Goal: Information Seeking & Learning: Learn about a topic

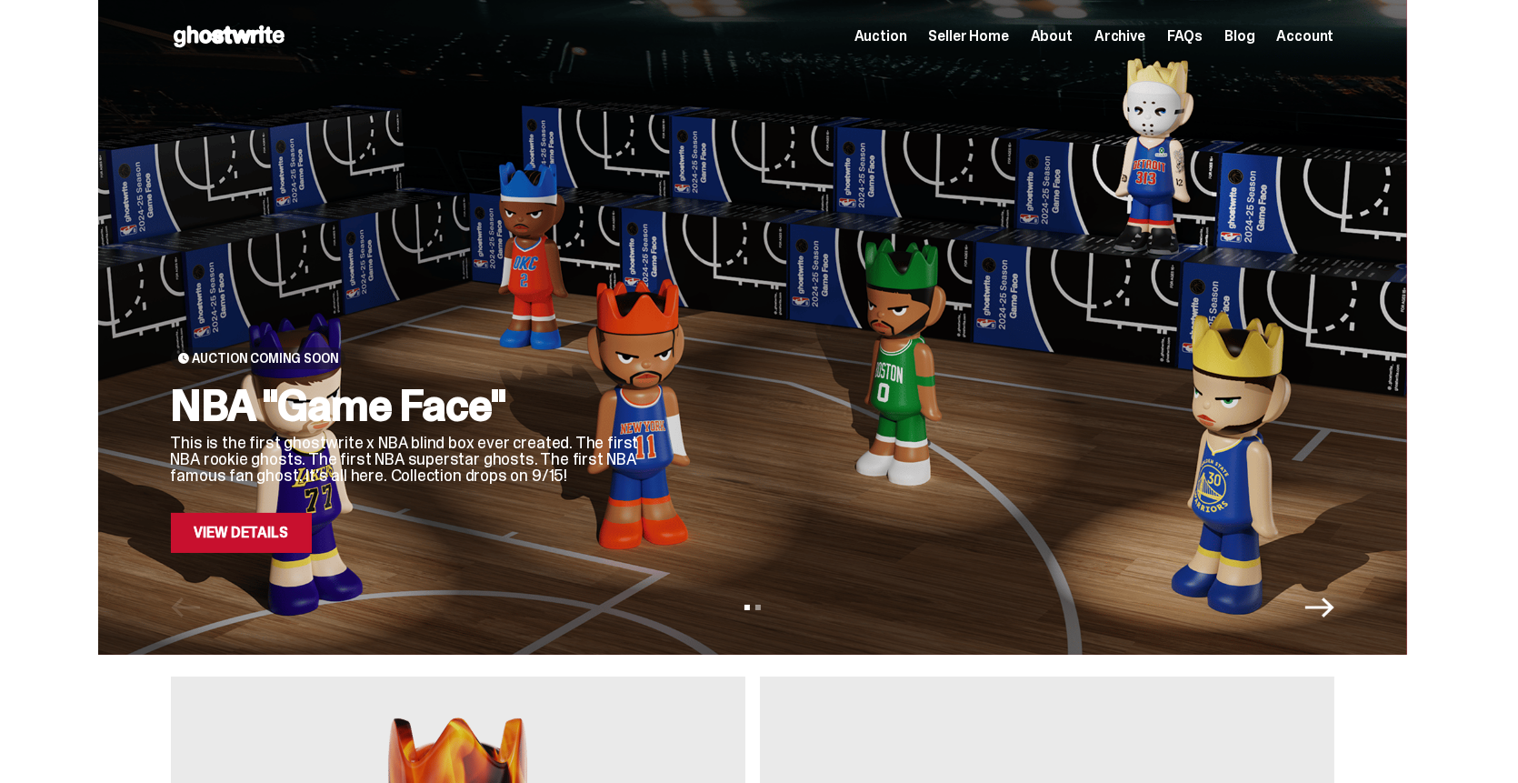
click at [264, 542] on link "View Details" at bounding box center [241, 533] width 141 height 40
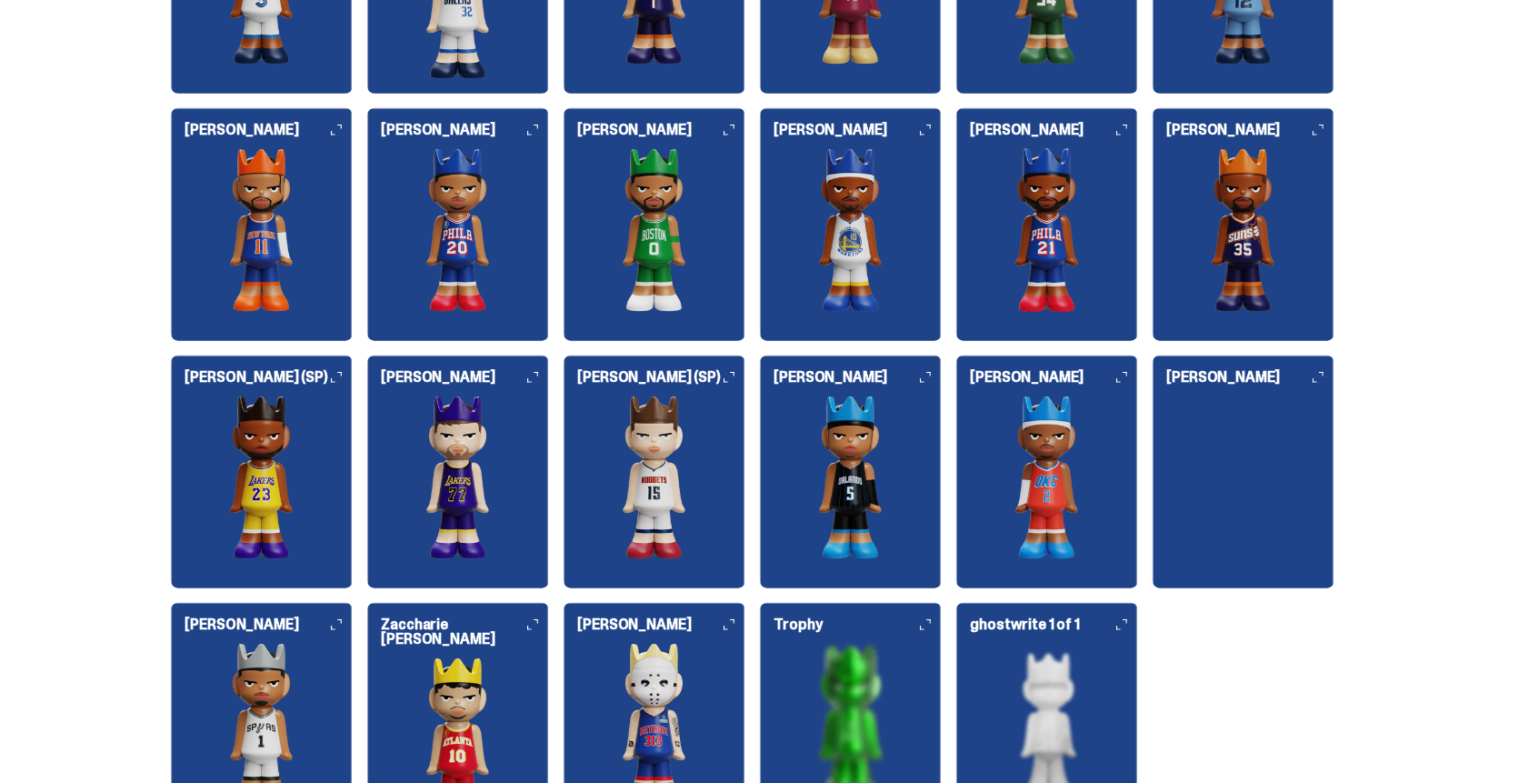
scroll to position [2273, 0]
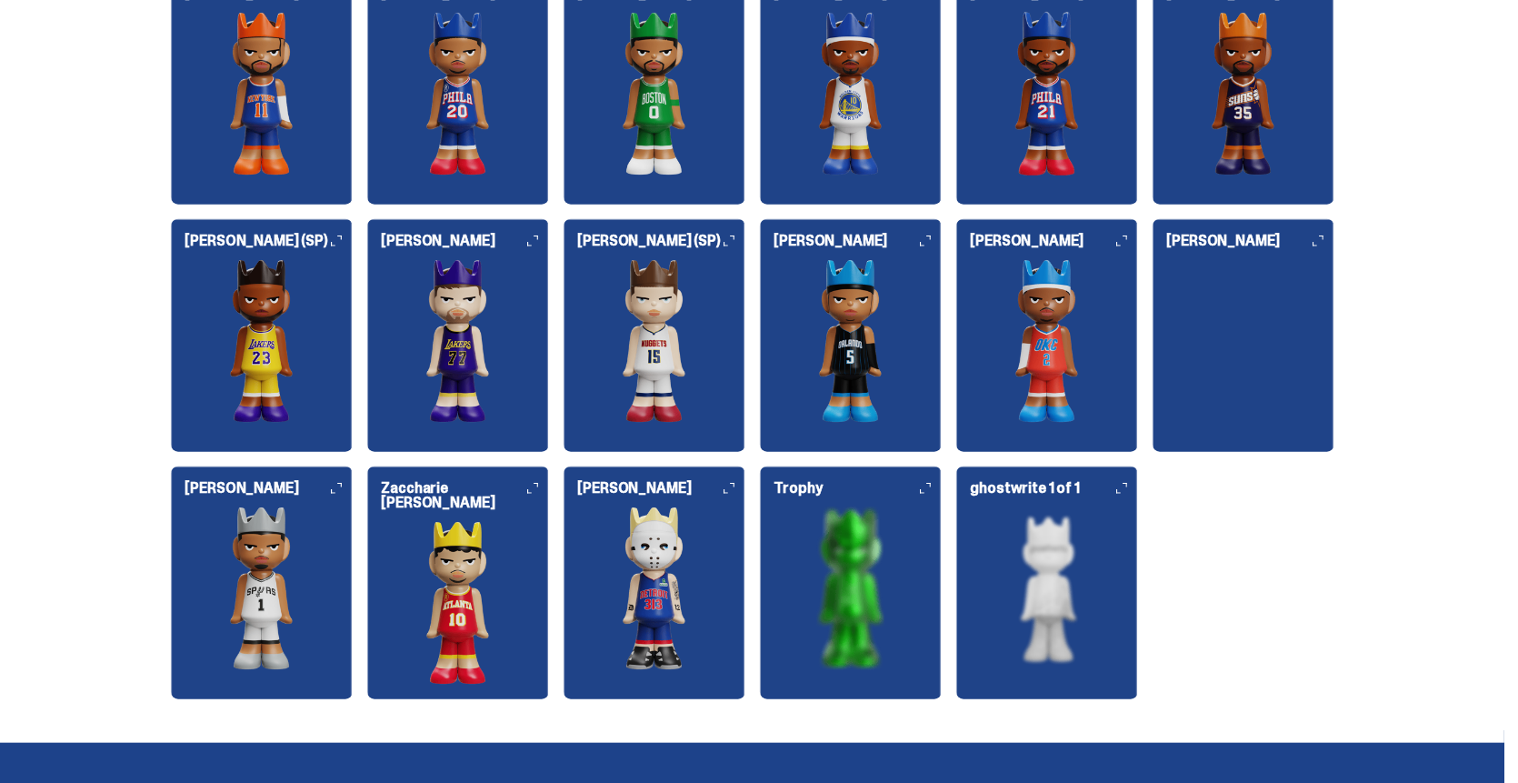
click at [1301, 262] on img at bounding box center [1244, 262] width 182 height 0
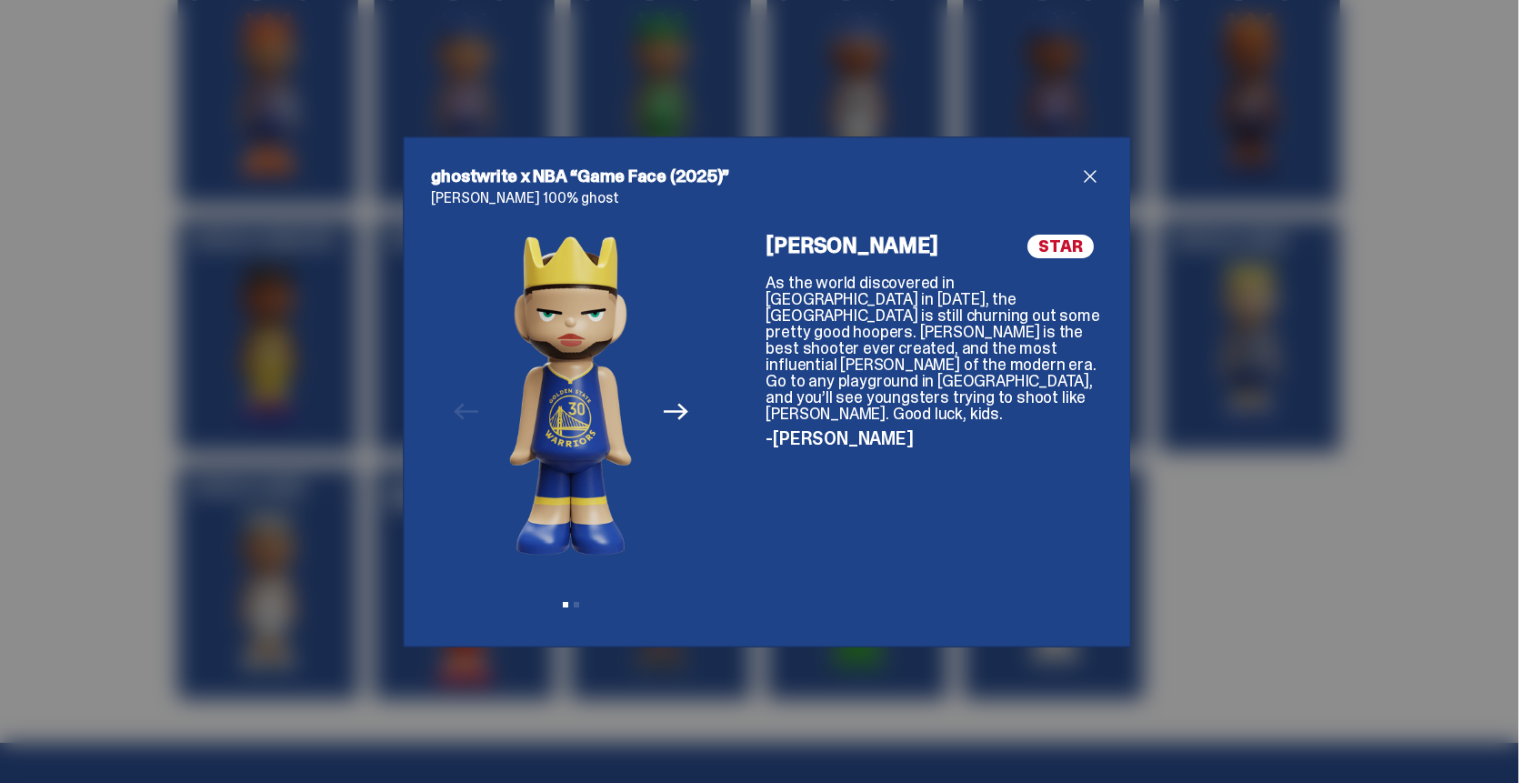
drag, startPoint x: 593, startPoint y: 403, endPoint x: 514, endPoint y: 393, distance: 79.7
click at [535, 395] on div "Previous Next View slide 1 View slide 2" at bounding box center [570, 412] width 123 height 355
click at [646, 398] on div "Previous Next View slide 1 View slide 2" at bounding box center [571, 427] width 279 height 384
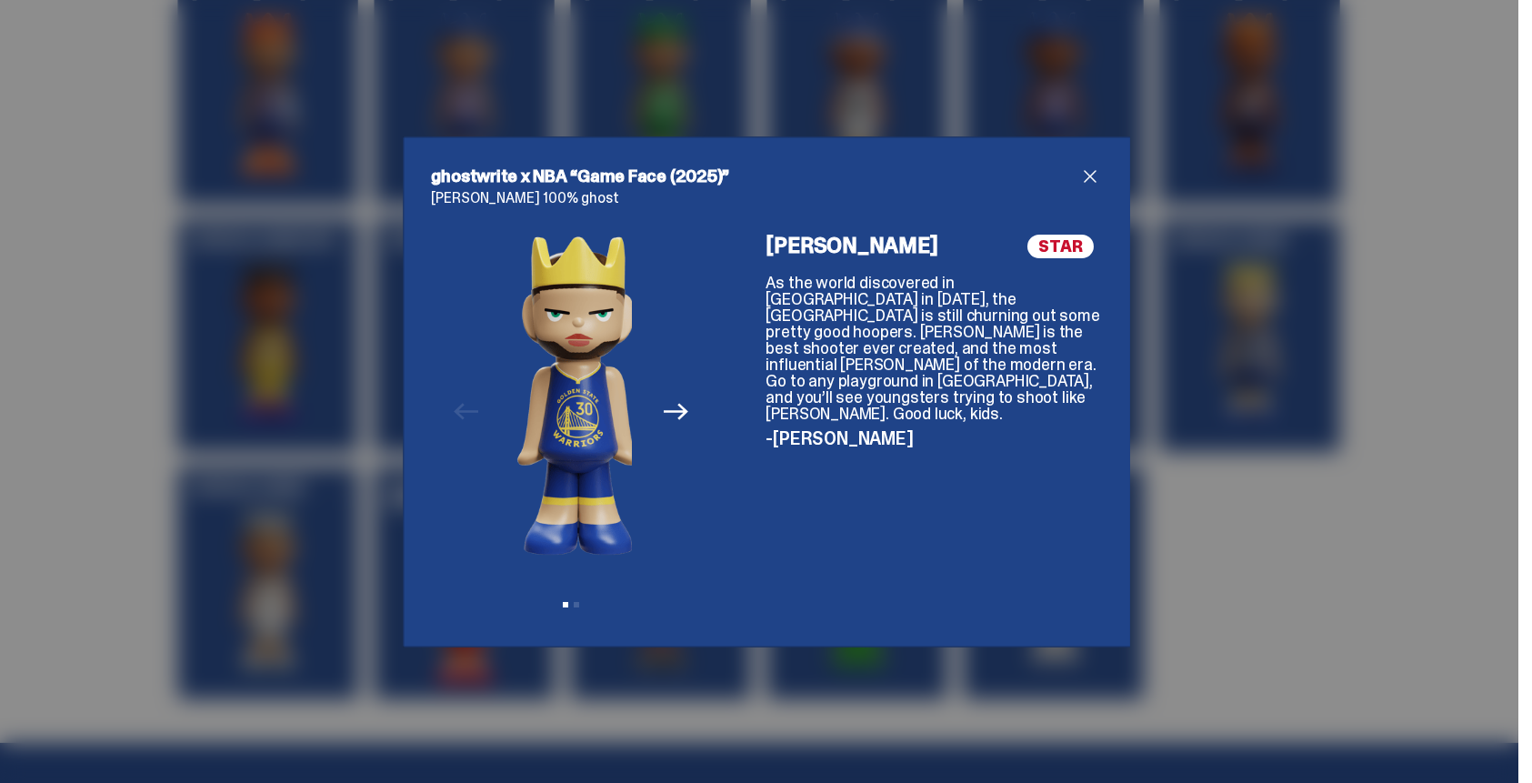
click at [527, 398] on img at bounding box center [578, 395] width 123 height 321
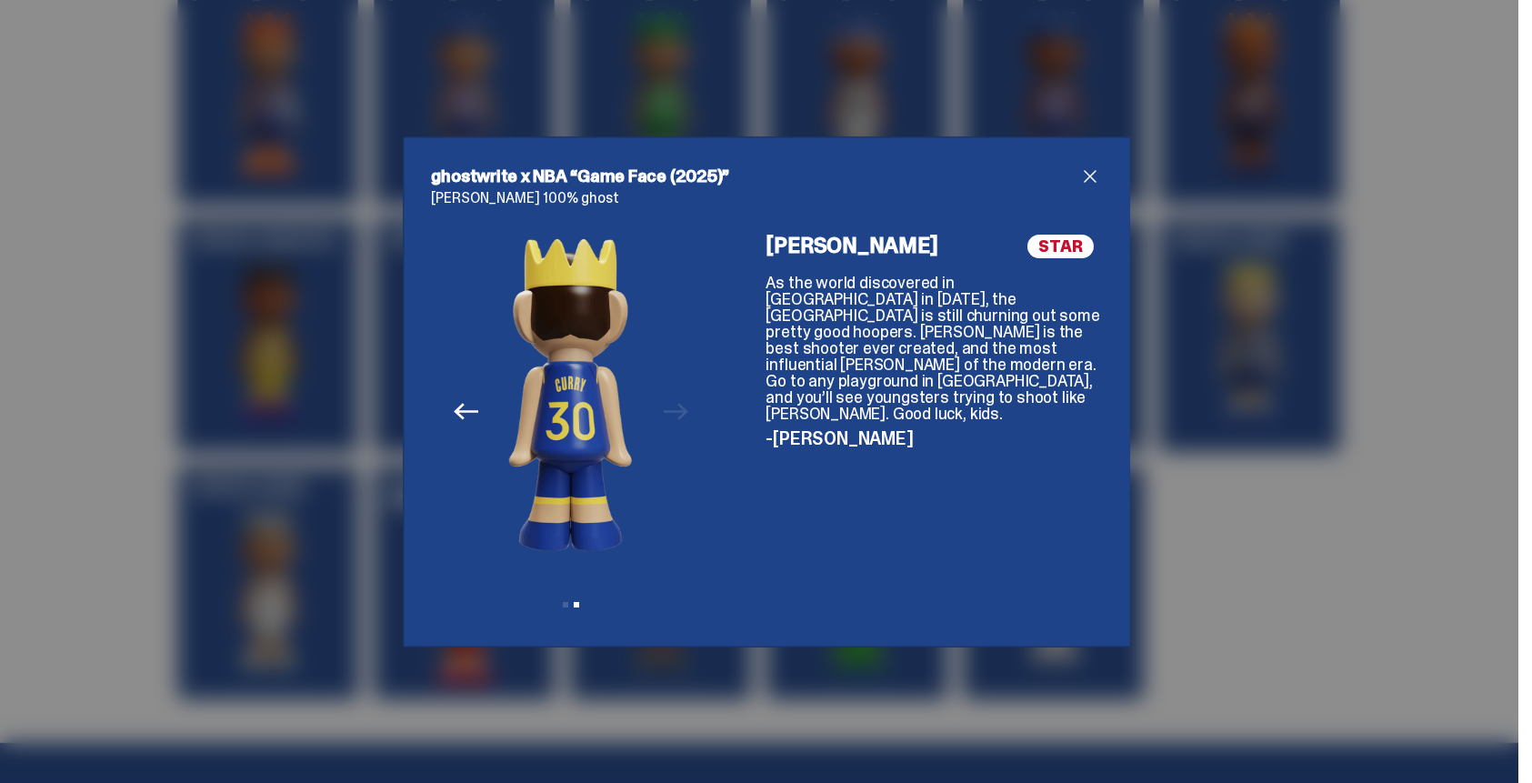
click at [547, 389] on img at bounding box center [570, 395] width 123 height 321
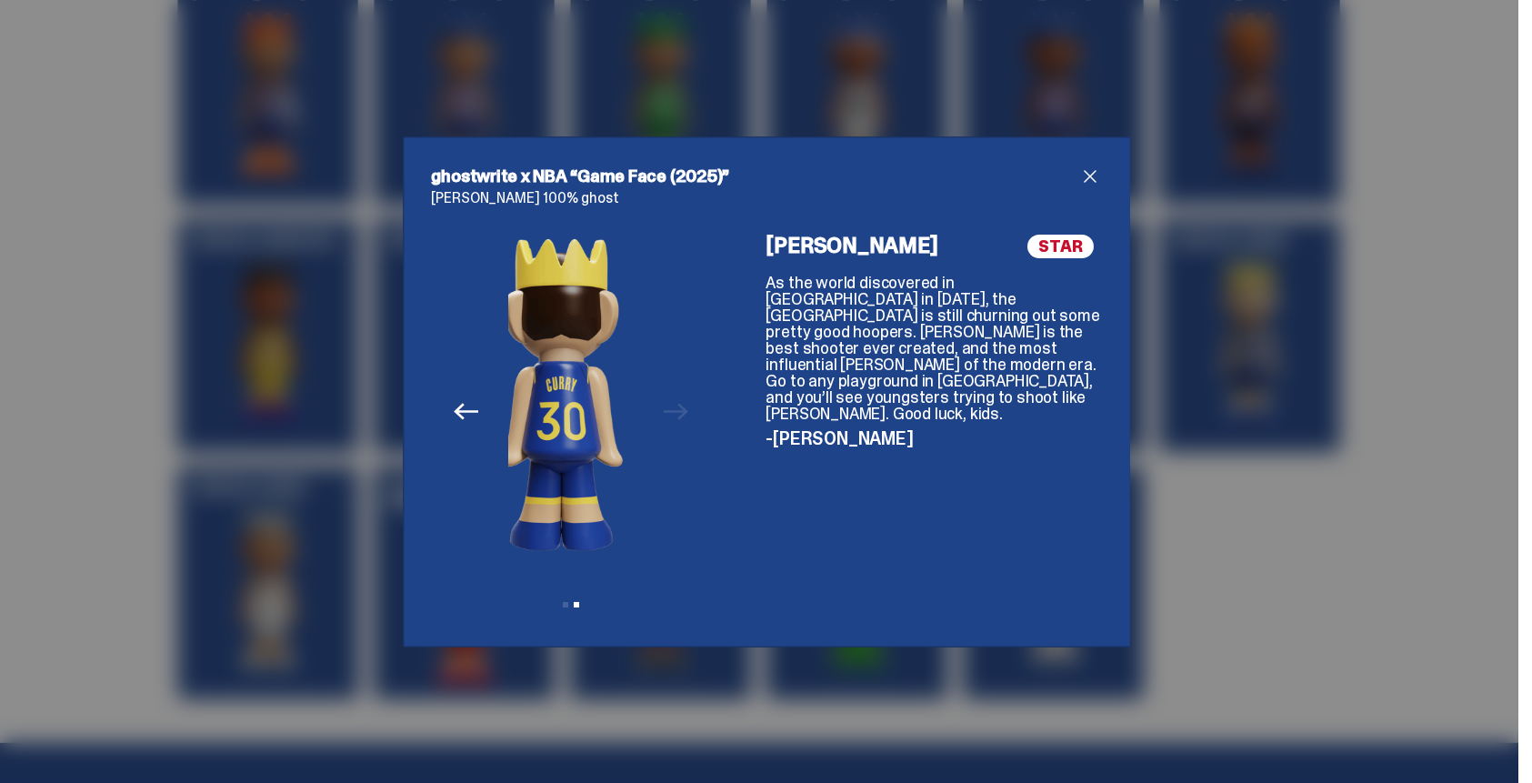
click at [615, 388] on img at bounding box center [561, 395] width 123 height 321
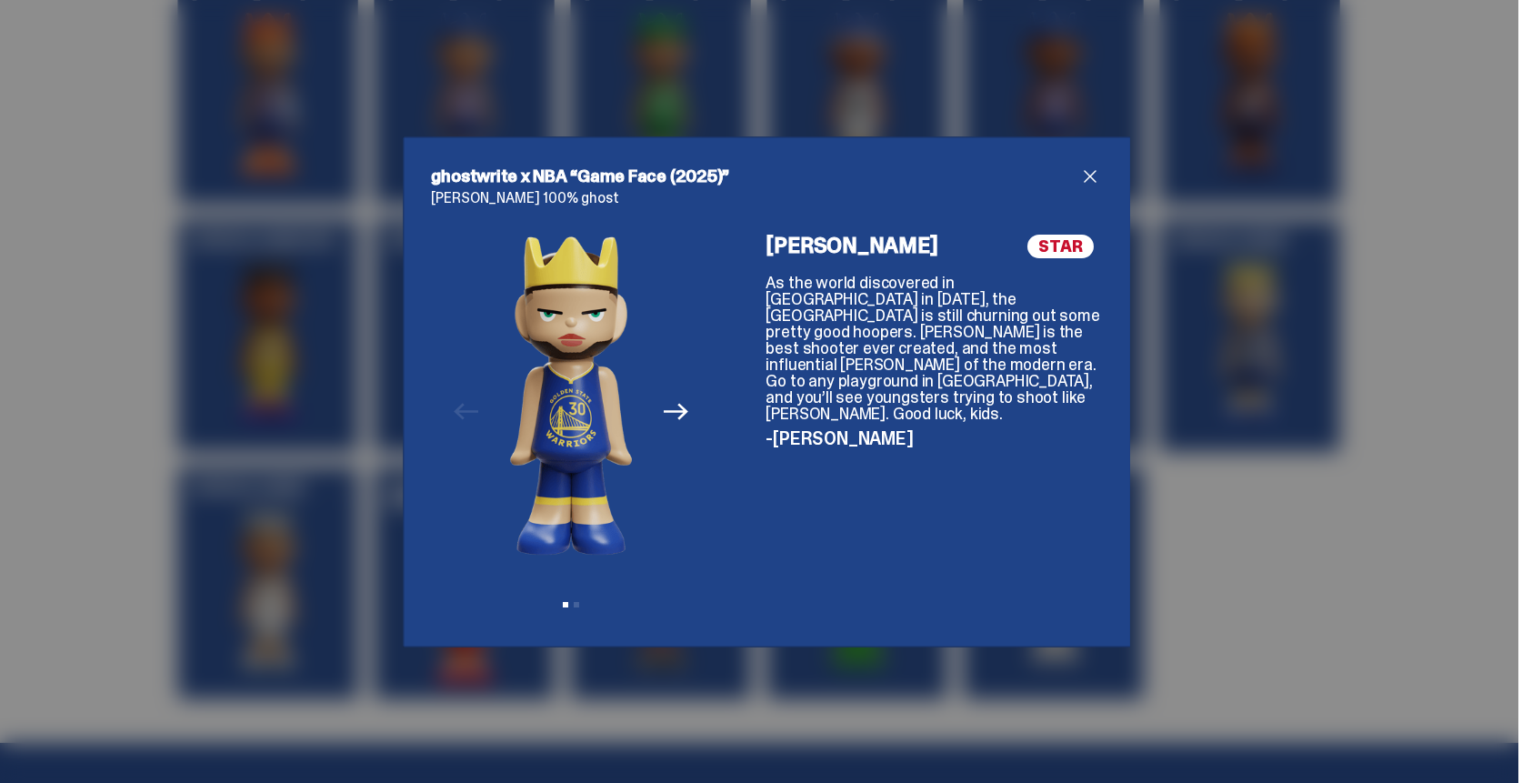
click at [664, 406] on icon "Next" at bounding box center [676, 411] width 24 height 24
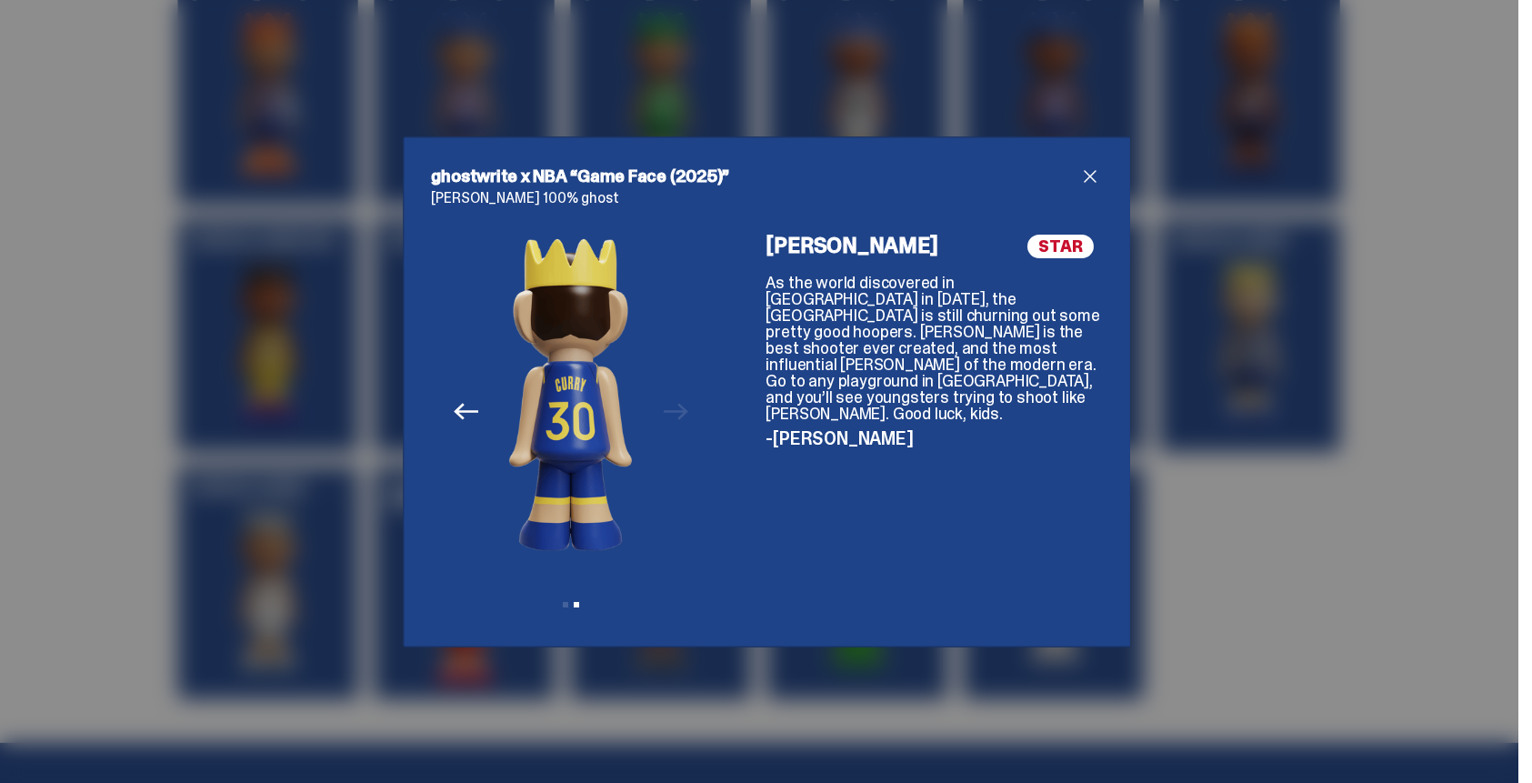
click at [457, 413] on icon "Previous" at bounding box center [466, 411] width 24 height 24
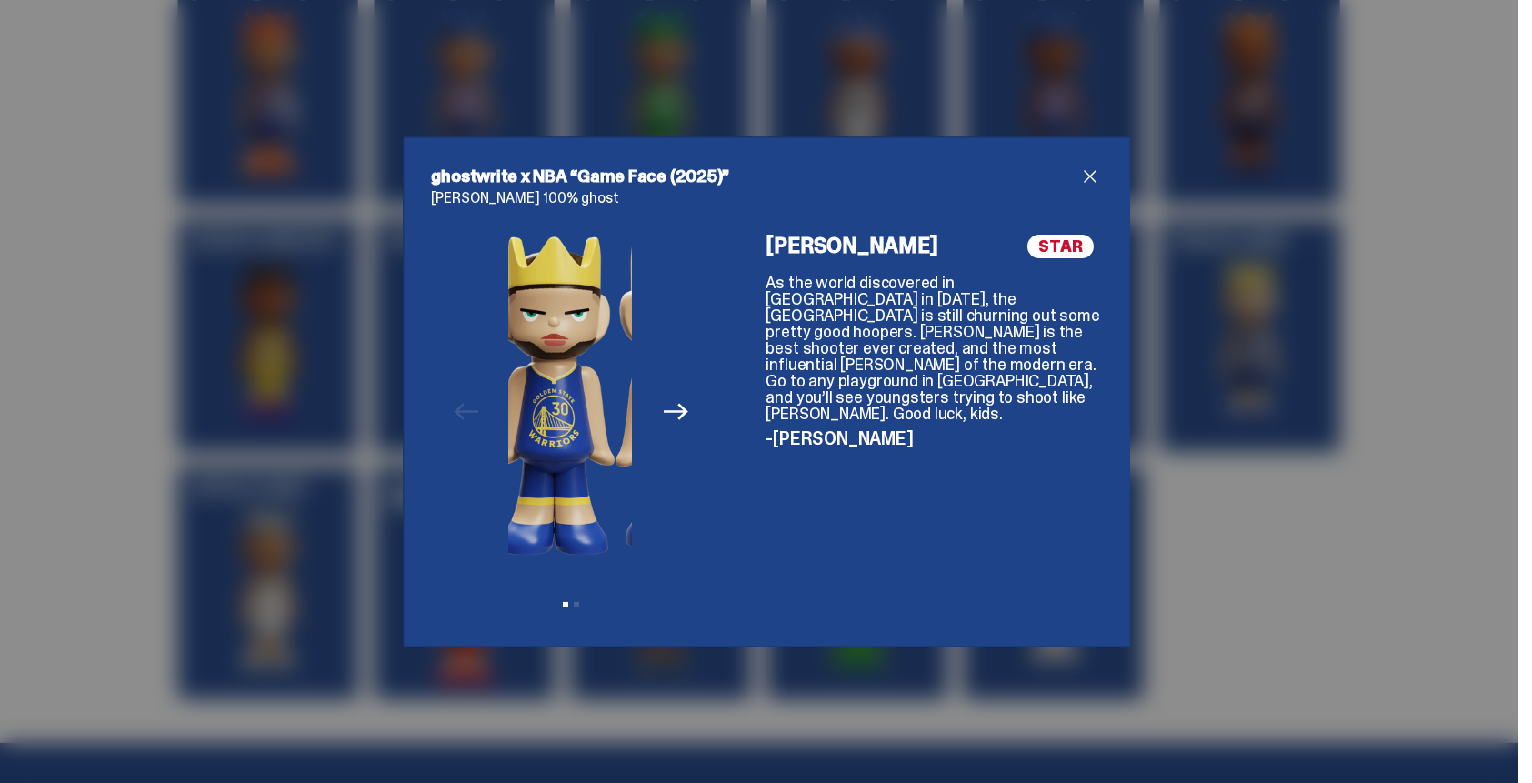
click at [457, 413] on div "Previous Next View slide 1 View slide 2" at bounding box center [571, 427] width 279 height 384
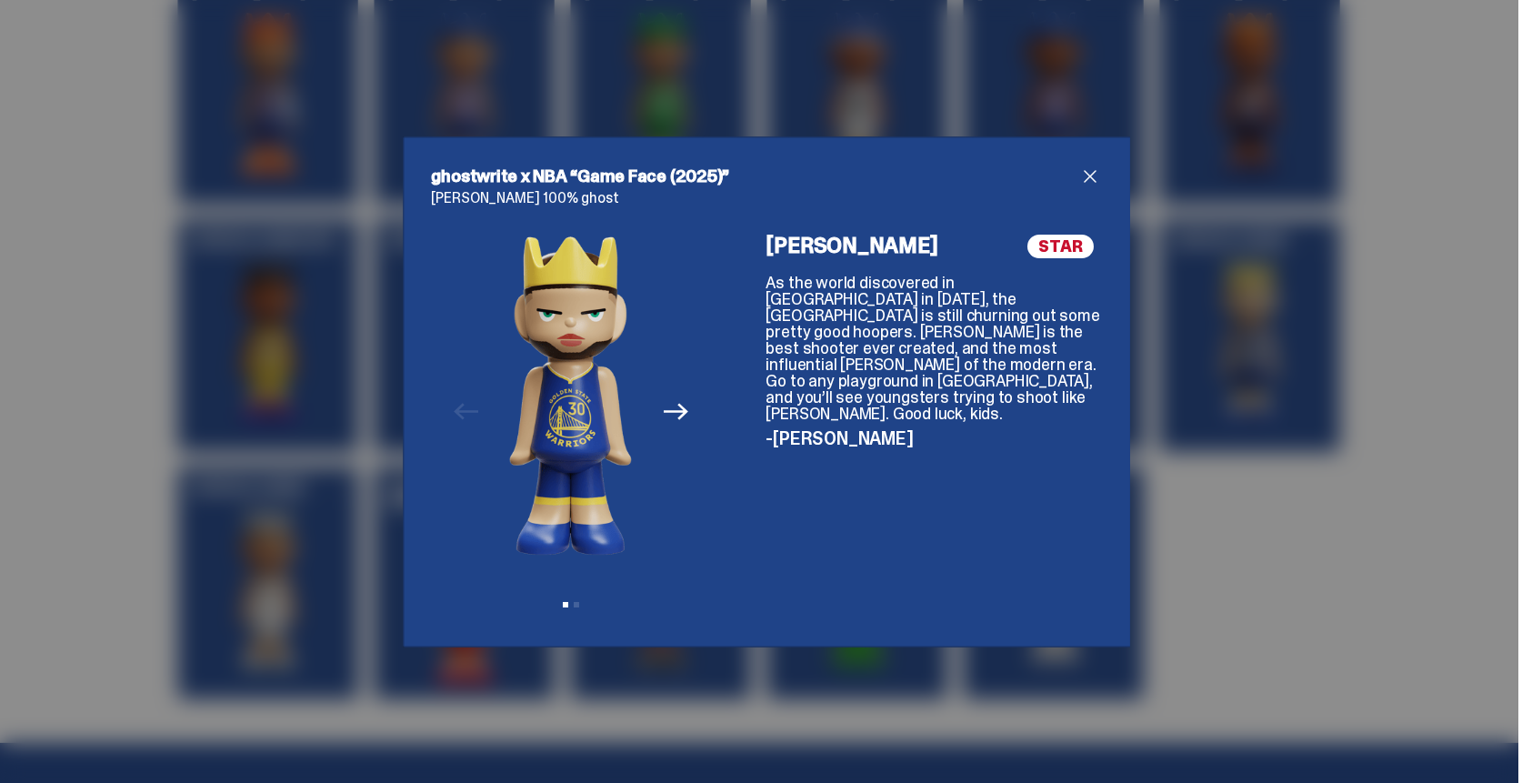
click at [560, 414] on img at bounding box center [570, 395] width 123 height 321
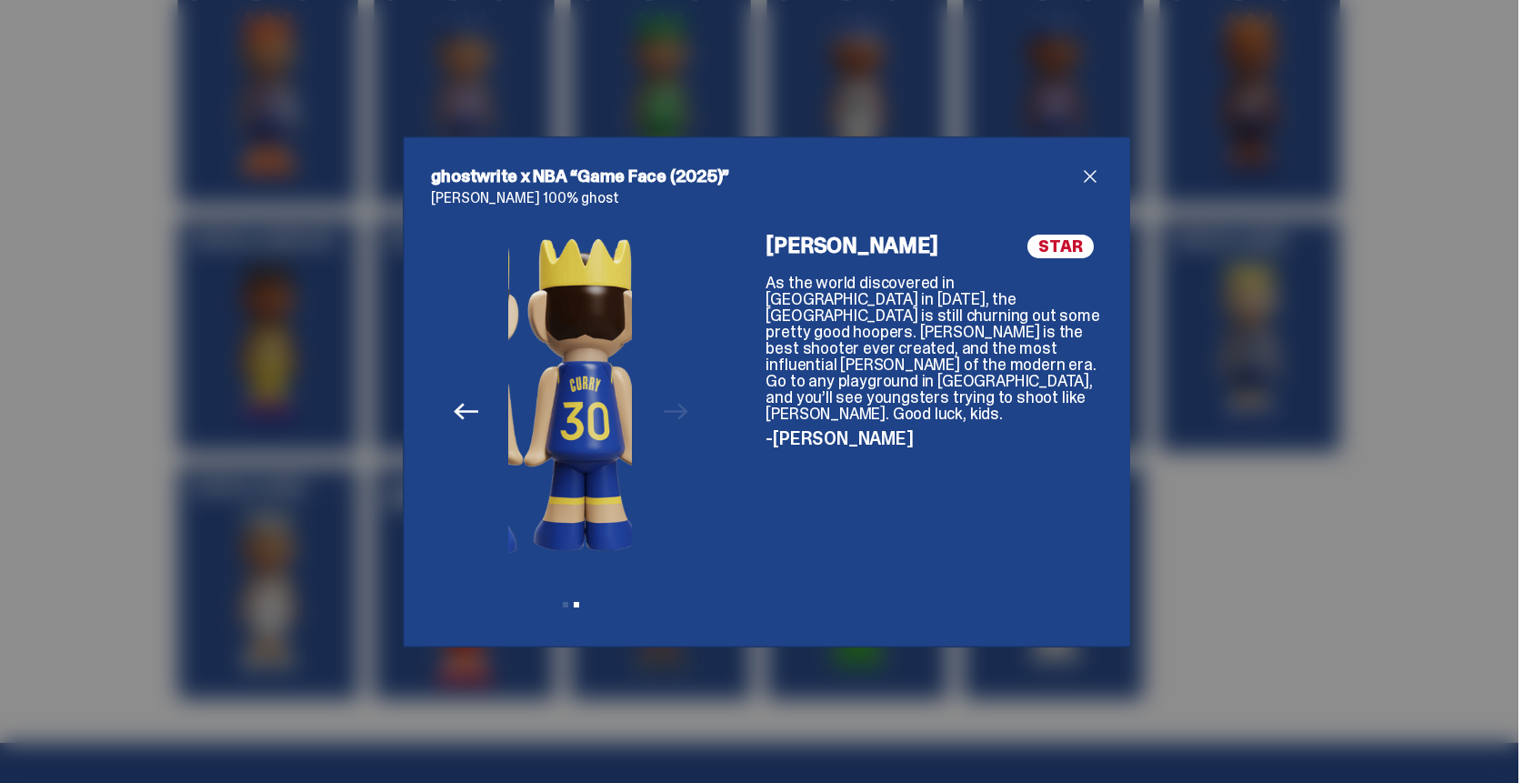
click at [542, 404] on img at bounding box center [585, 395] width 123 height 321
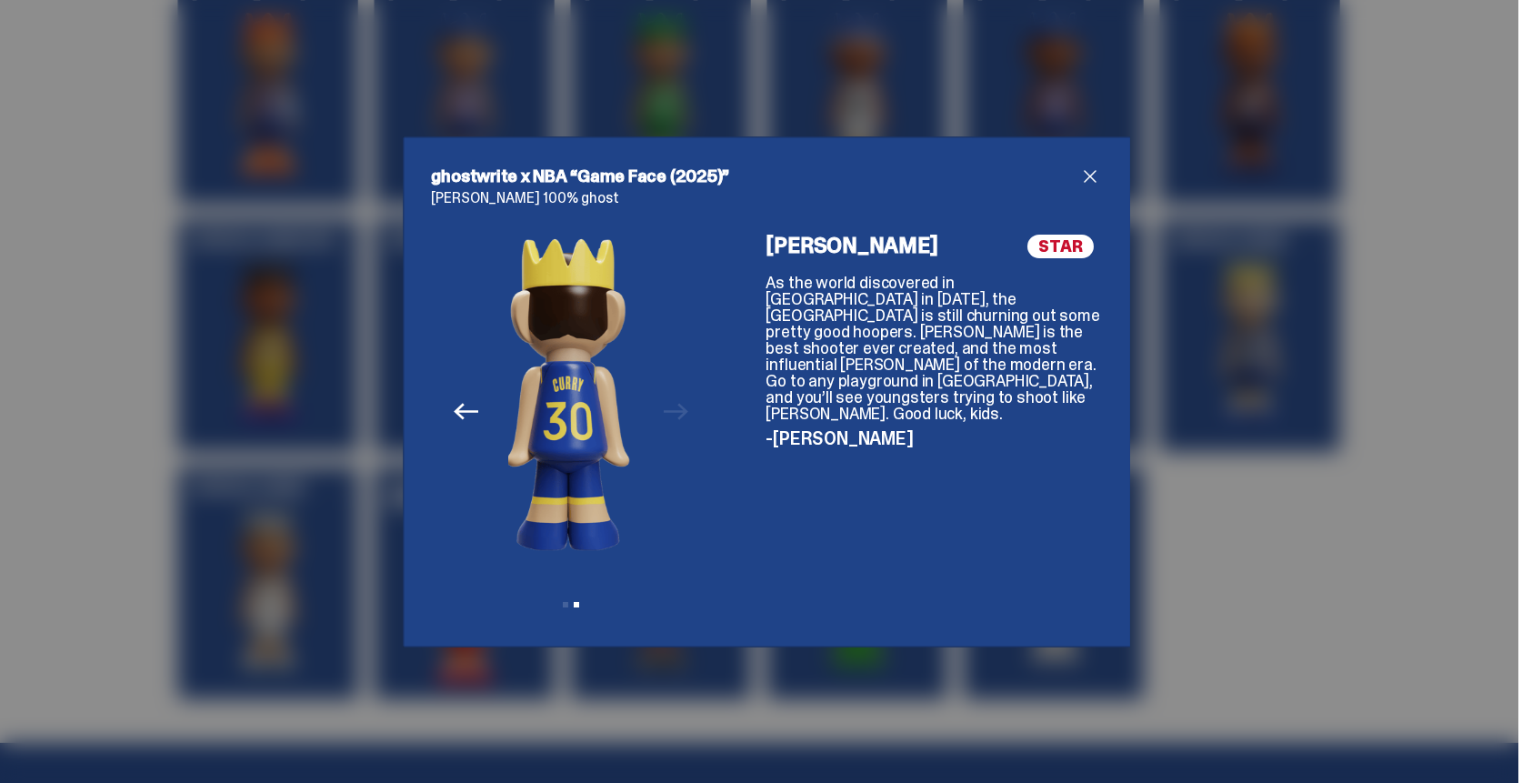
click at [545, 401] on img at bounding box center [568, 395] width 123 height 321
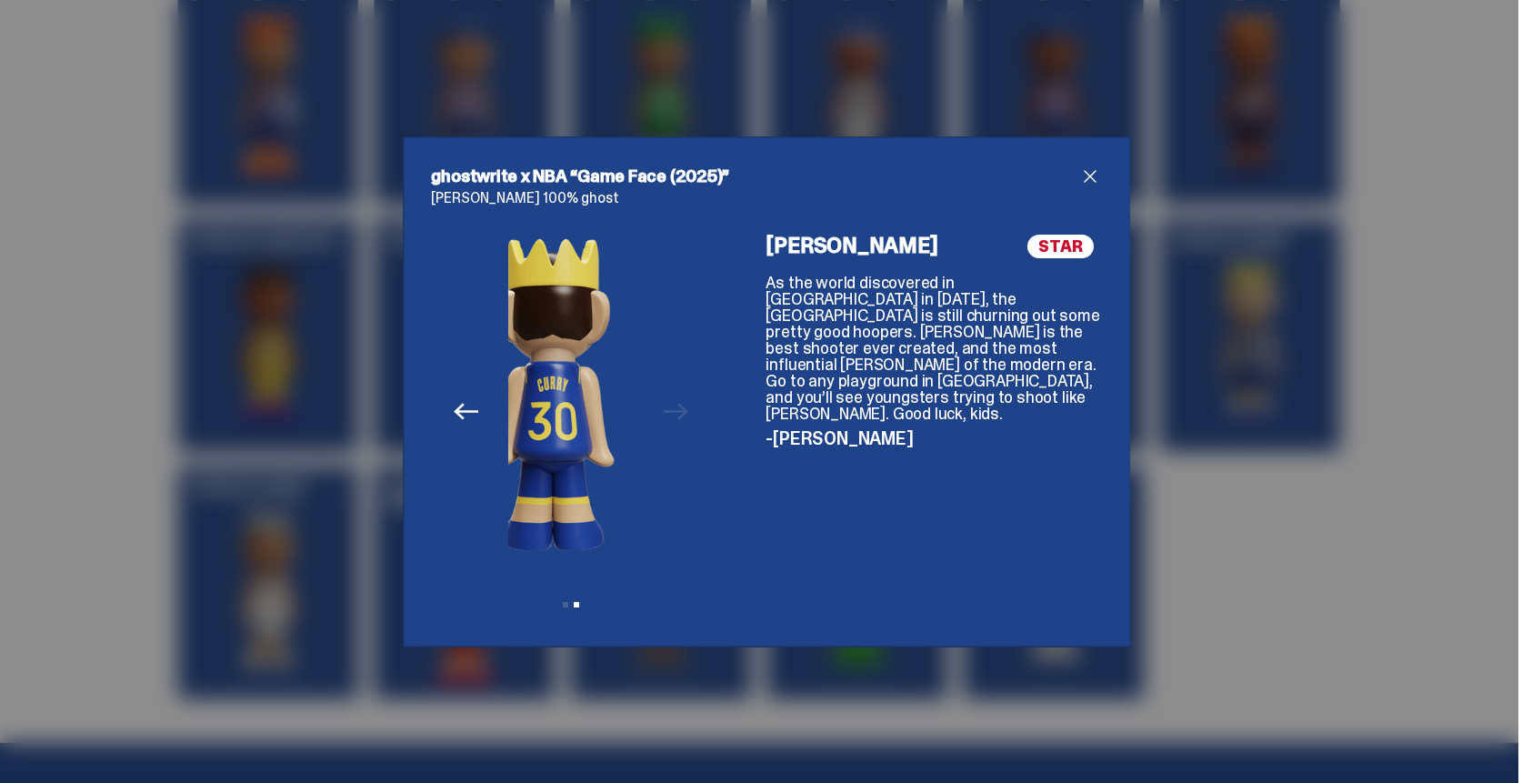
click at [591, 400] on img at bounding box center [553, 395] width 123 height 321
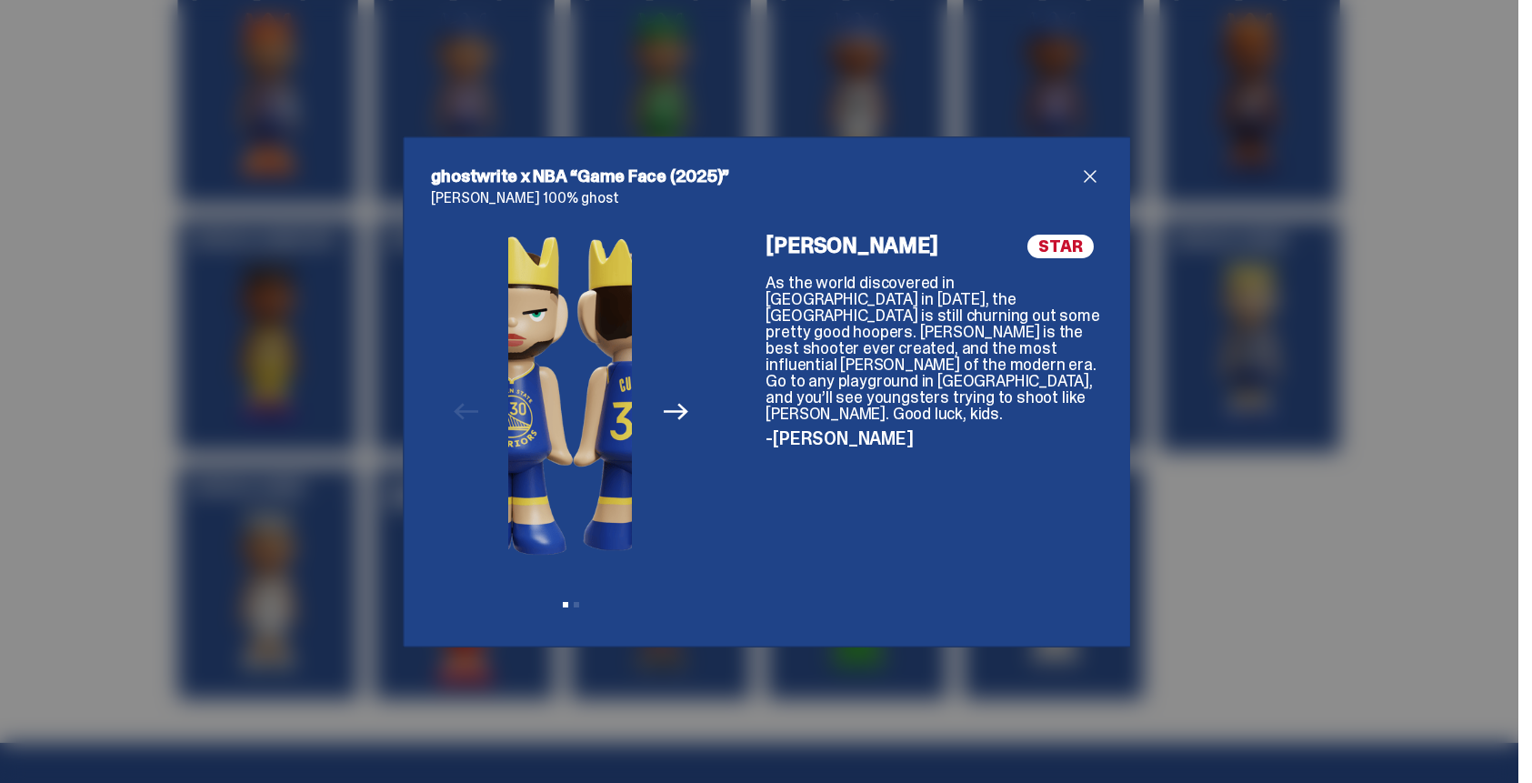
click at [574, 403] on img at bounding box center [512, 395] width 123 height 321
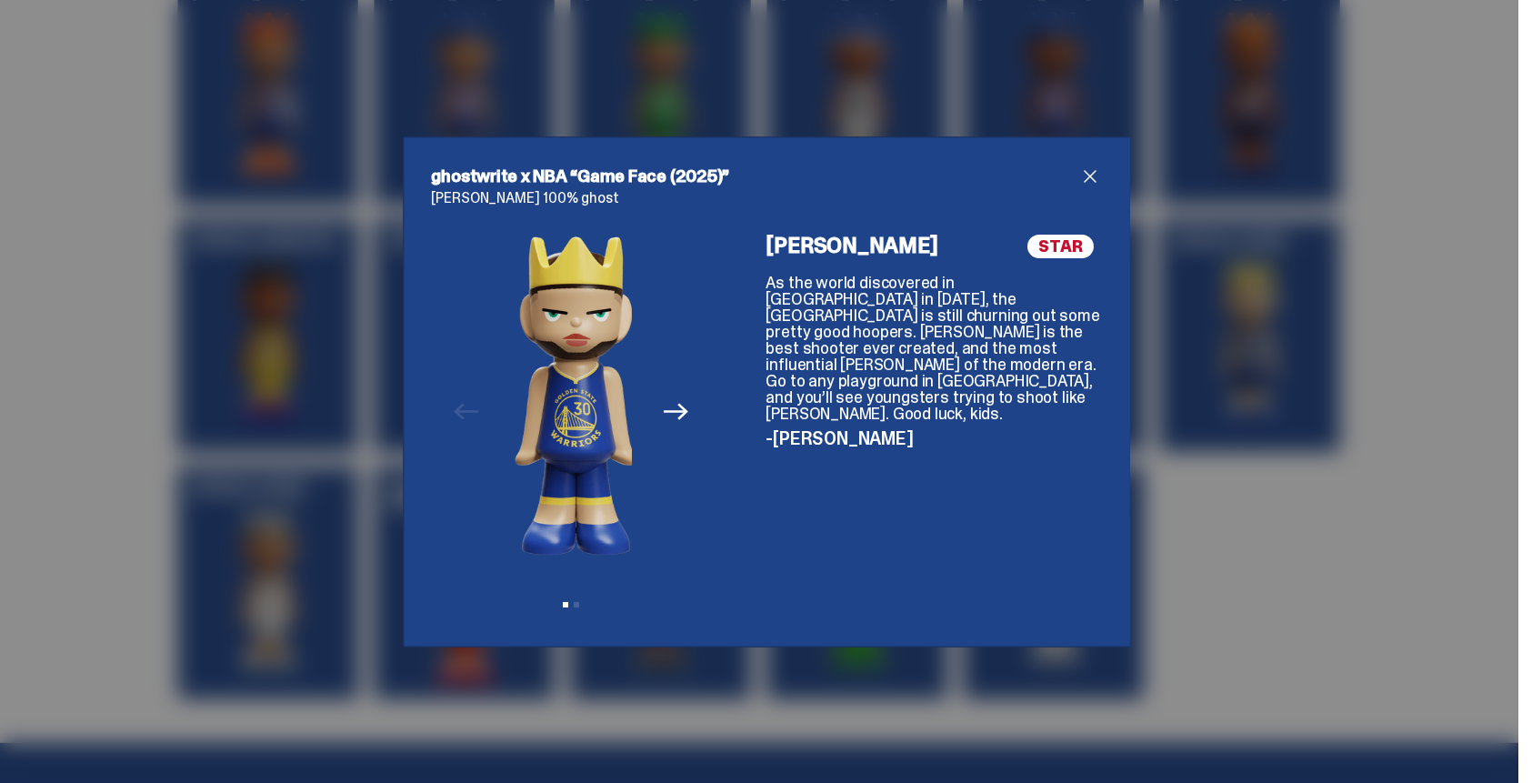
click at [634, 404] on div "Previous Next View slide 1 View slide 2" at bounding box center [571, 427] width 279 height 384
click at [537, 396] on img at bounding box center [578, 395] width 123 height 321
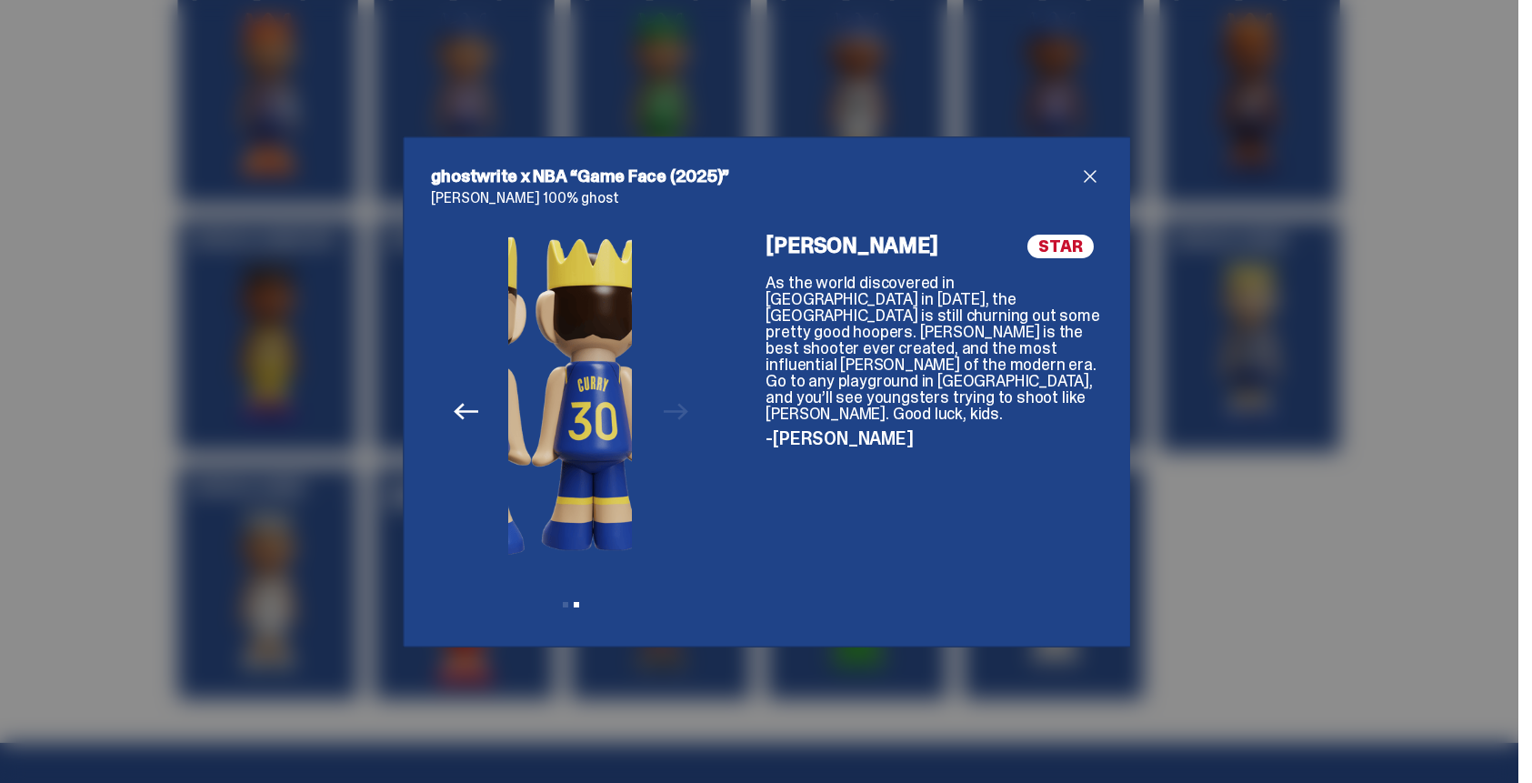
click at [590, 388] on img at bounding box center [593, 395] width 123 height 321
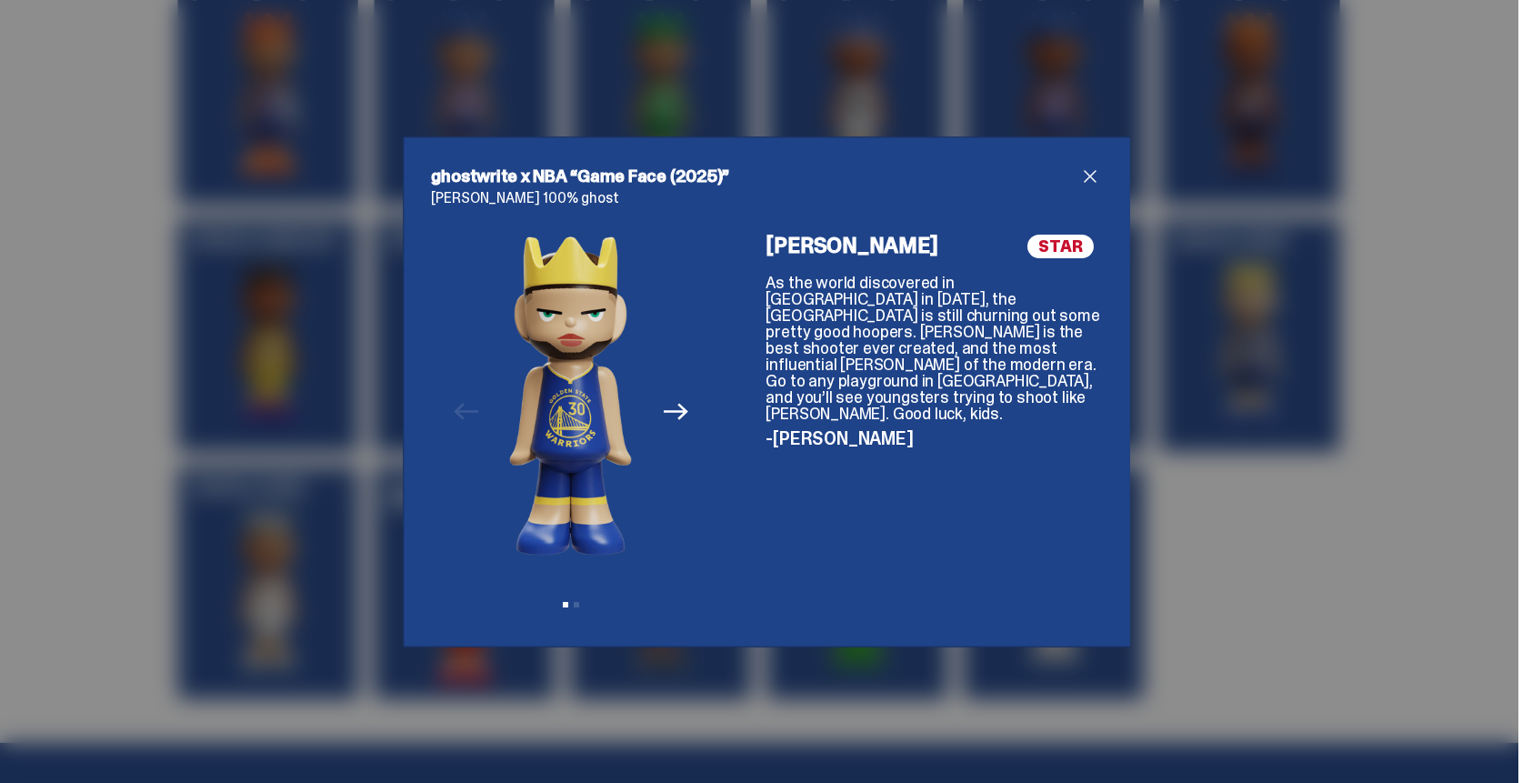
click at [665, 414] on icon "Next" at bounding box center [676, 411] width 24 height 24
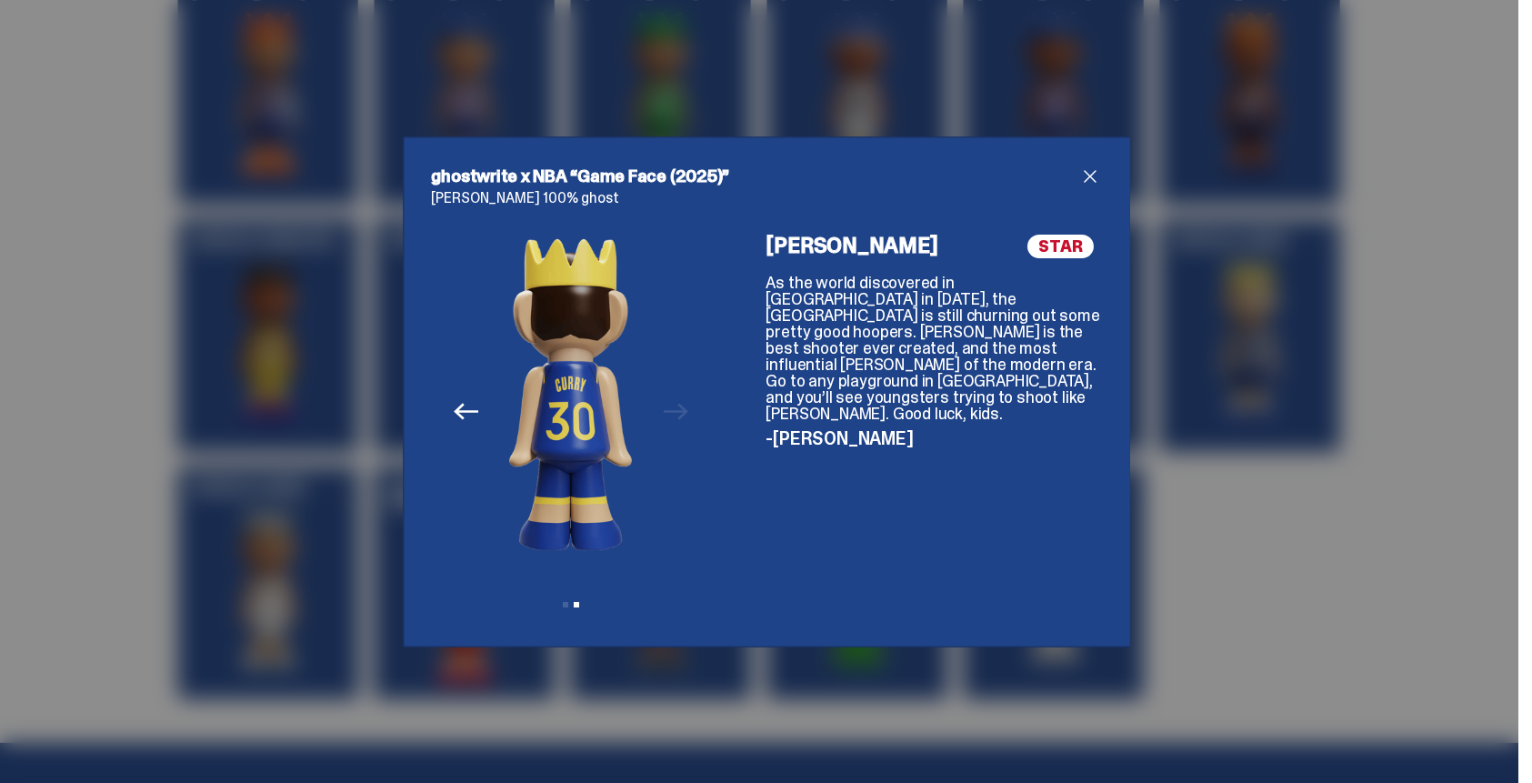
click at [1079, 167] on span "close" at bounding box center [1090, 176] width 22 height 22
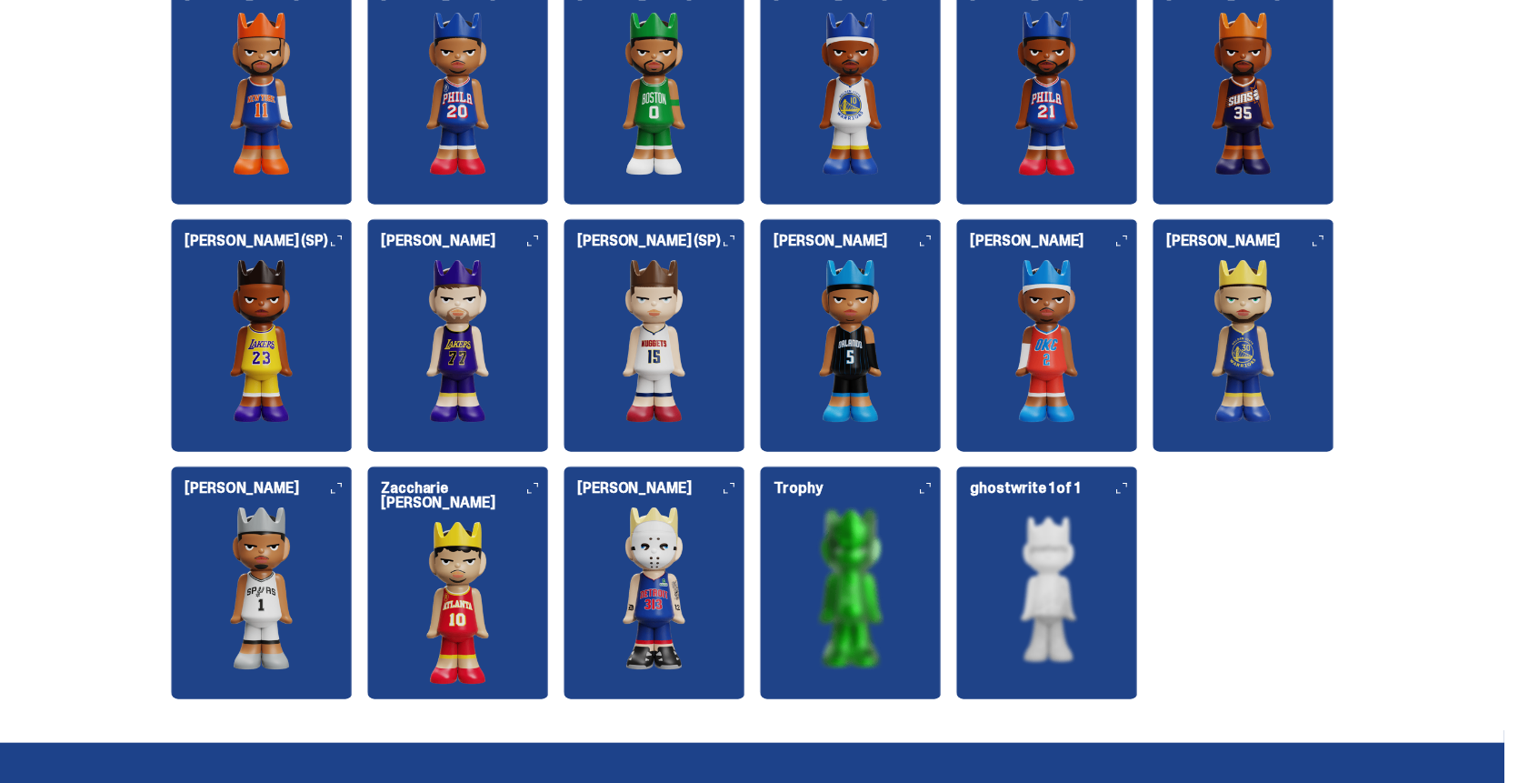
click at [870, 307] on img at bounding box center [851, 341] width 182 height 164
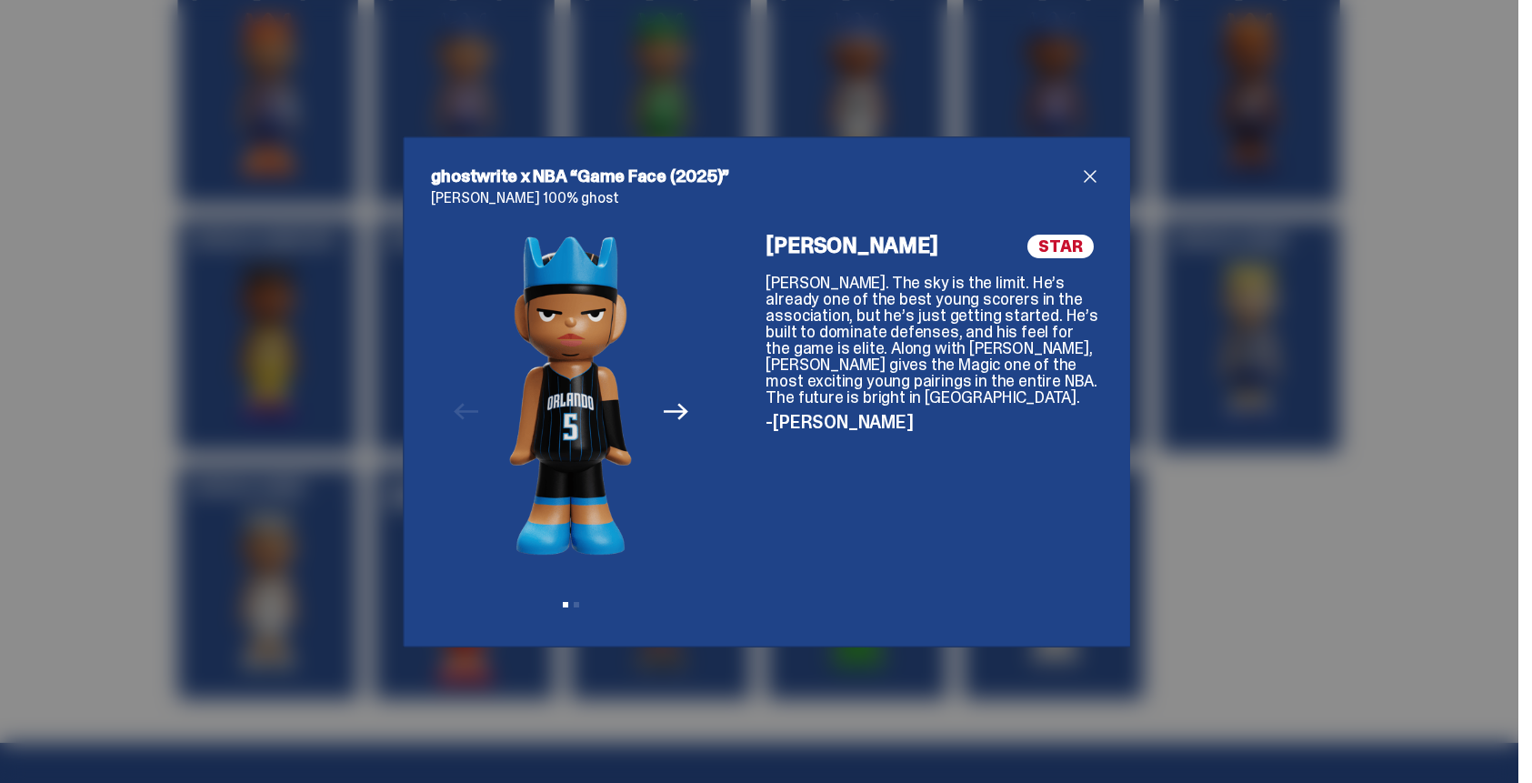
click at [668, 406] on icon "Next" at bounding box center [676, 411] width 24 height 24
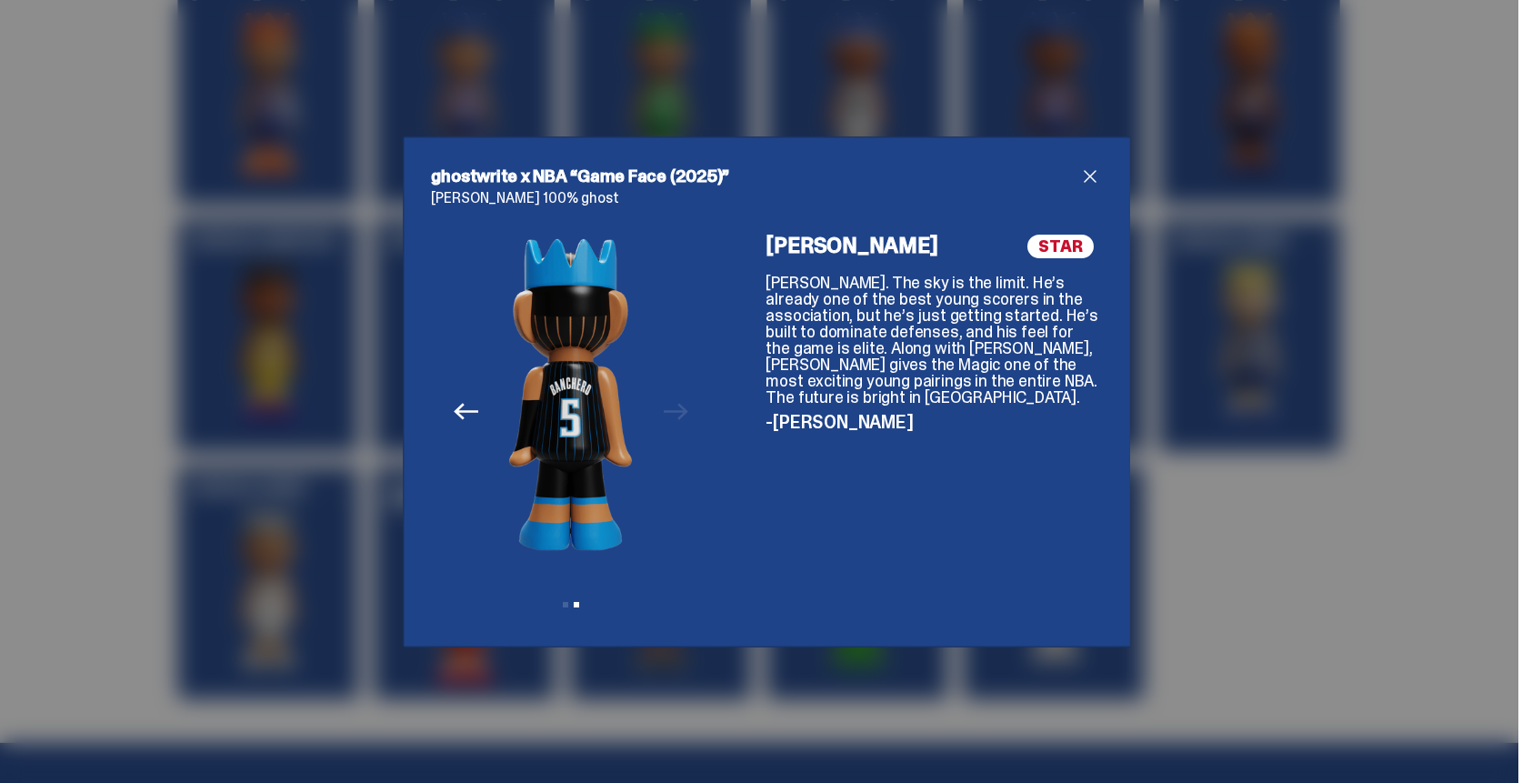
click at [1079, 175] on span "close" at bounding box center [1090, 176] width 22 height 22
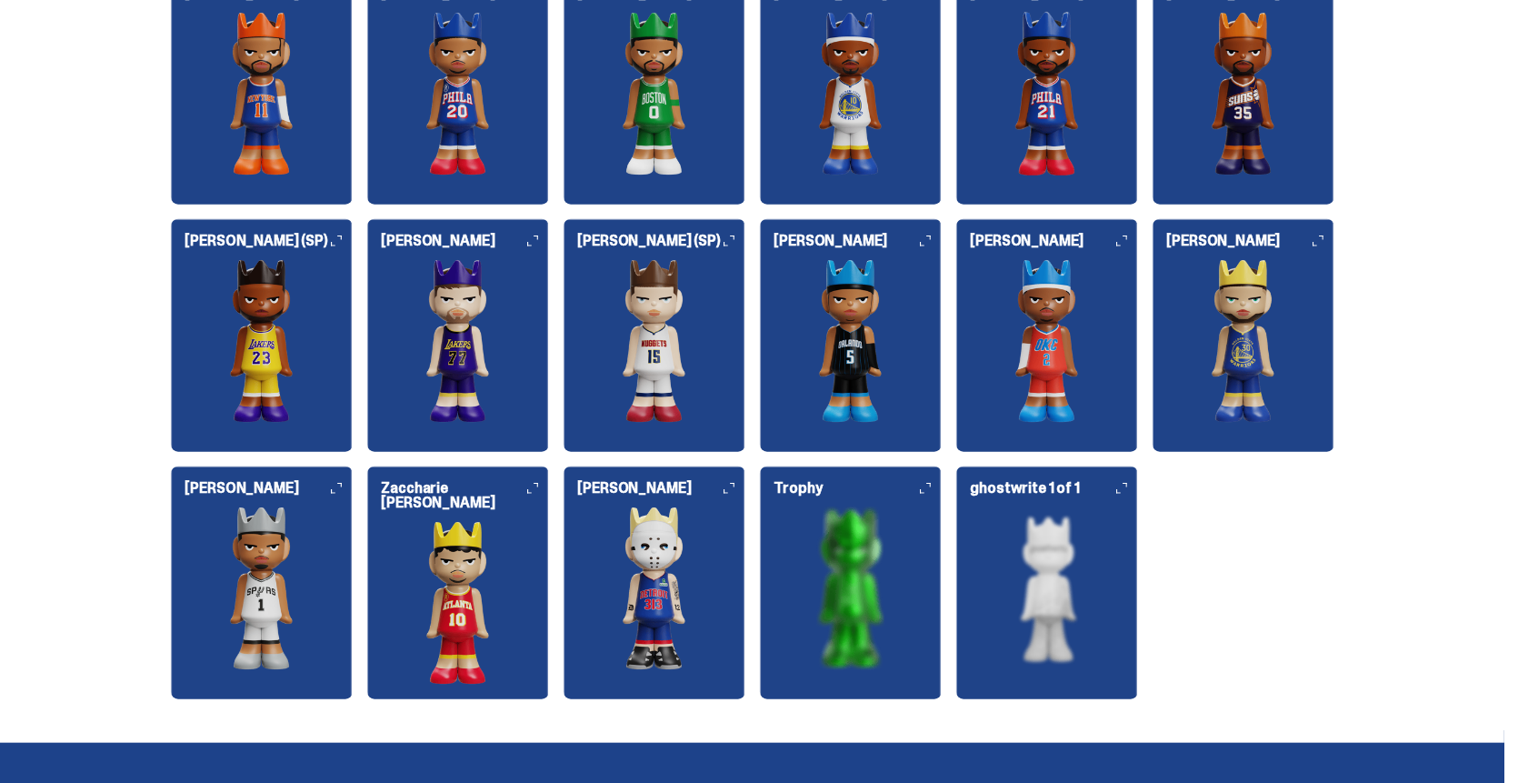
click at [879, 576] on img at bounding box center [851, 588] width 182 height 164
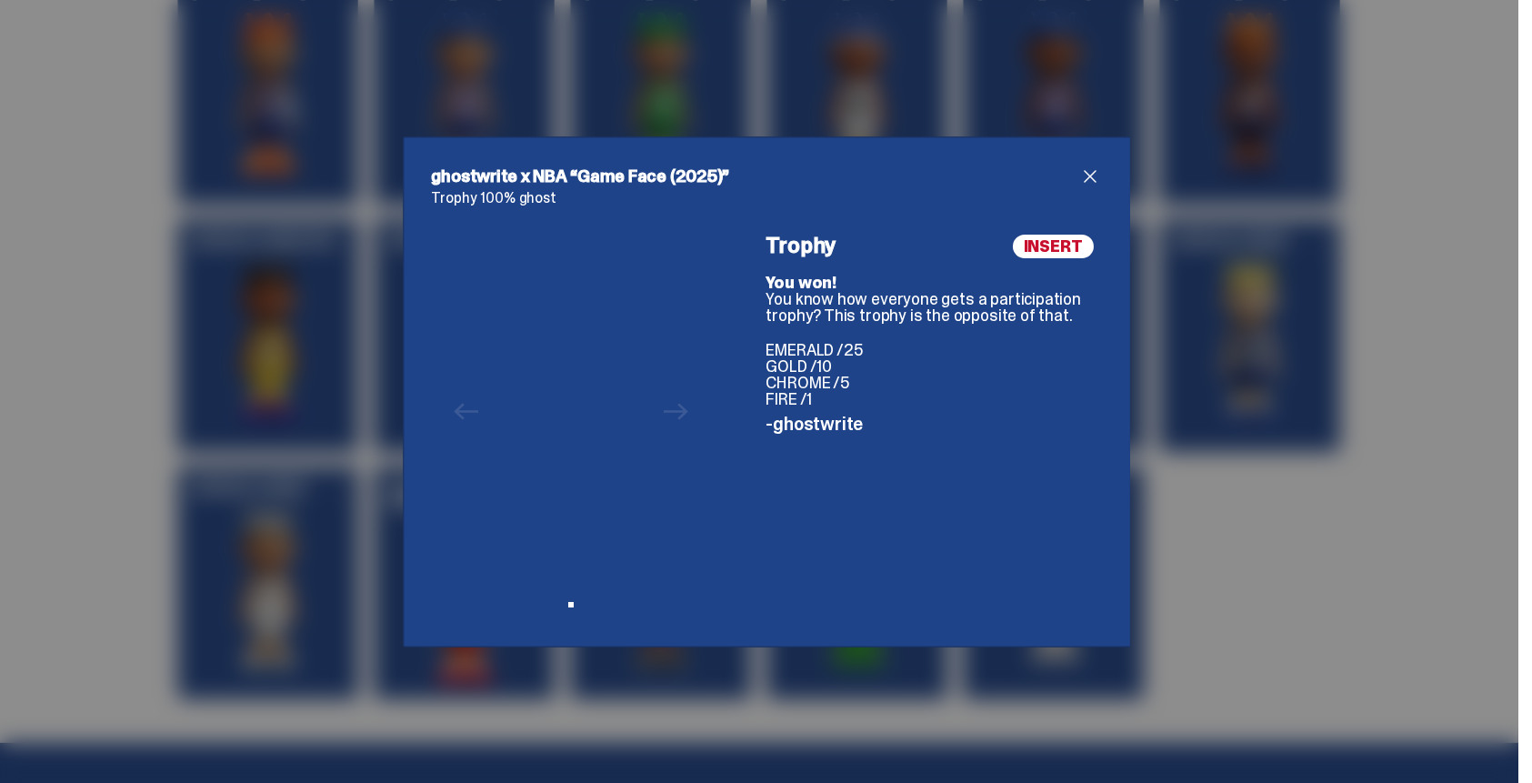
click at [825, 551] on div "INSERT Trophy You won! You know how everyone gets a participation trophy? This …" at bounding box center [932, 427] width 335 height 384
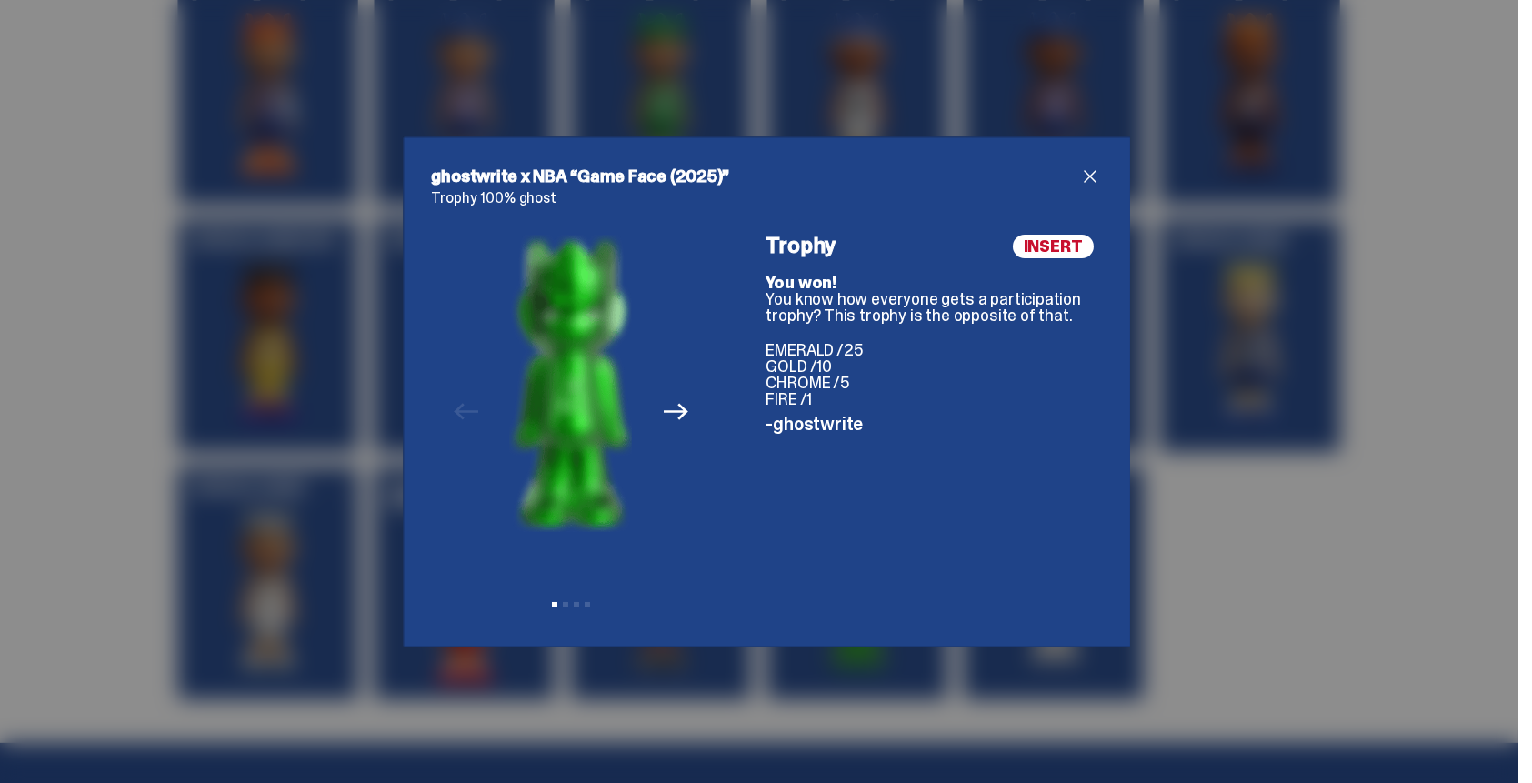
click at [675, 407] on icon "Next" at bounding box center [676, 412] width 24 height 16
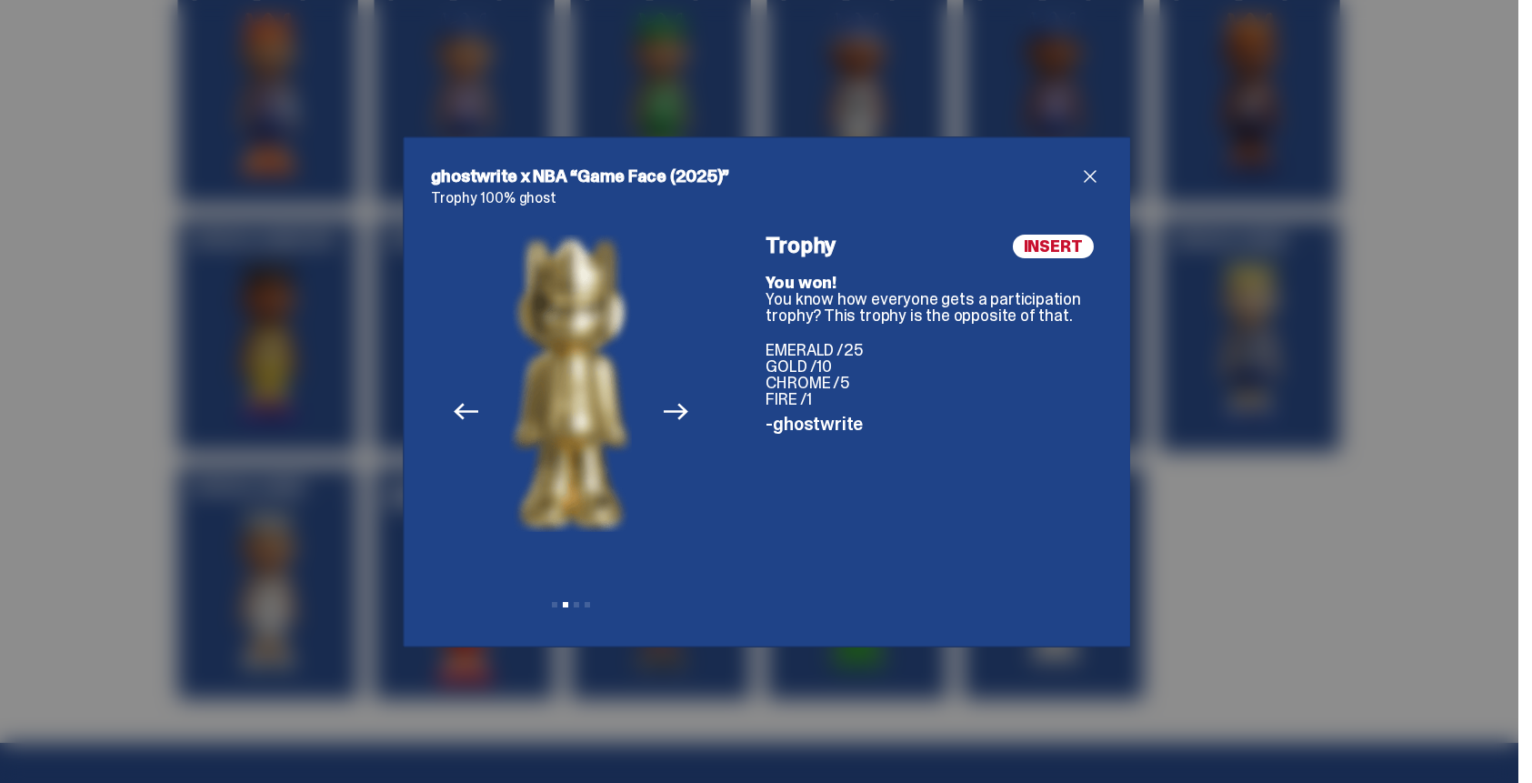
click at [675, 407] on icon "Next" at bounding box center [676, 412] width 24 height 16
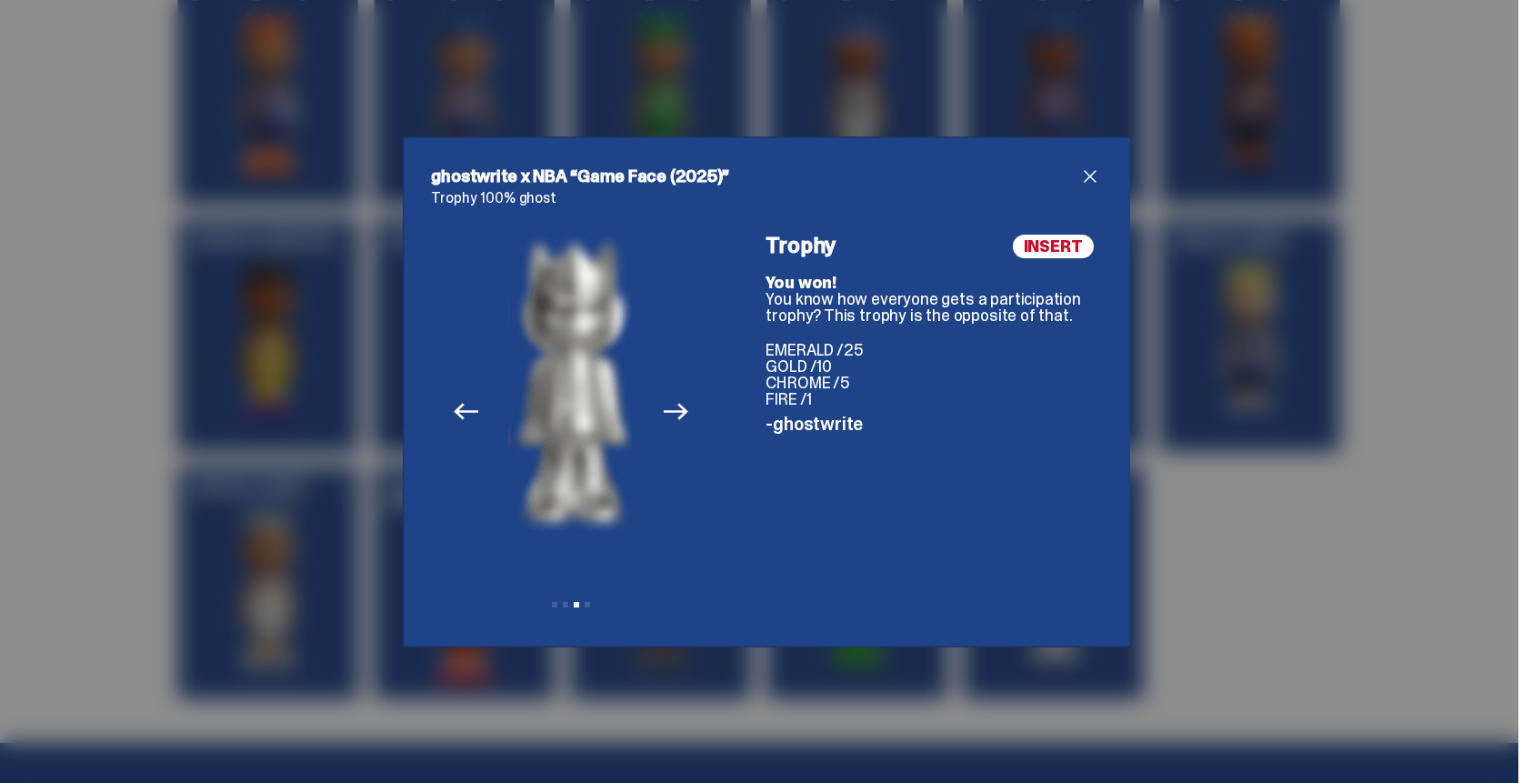
click at [675, 407] on icon "Next" at bounding box center [676, 412] width 24 height 16
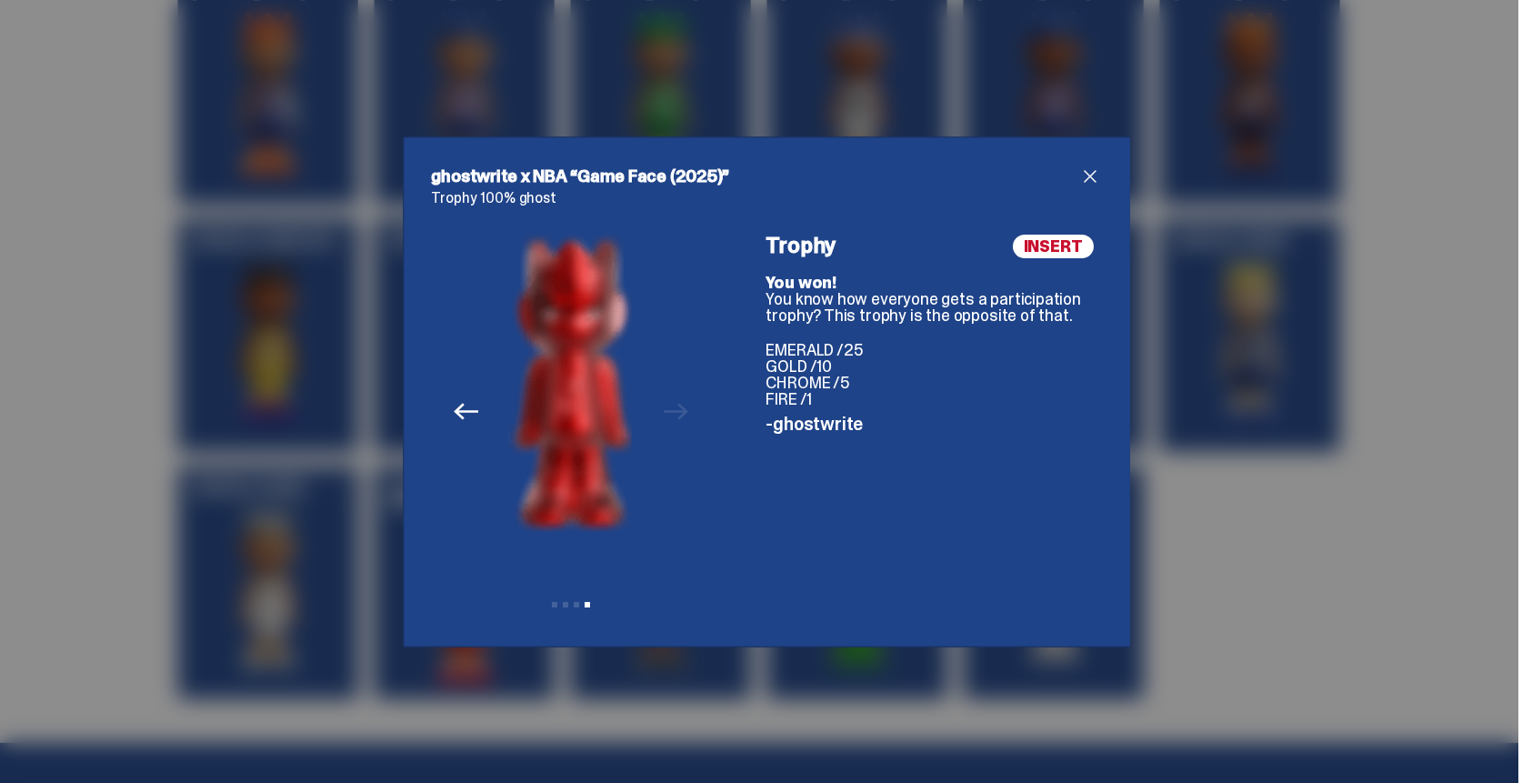
click at [675, 407] on div "Previous Next View slide 1 View slide 2 View slide 3 View slide 4" at bounding box center [571, 427] width 279 height 384
click at [1087, 176] on span "close" at bounding box center [1090, 176] width 22 height 22
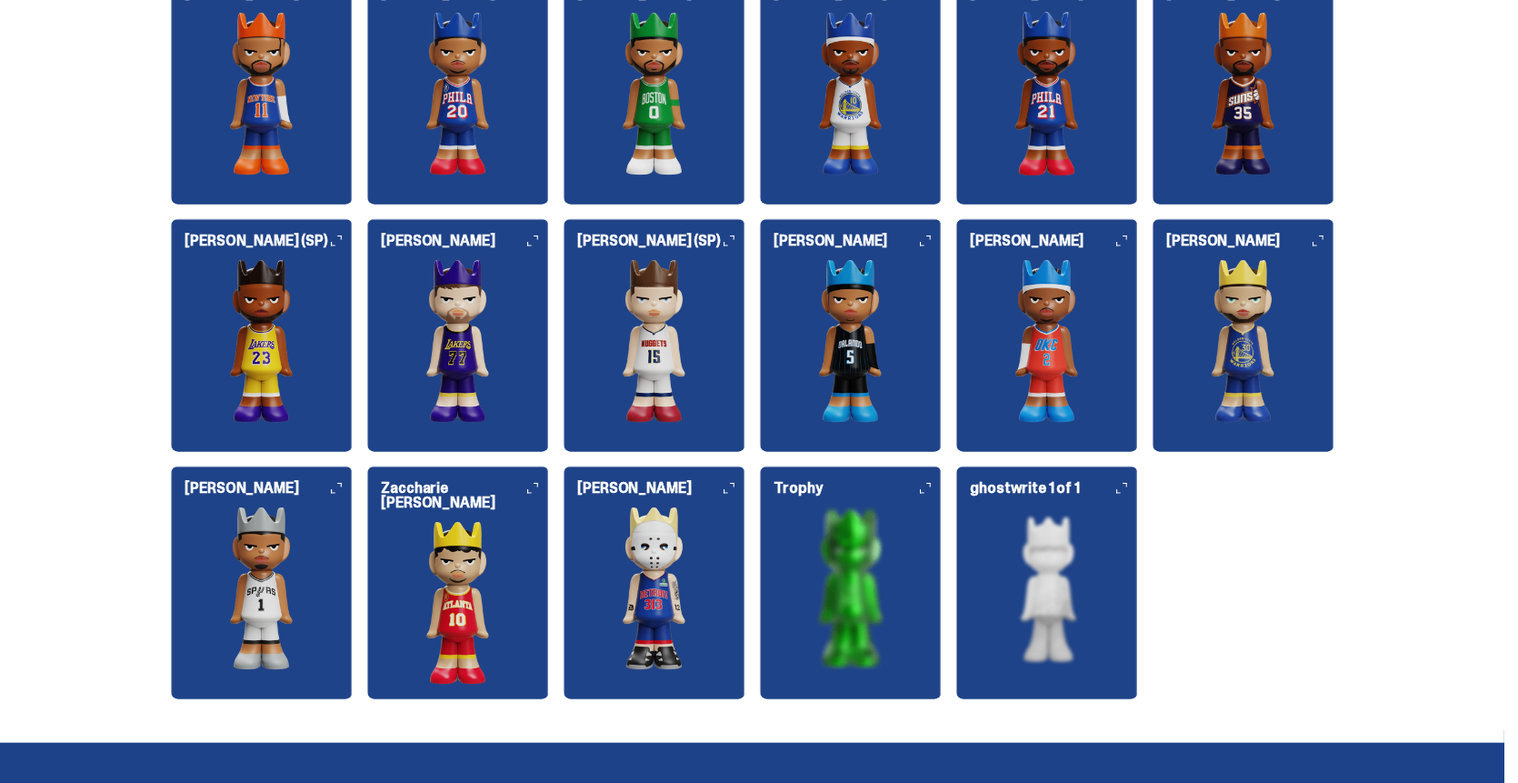
click at [1066, 602] on img at bounding box center [1047, 588] width 182 height 164
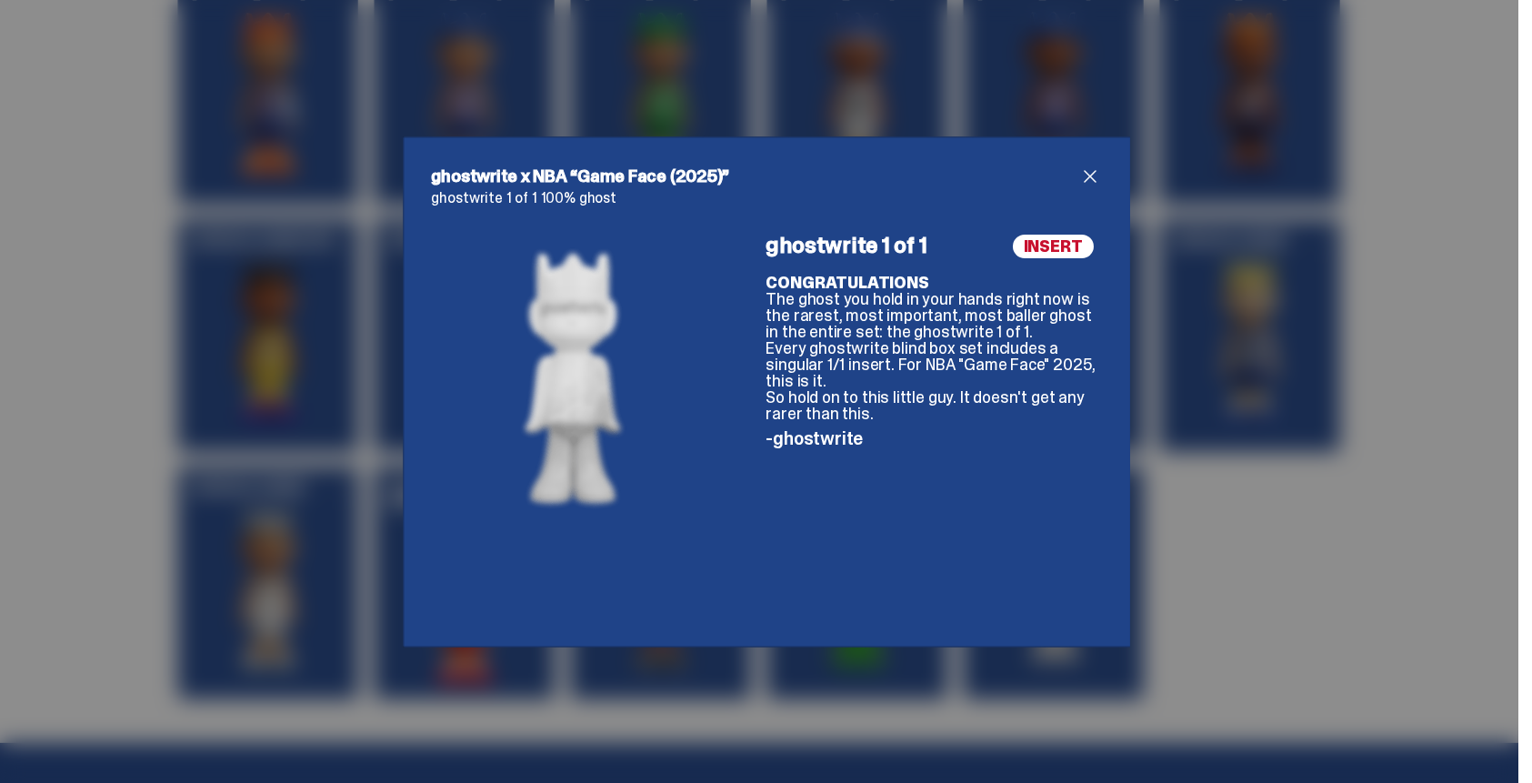
drag, startPoint x: 562, startPoint y: 360, endPoint x: 608, endPoint y: 362, distance: 46.4
click at [591, 362] on img at bounding box center [570, 376] width 123 height 283
drag, startPoint x: 936, startPoint y: 305, endPoint x: 996, endPoint y: 322, distance: 62.2
click at [975, 318] on p "CONGRATULATIONS The ghost you hold in your hands right now is the rarest, most …" at bounding box center [932, 348] width 335 height 147
click at [1084, 175] on span "close" at bounding box center [1090, 176] width 22 height 22
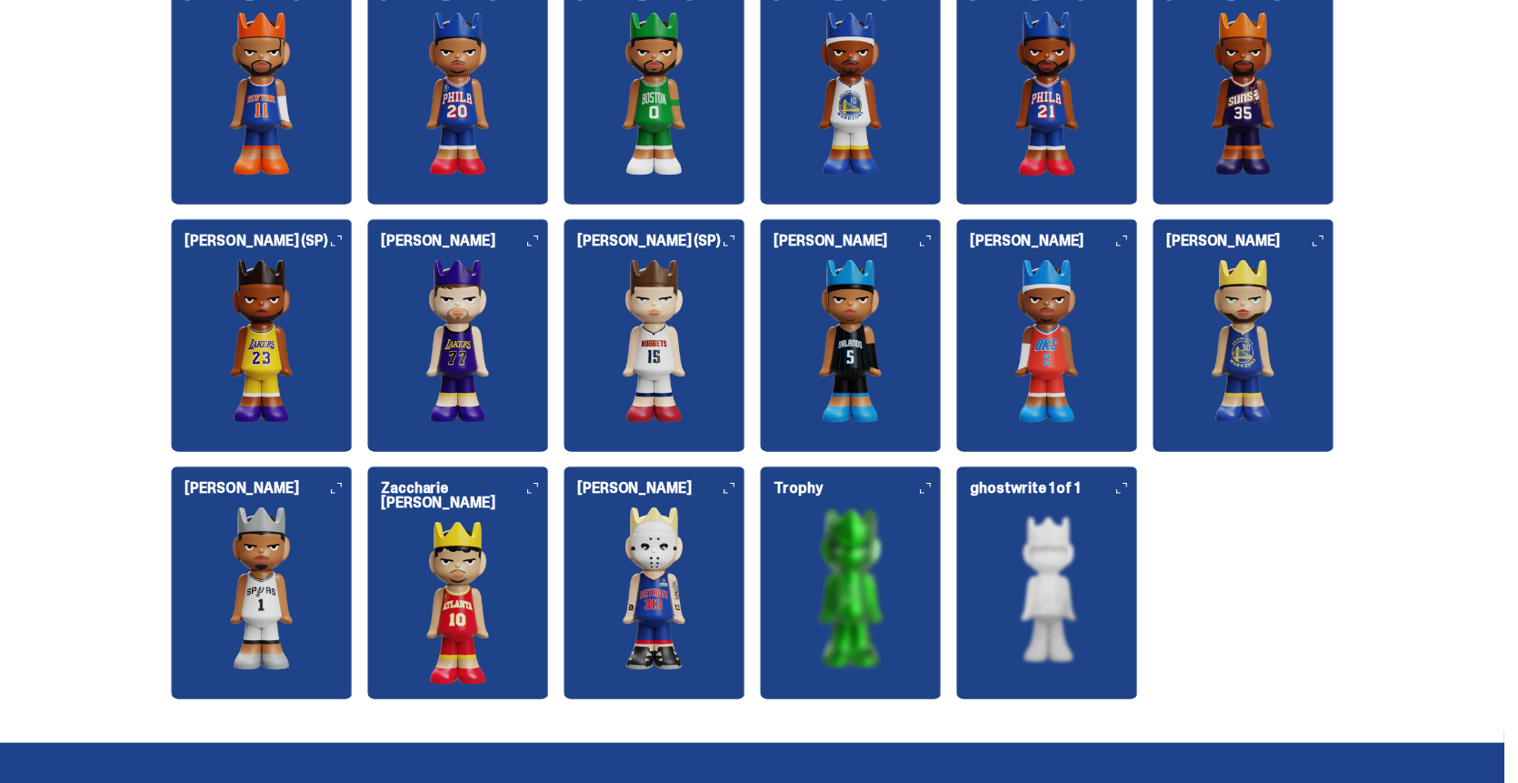
click at [671, 581] on img at bounding box center [655, 588] width 182 height 164
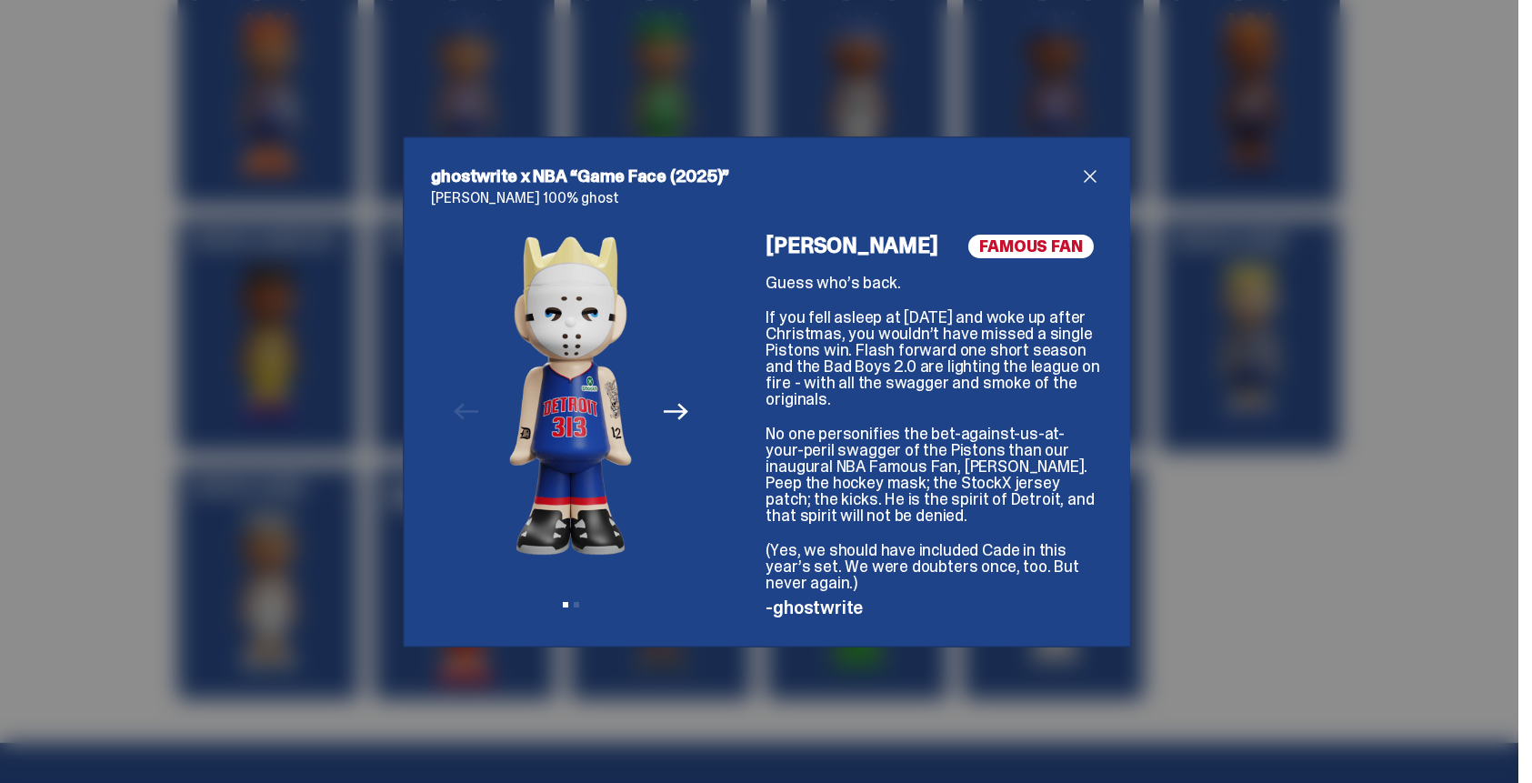
click at [668, 410] on icon "Next" at bounding box center [676, 412] width 24 height 16
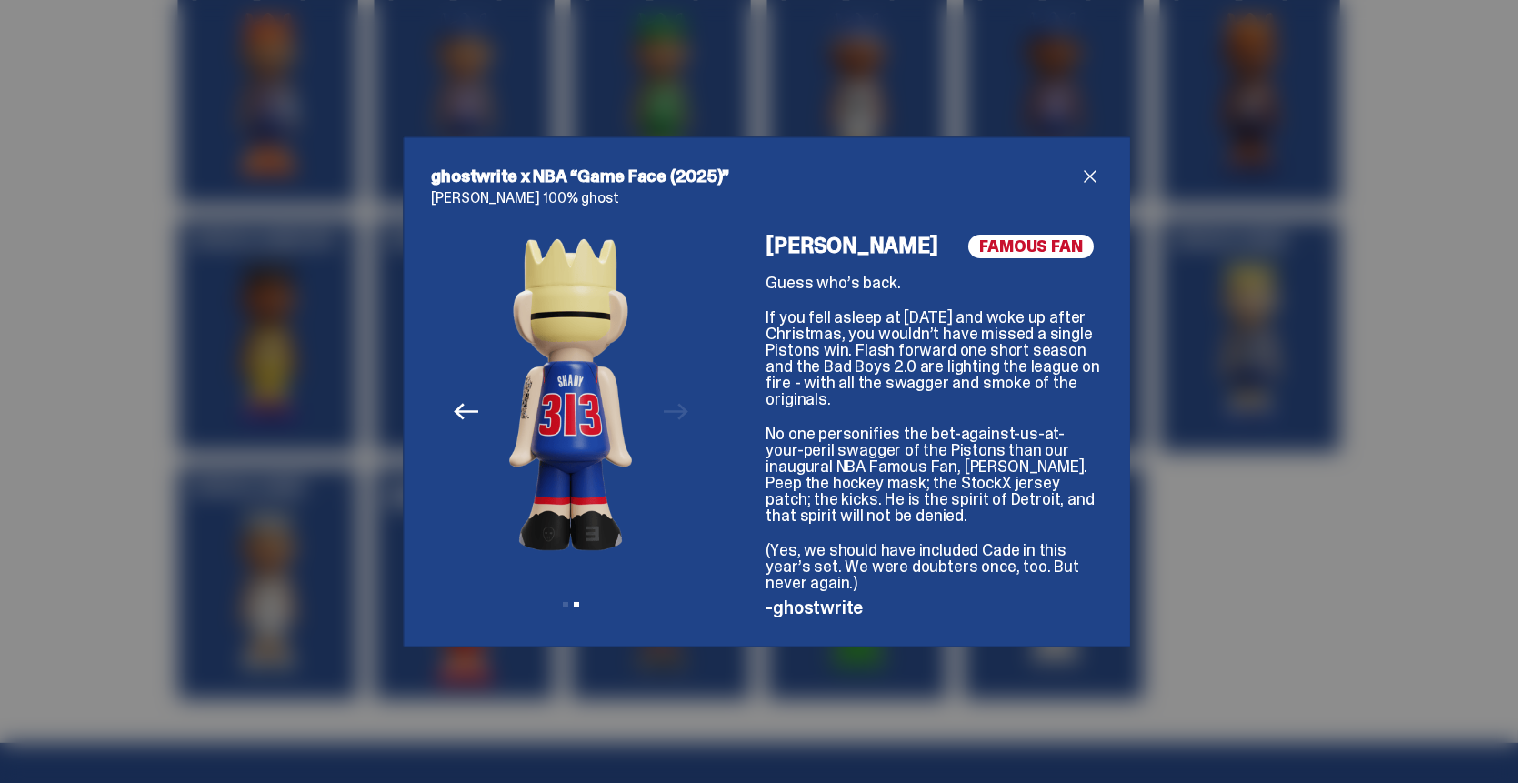
click at [1082, 169] on span "close" at bounding box center [1090, 176] width 22 height 22
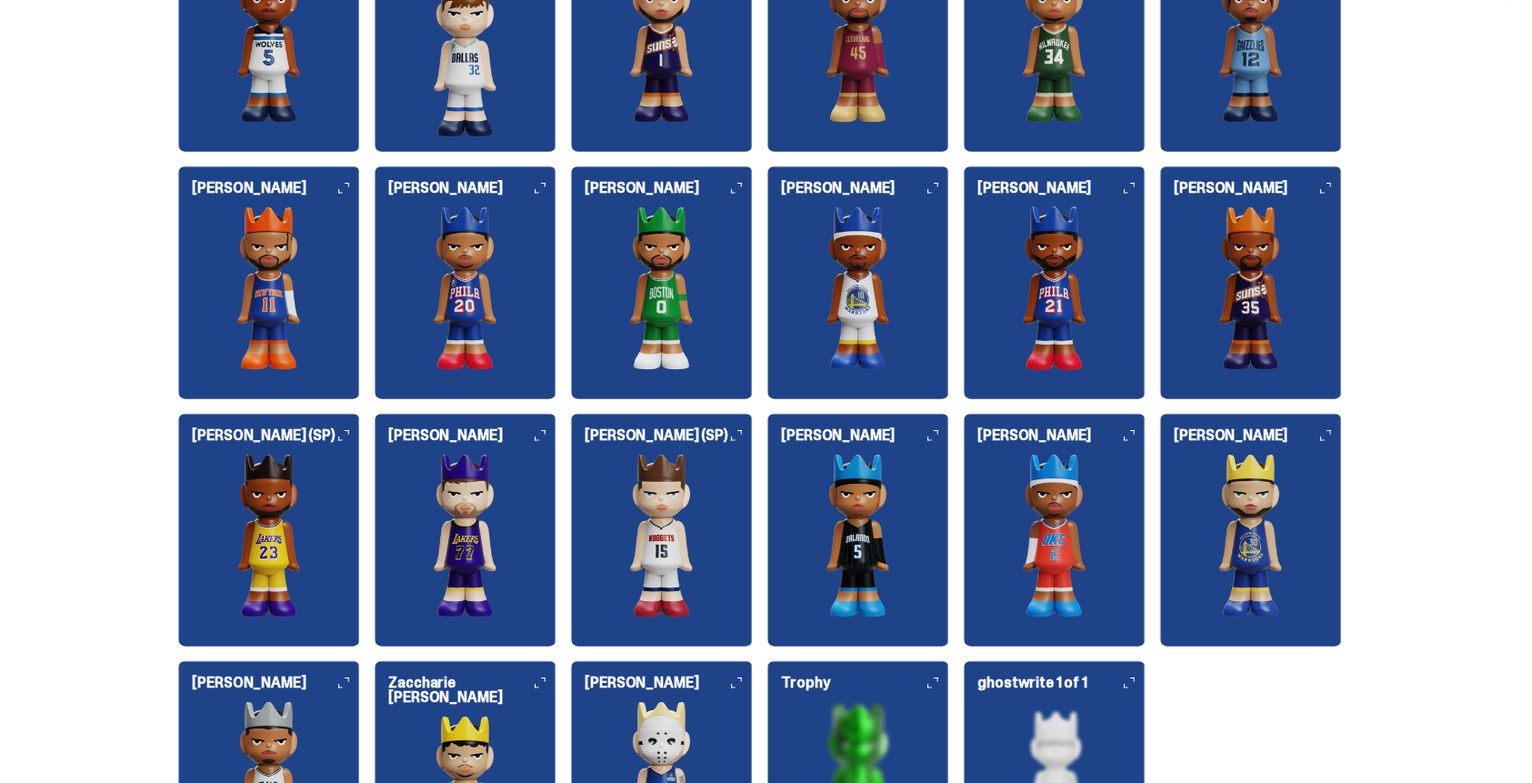
scroll to position [2000, 0]
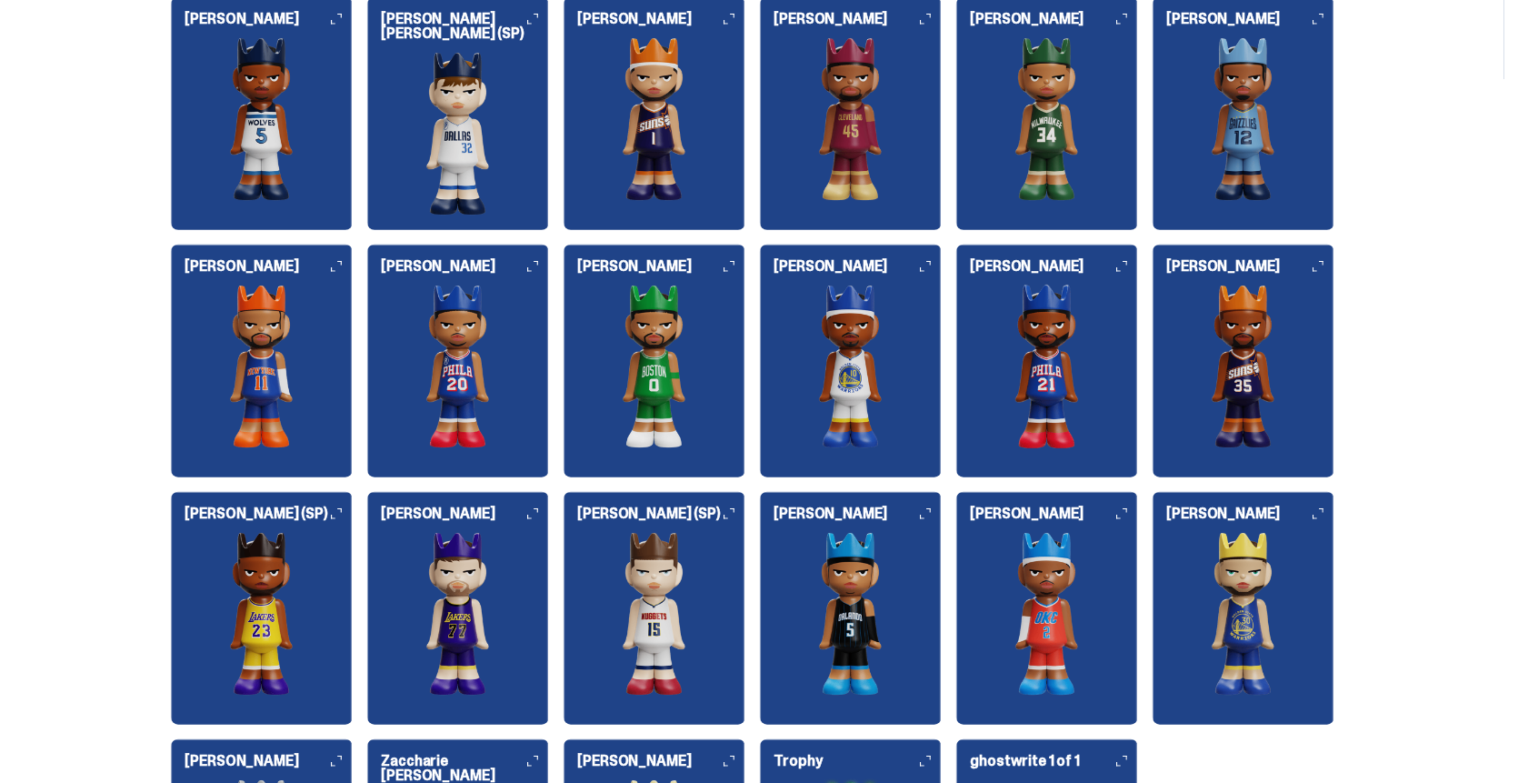
click at [1241, 159] on img at bounding box center [1244, 119] width 182 height 164
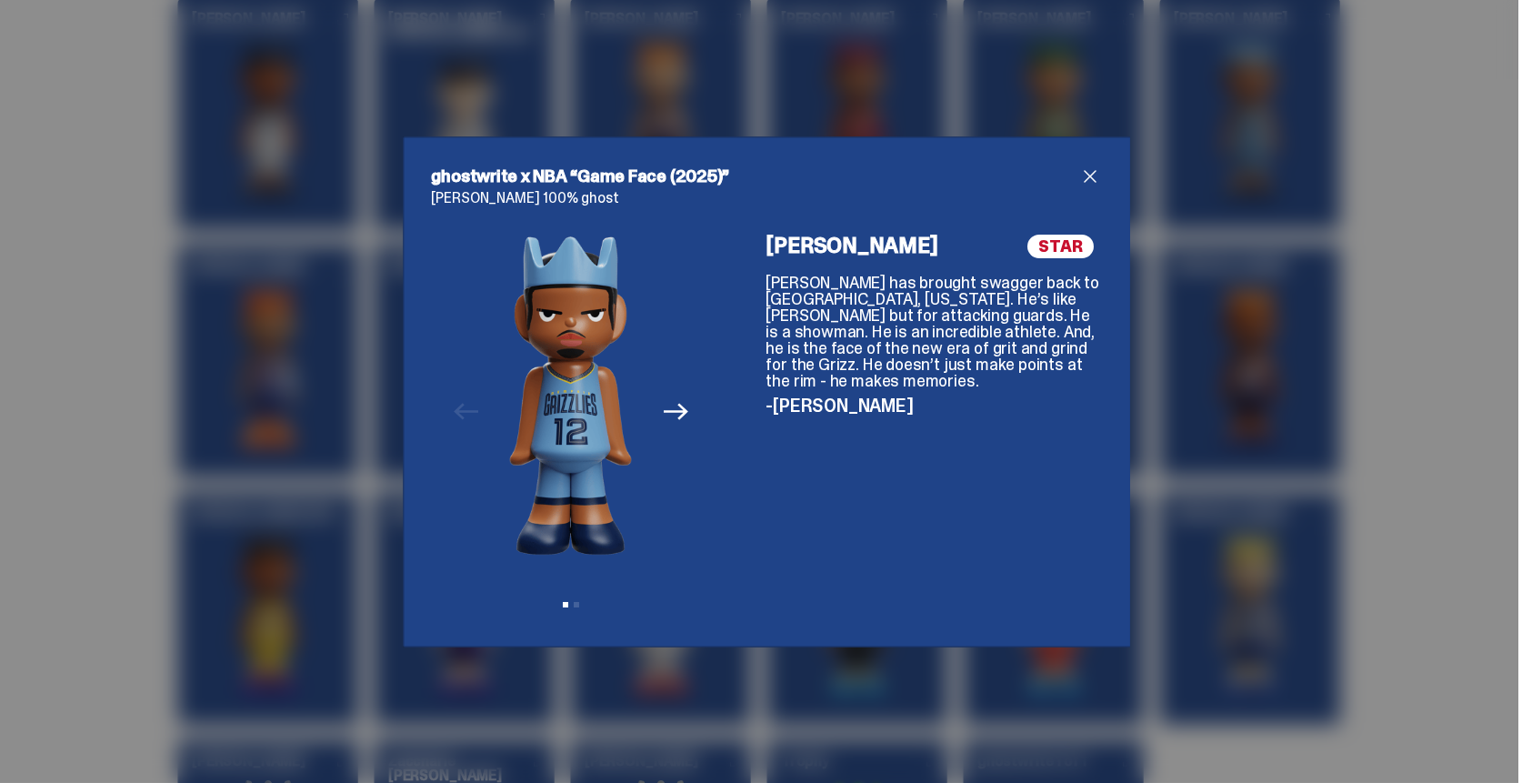
click at [624, 382] on img at bounding box center [570, 395] width 123 height 321
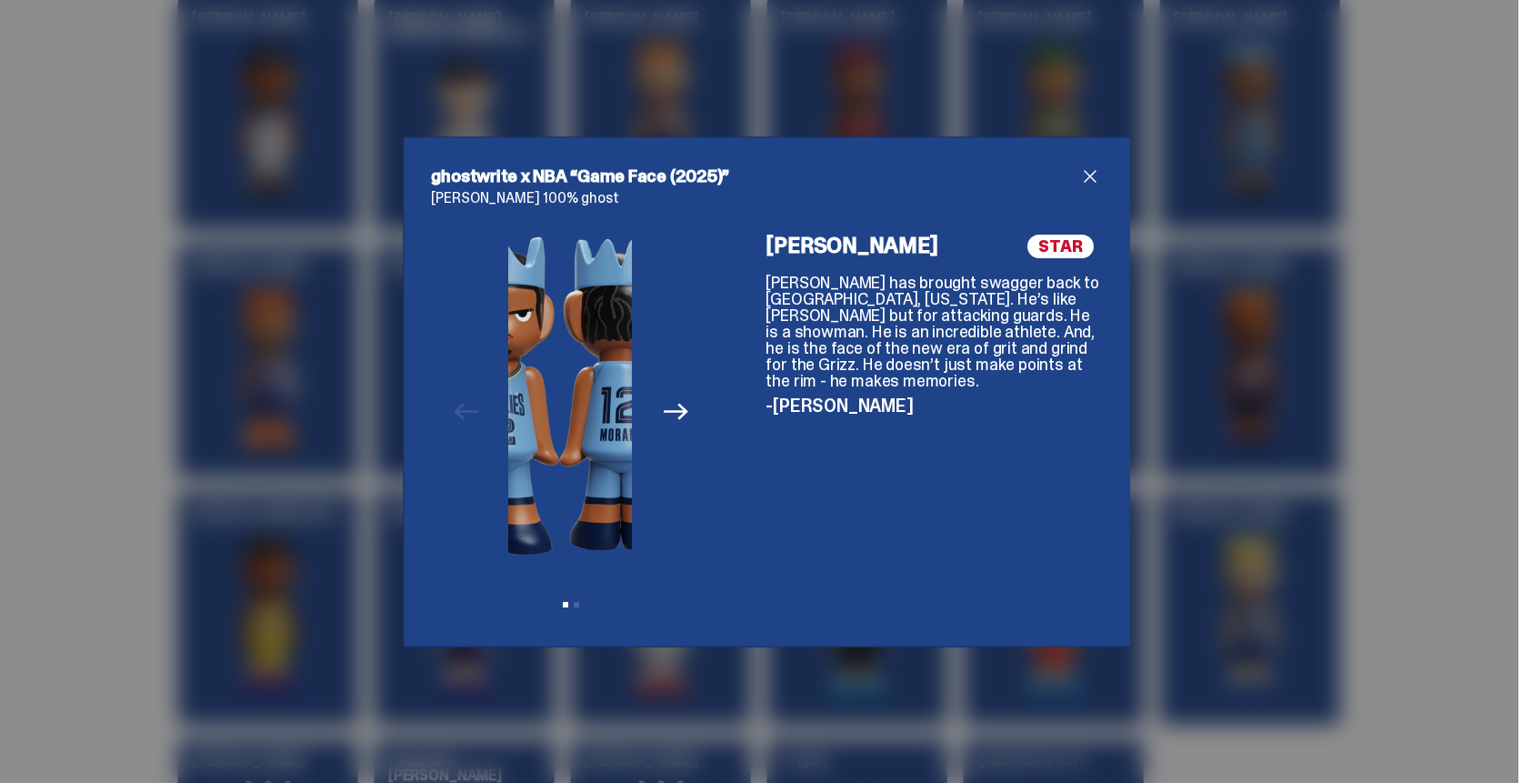
click at [512, 362] on img at bounding box center [498, 395] width 123 height 321
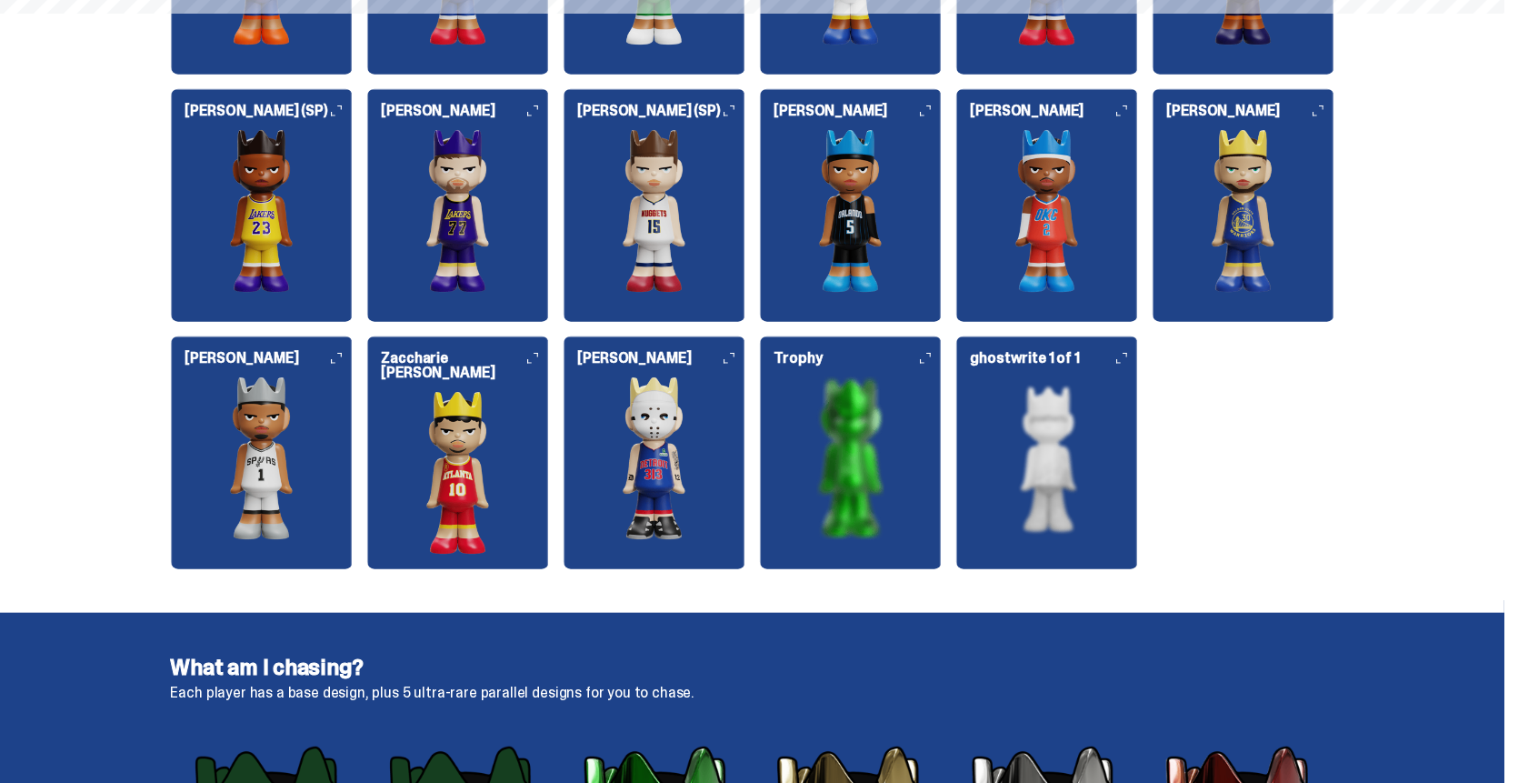
scroll to position [2409, 0]
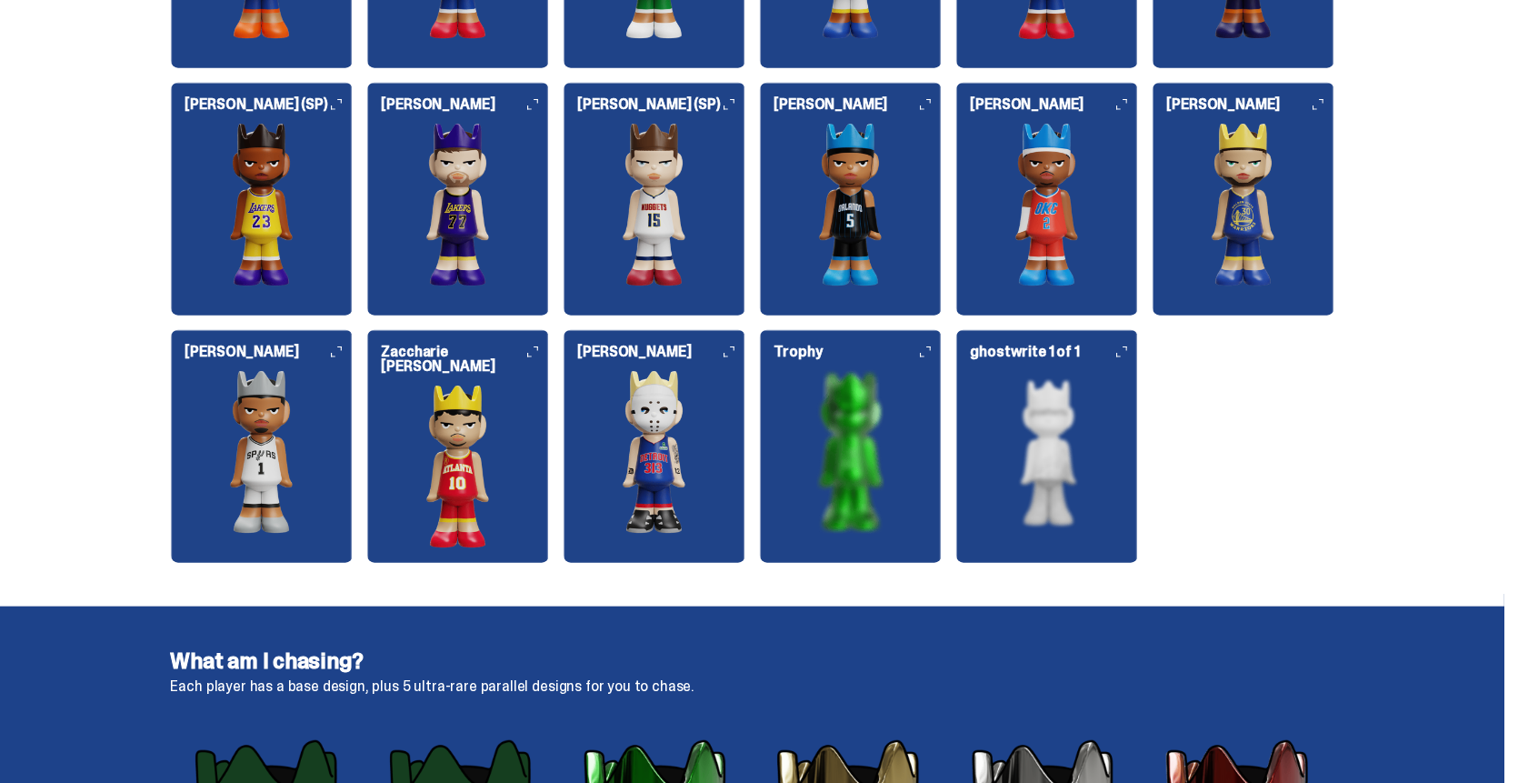
click at [1261, 233] on img at bounding box center [1244, 205] width 182 height 164
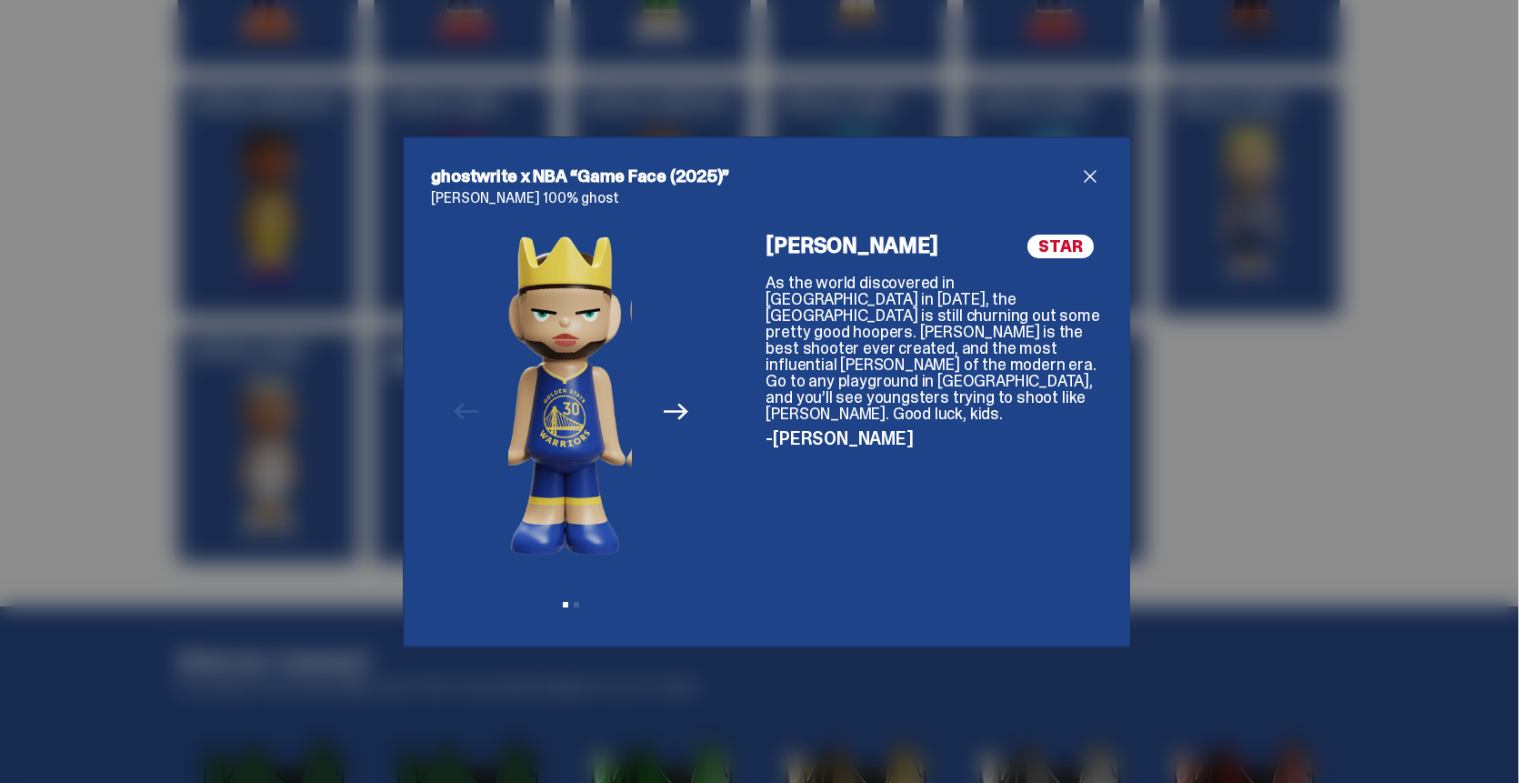
click at [515, 387] on img at bounding box center [565, 395] width 123 height 321
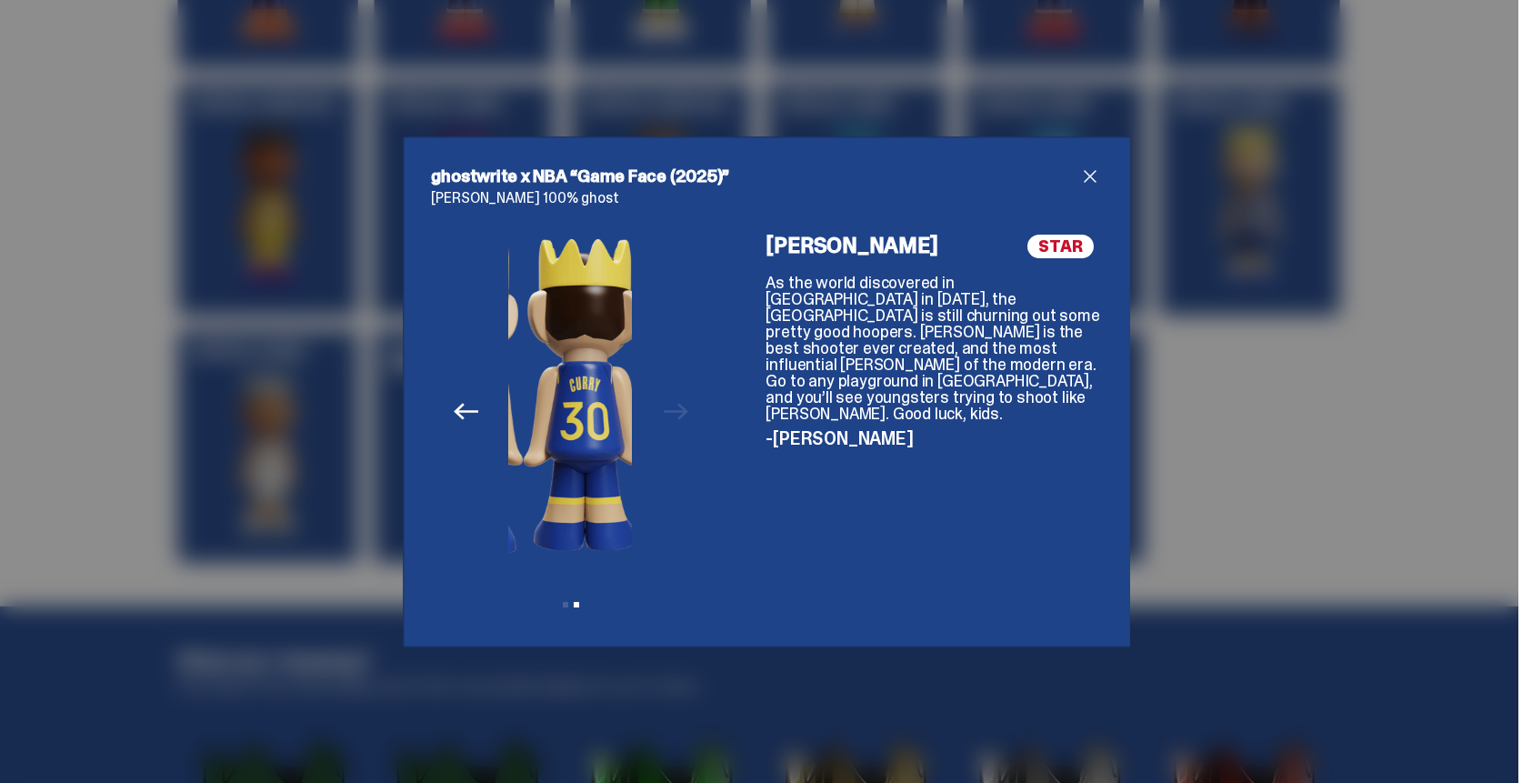
click at [640, 389] on div "Previous Next View slide 1 View slide 2" at bounding box center [571, 427] width 279 height 384
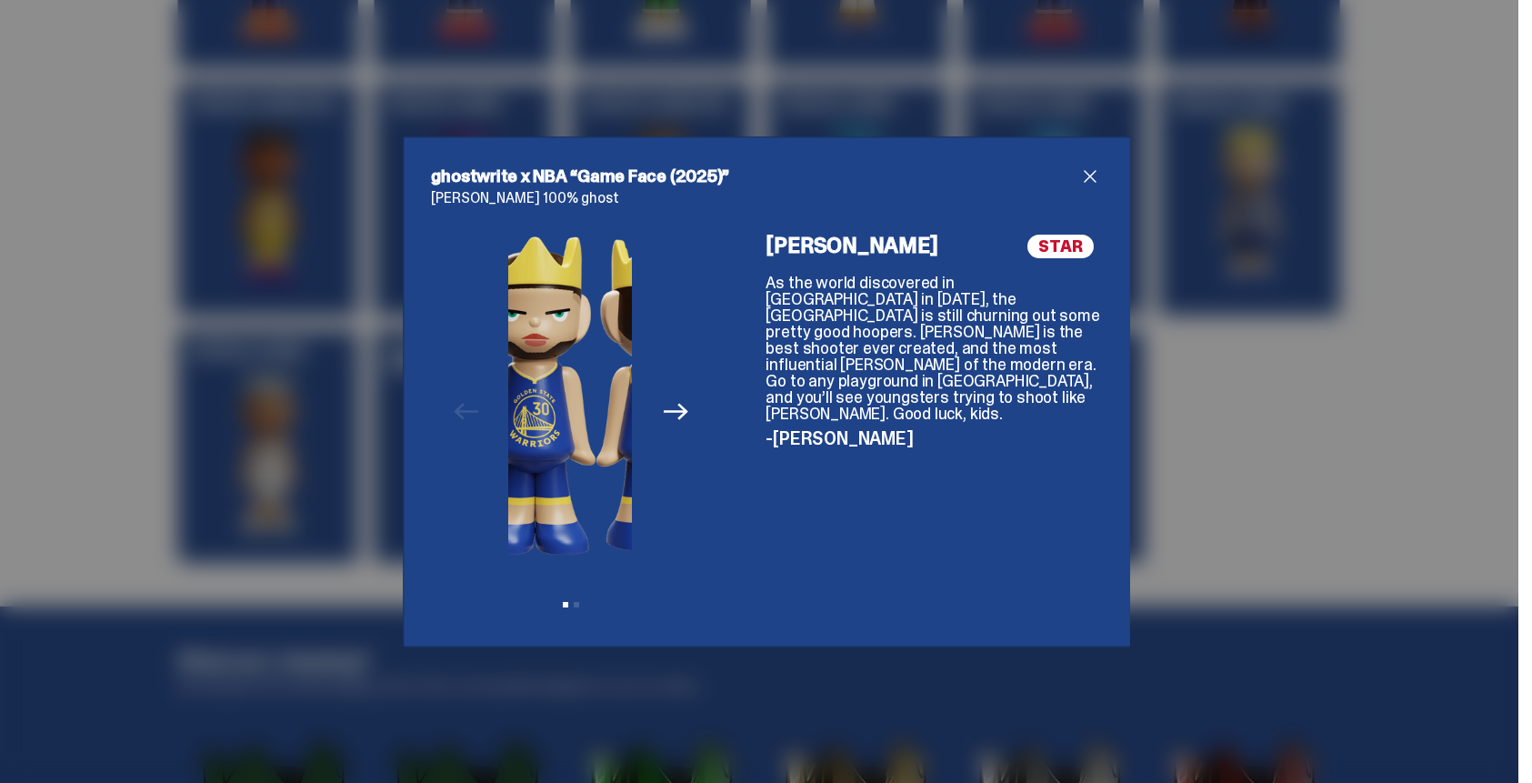
click at [528, 385] on img at bounding box center [535, 395] width 123 height 321
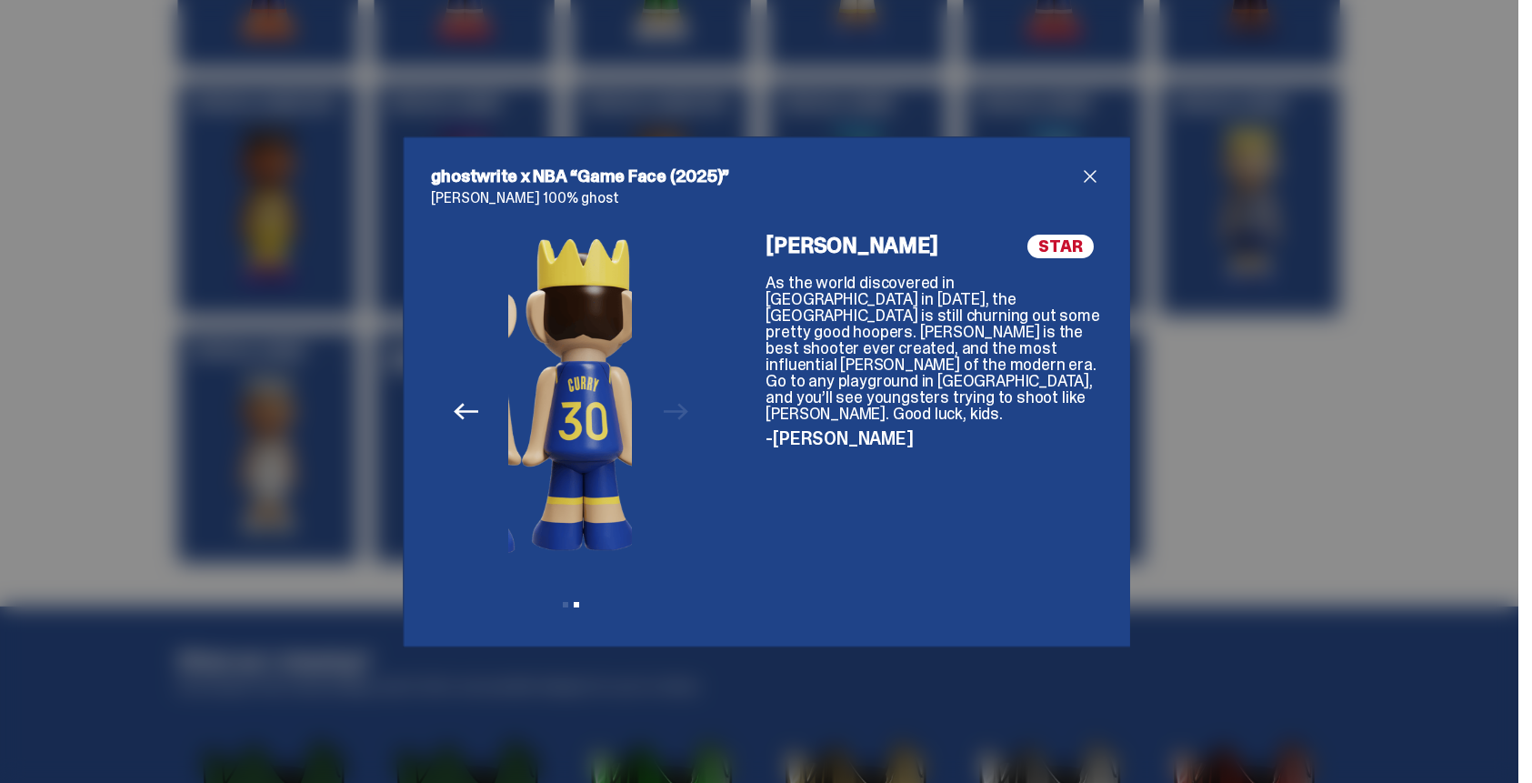
click at [629, 387] on div "Previous Next View slide 1 View slide 2" at bounding box center [571, 427] width 279 height 384
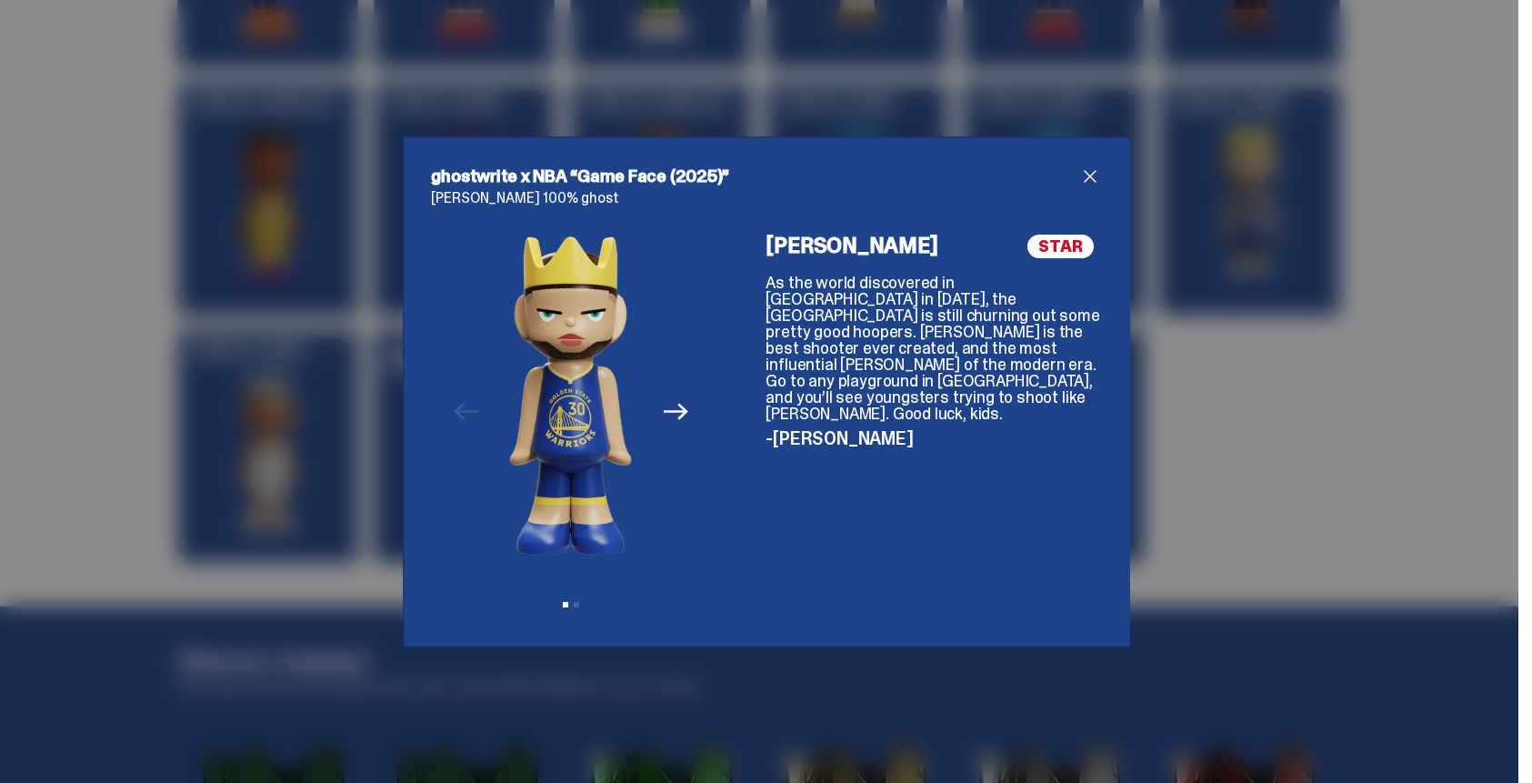
click at [1080, 174] on span "close" at bounding box center [1090, 176] width 22 height 22
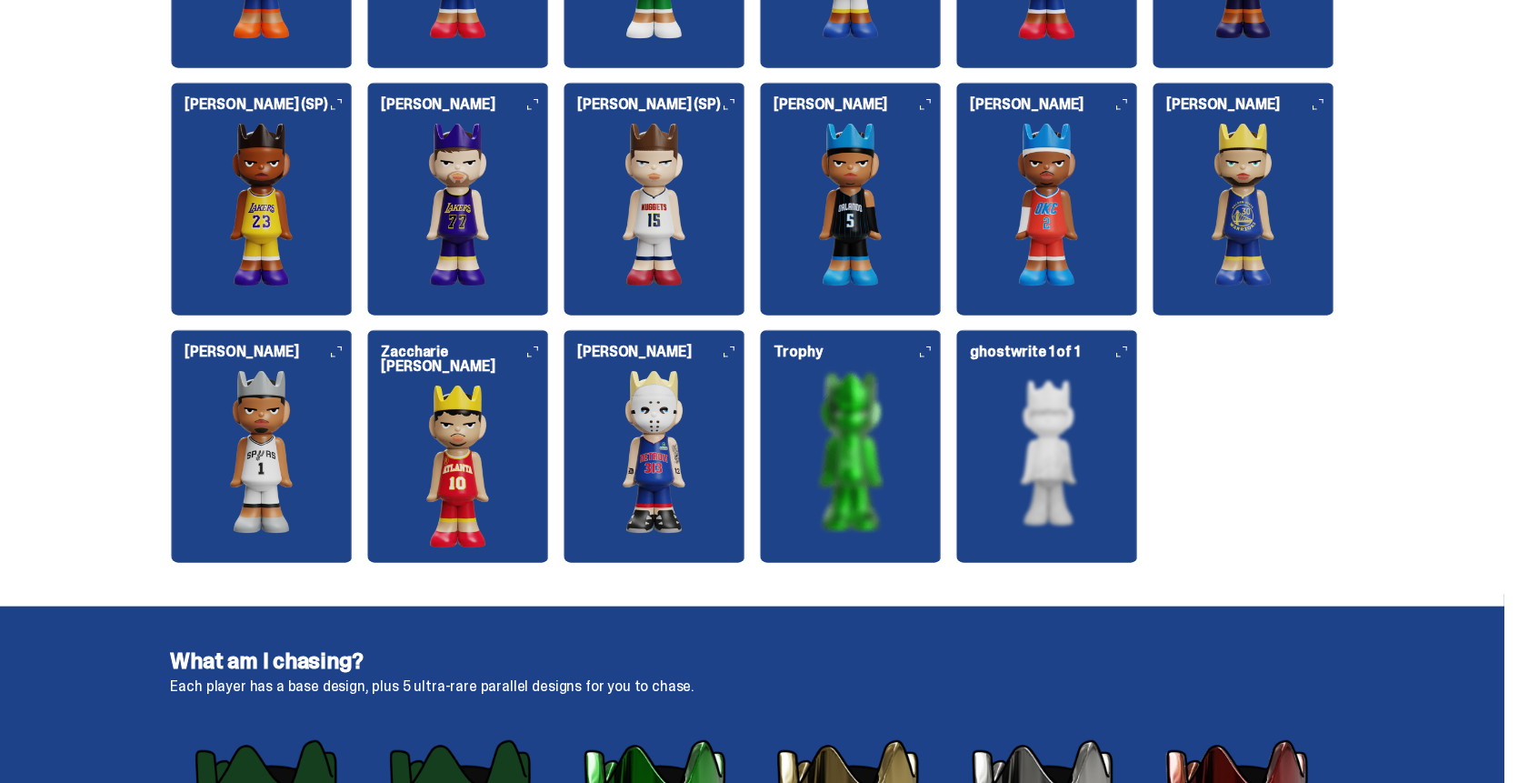
click at [875, 215] on img at bounding box center [851, 205] width 182 height 164
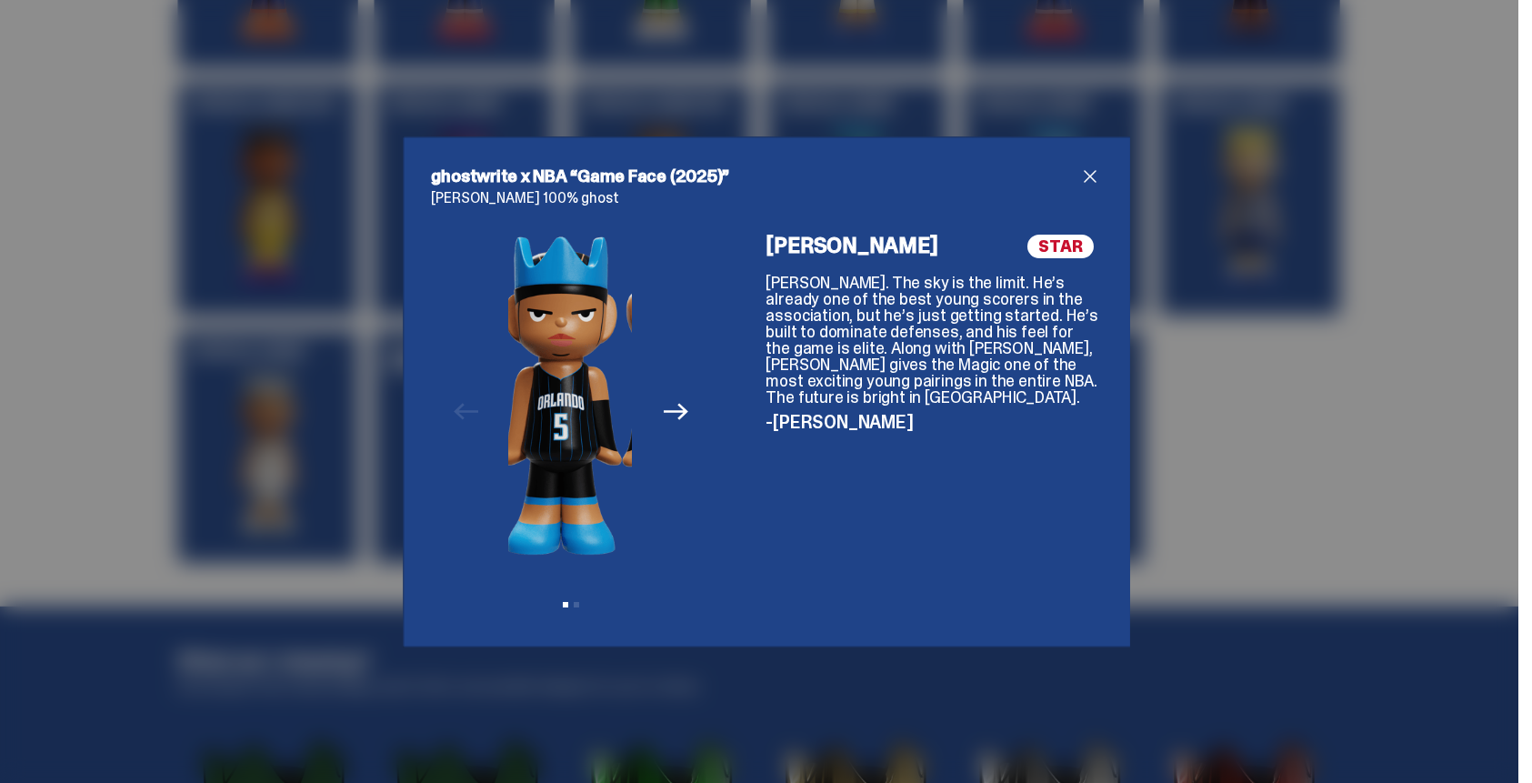
click at [468, 395] on div "Previous Next View slide 1 View slide 2" at bounding box center [571, 427] width 279 height 384
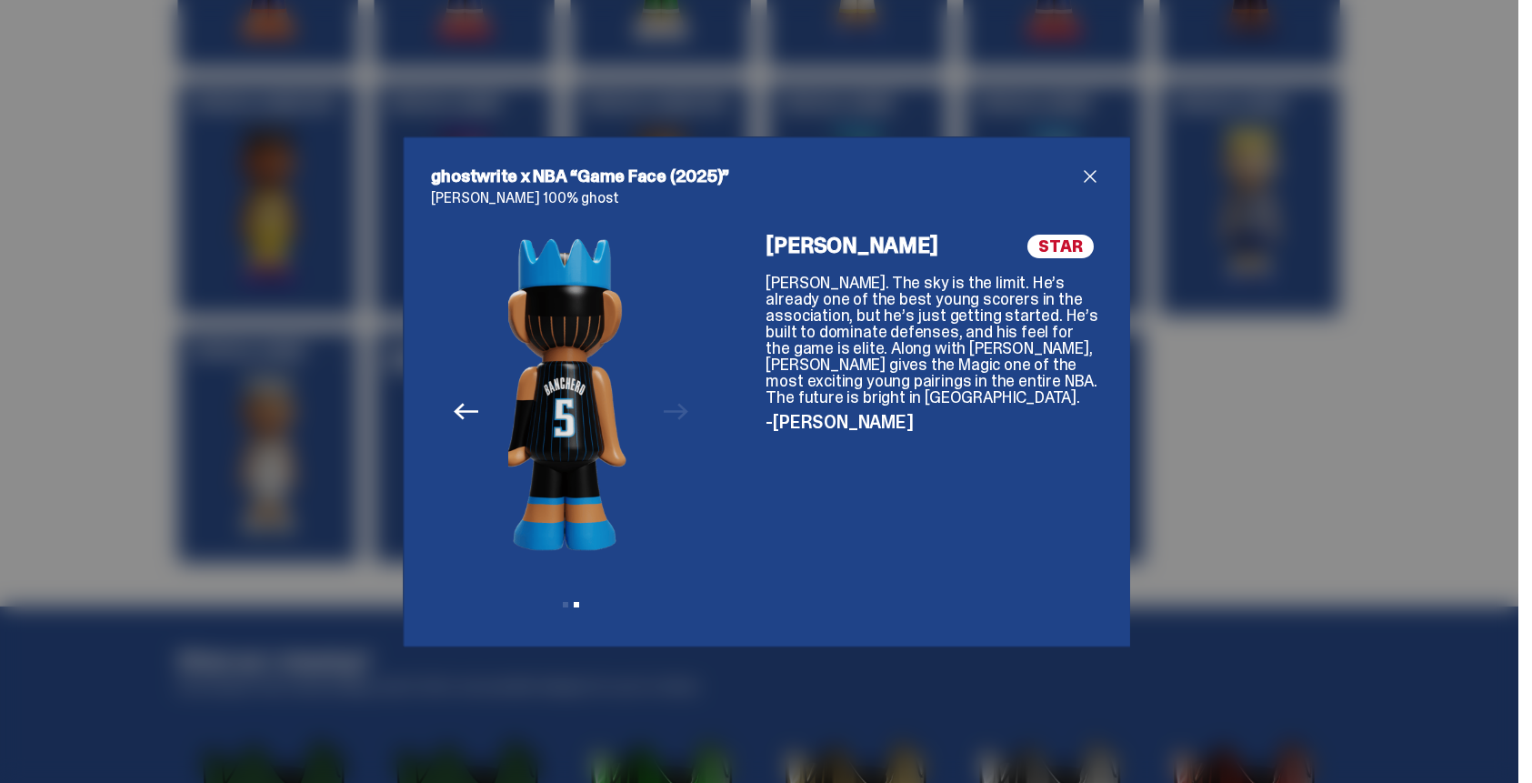
click at [656, 385] on div "Previous Next View slide 1 View slide 2" at bounding box center [571, 427] width 279 height 384
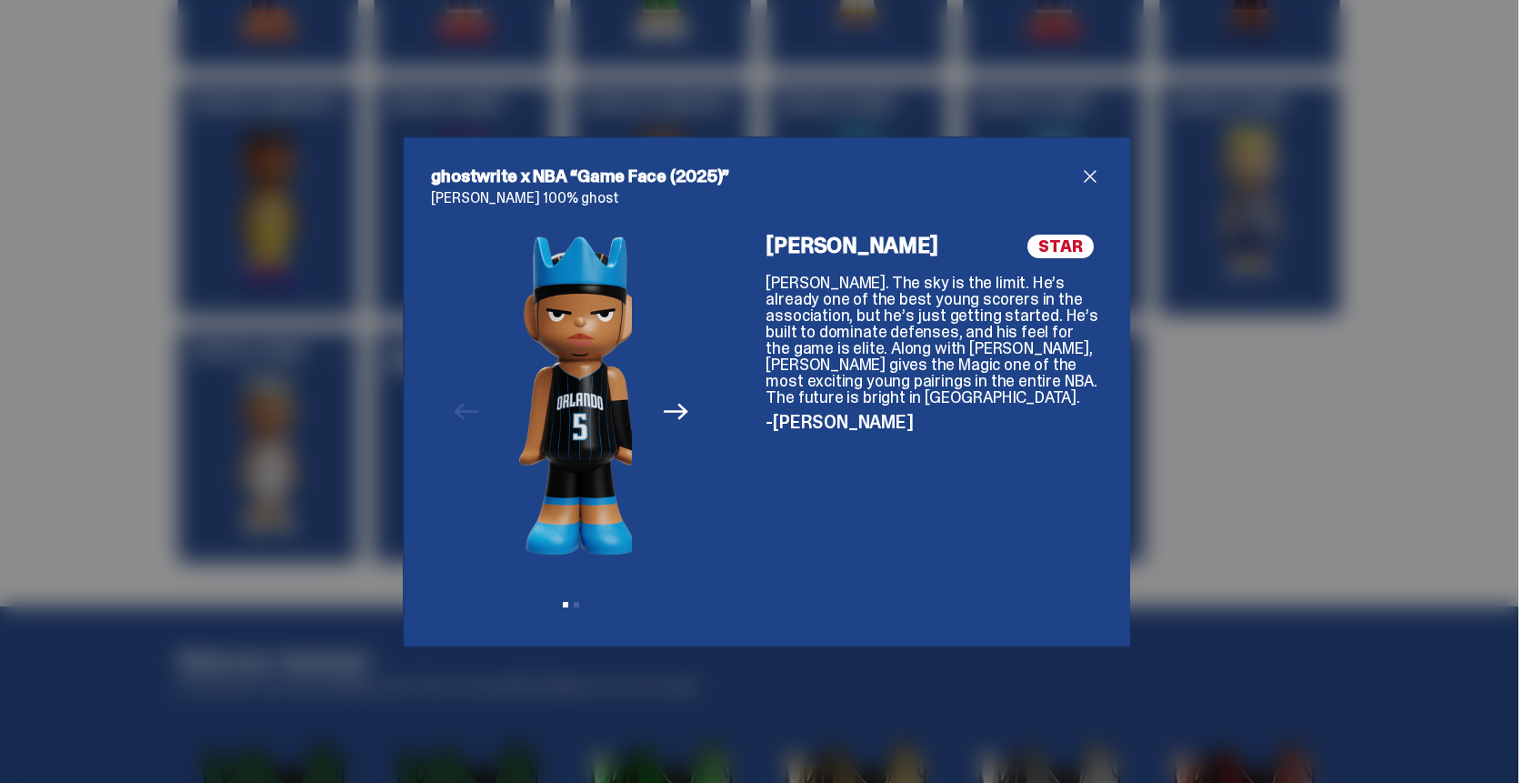
click at [527, 358] on img at bounding box center [580, 395] width 123 height 321
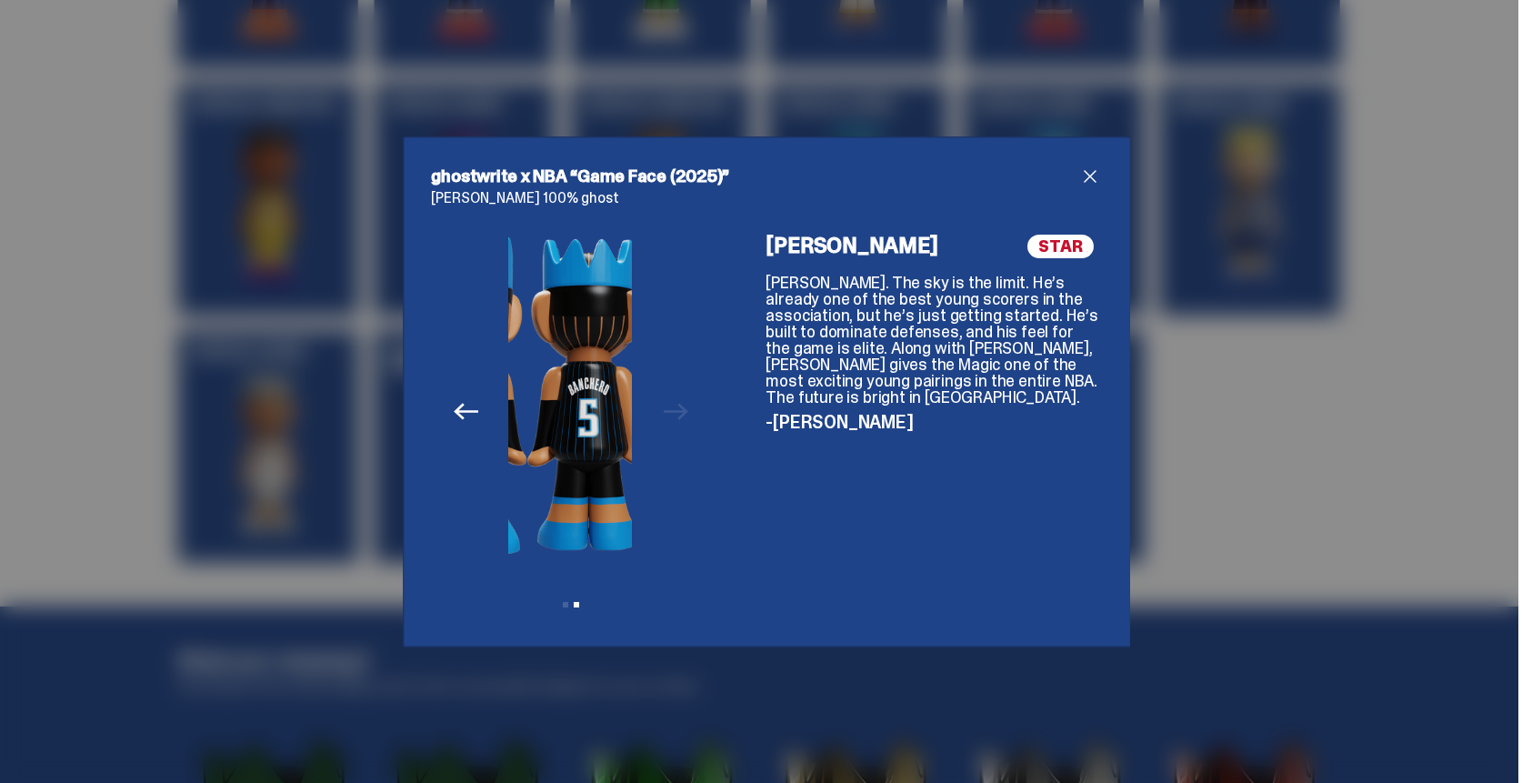
click at [633, 374] on div "Previous Next View slide 1 View slide 2" at bounding box center [571, 427] width 279 height 384
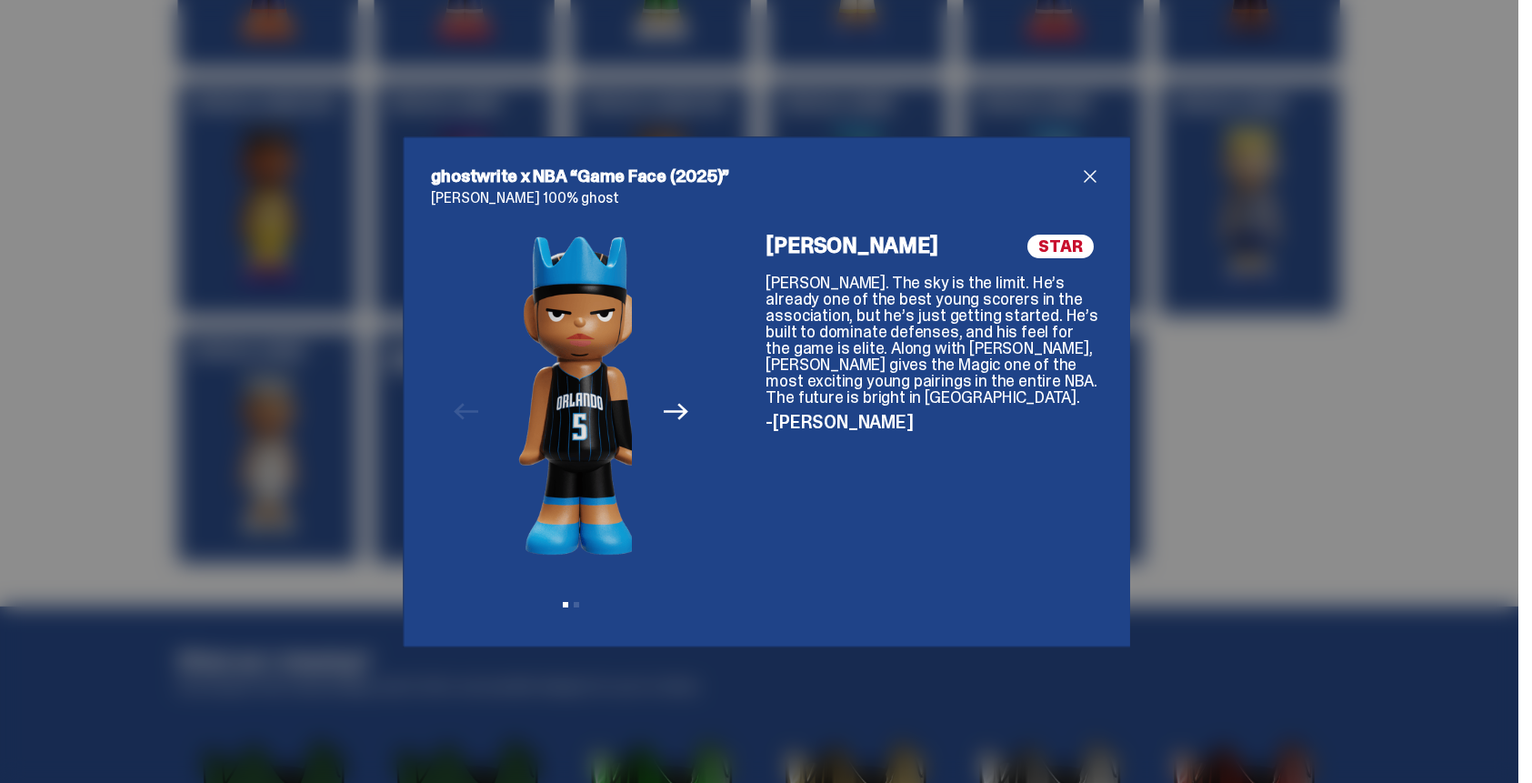
click at [493, 362] on div "Previous Next View slide 1 View slide 2" at bounding box center [571, 427] width 279 height 384
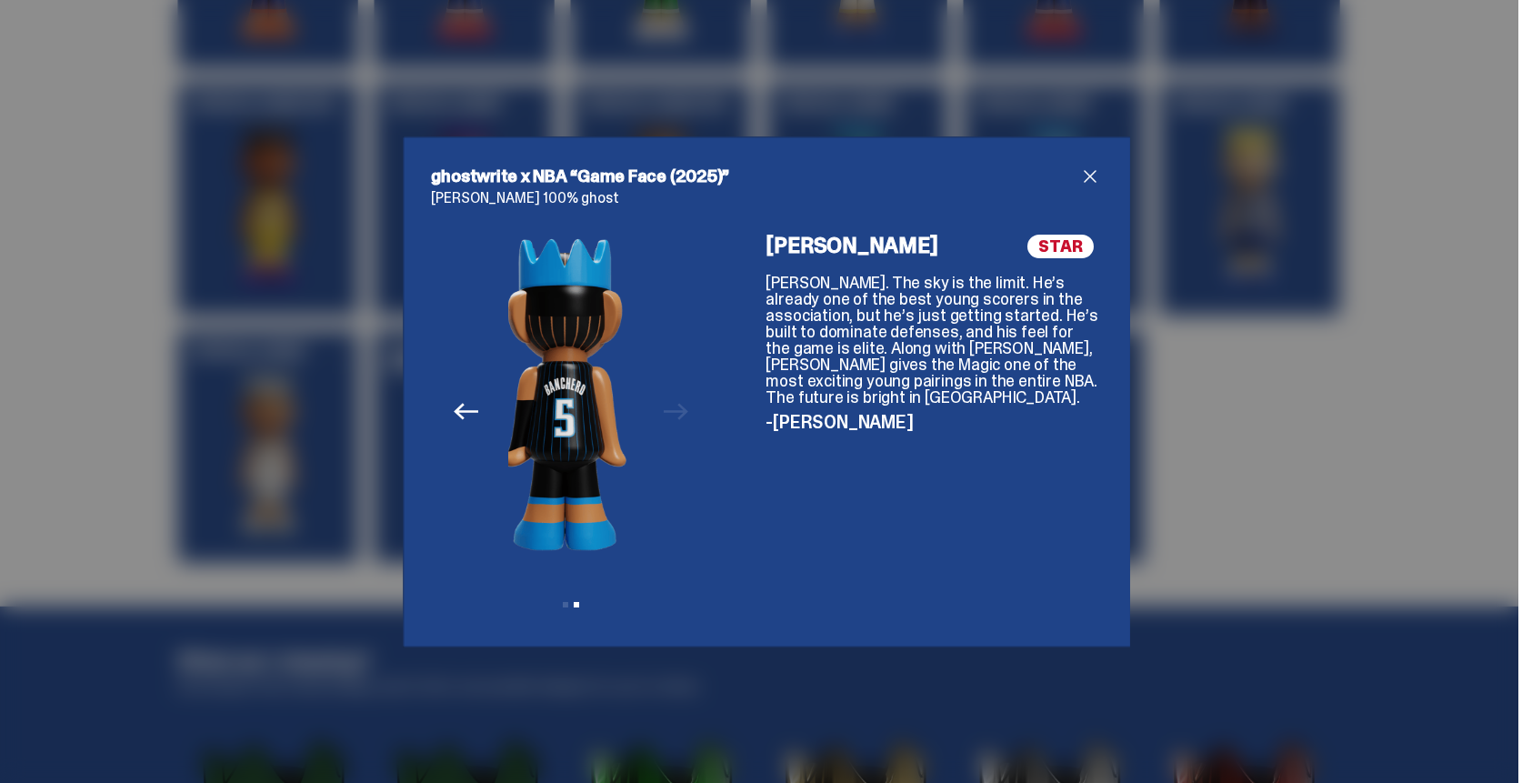
click at [649, 365] on div "Previous Next View slide 1 View slide 2" at bounding box center [571, 427] width 279 height 384
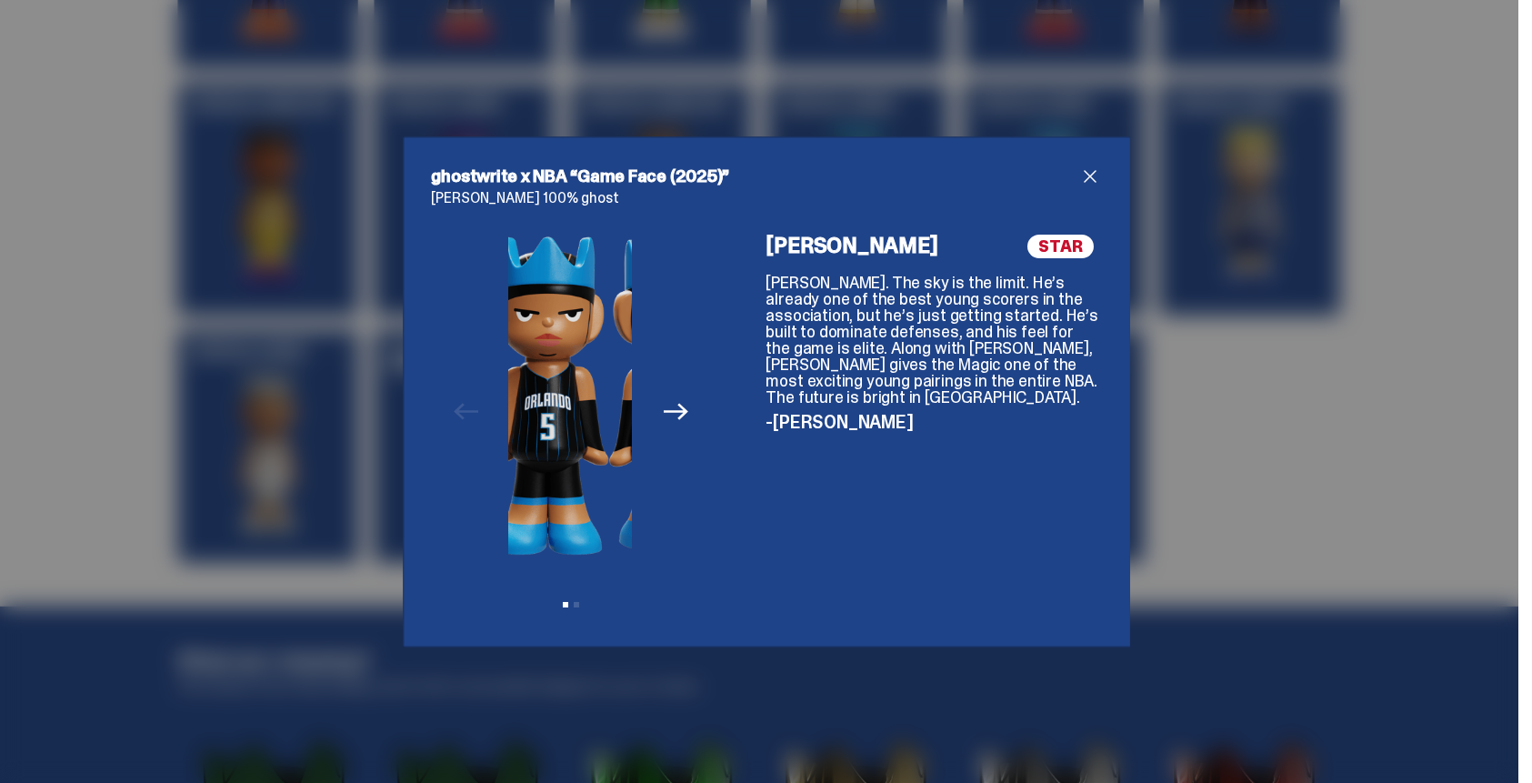
click at [522, 358] on img at bounding box center [547, 395] width 123 height 321
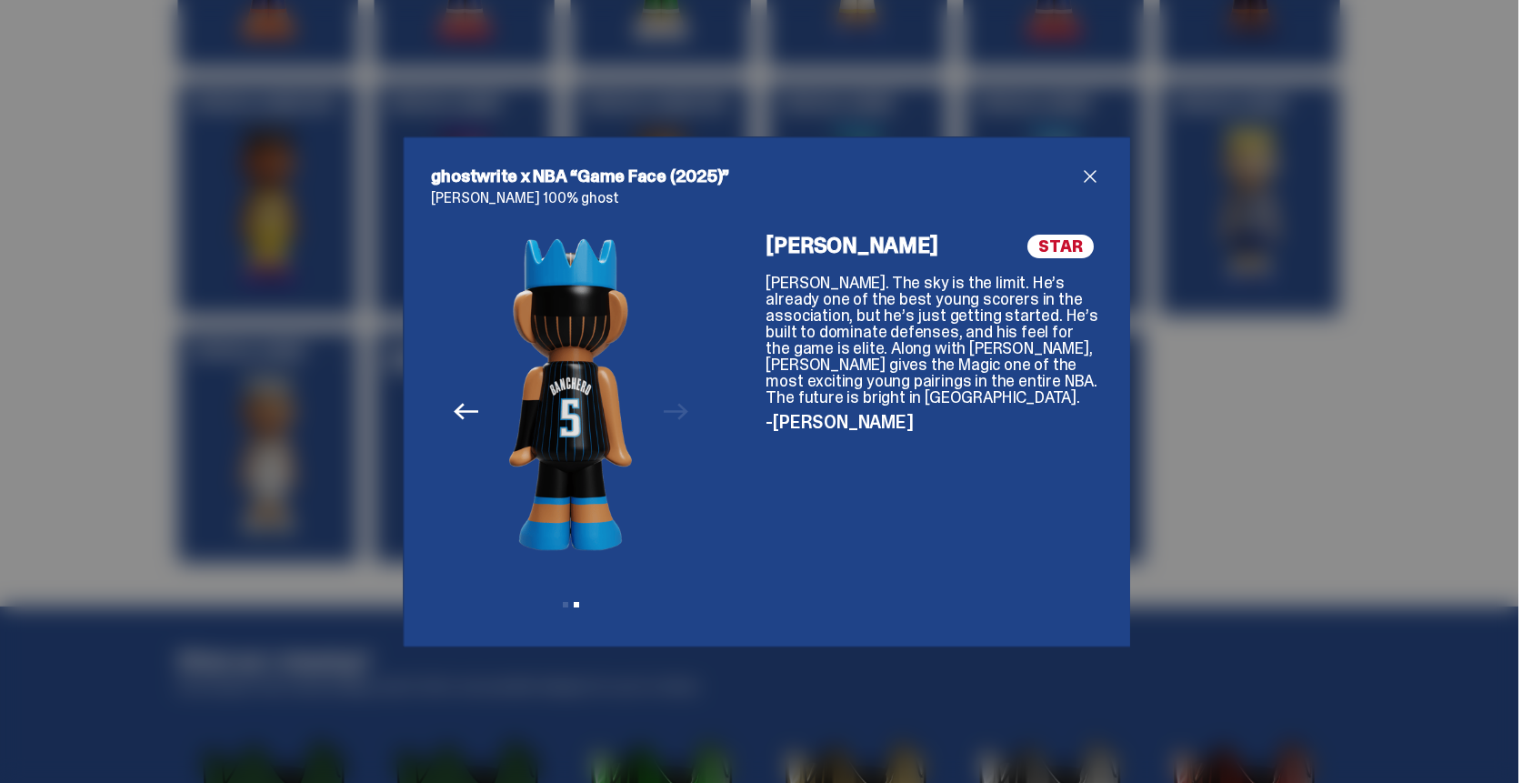
click at [1085, 167] on span "close" at bounding box center [1090, 176] width 22 height 22
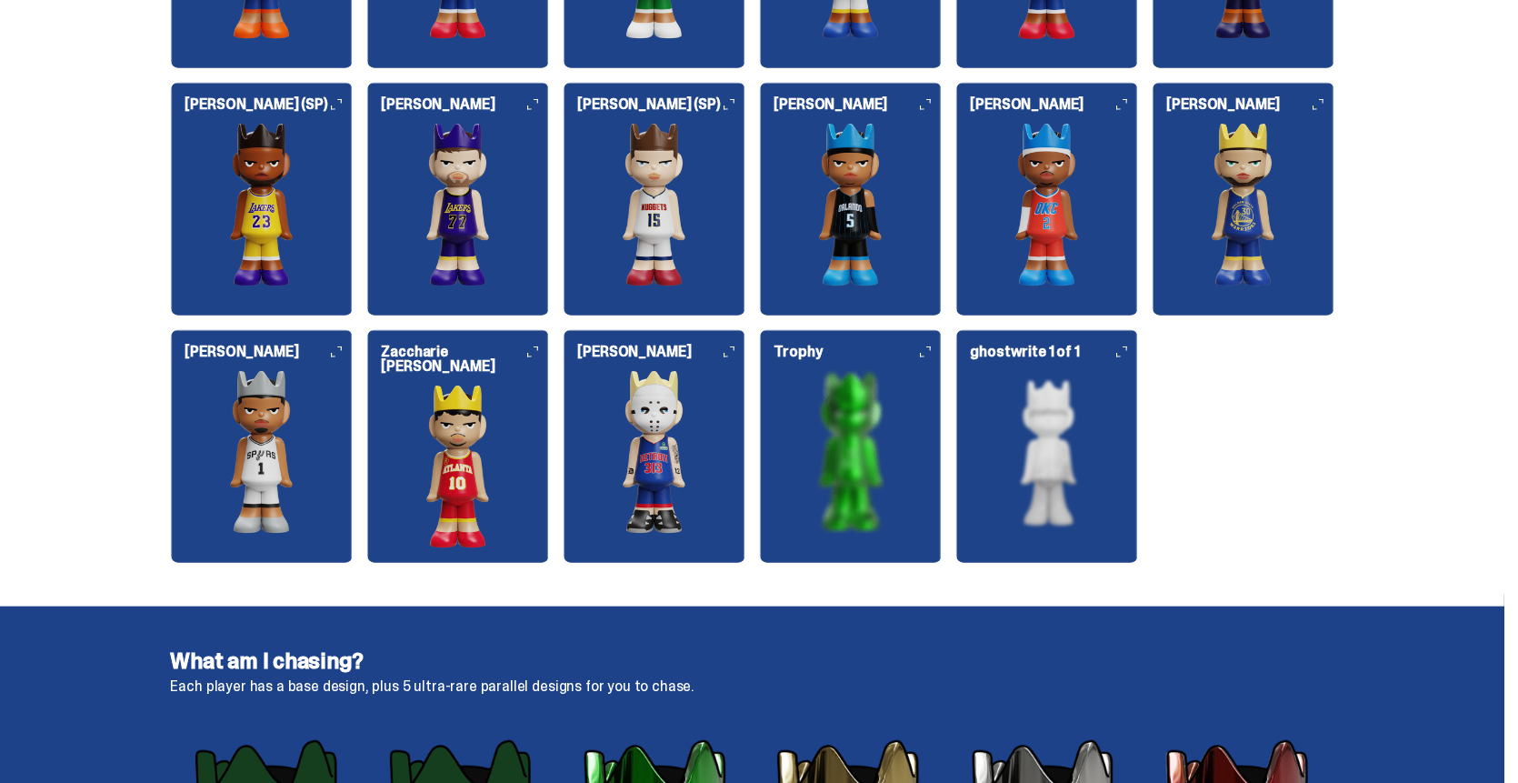
click at [681, 216] on img at bounding box center [655, 205] width 182 height 164
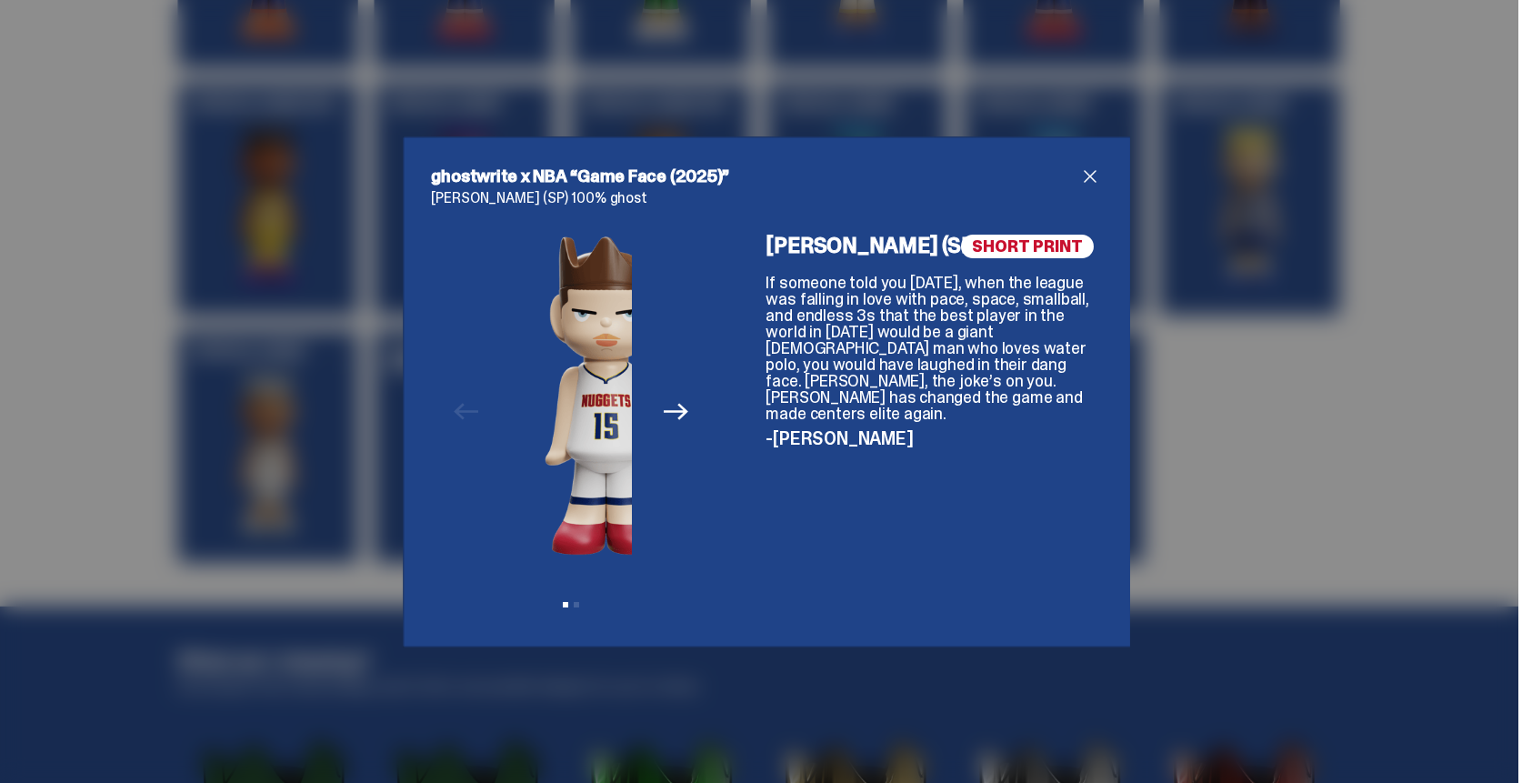
click at [635, 393] on div "Previous Next View slide 1 View slide 2" at bounding box center [571, 427] width 279 height 384
click at [542, 388] on img at bounding box center [603, 395] width 123 height 321
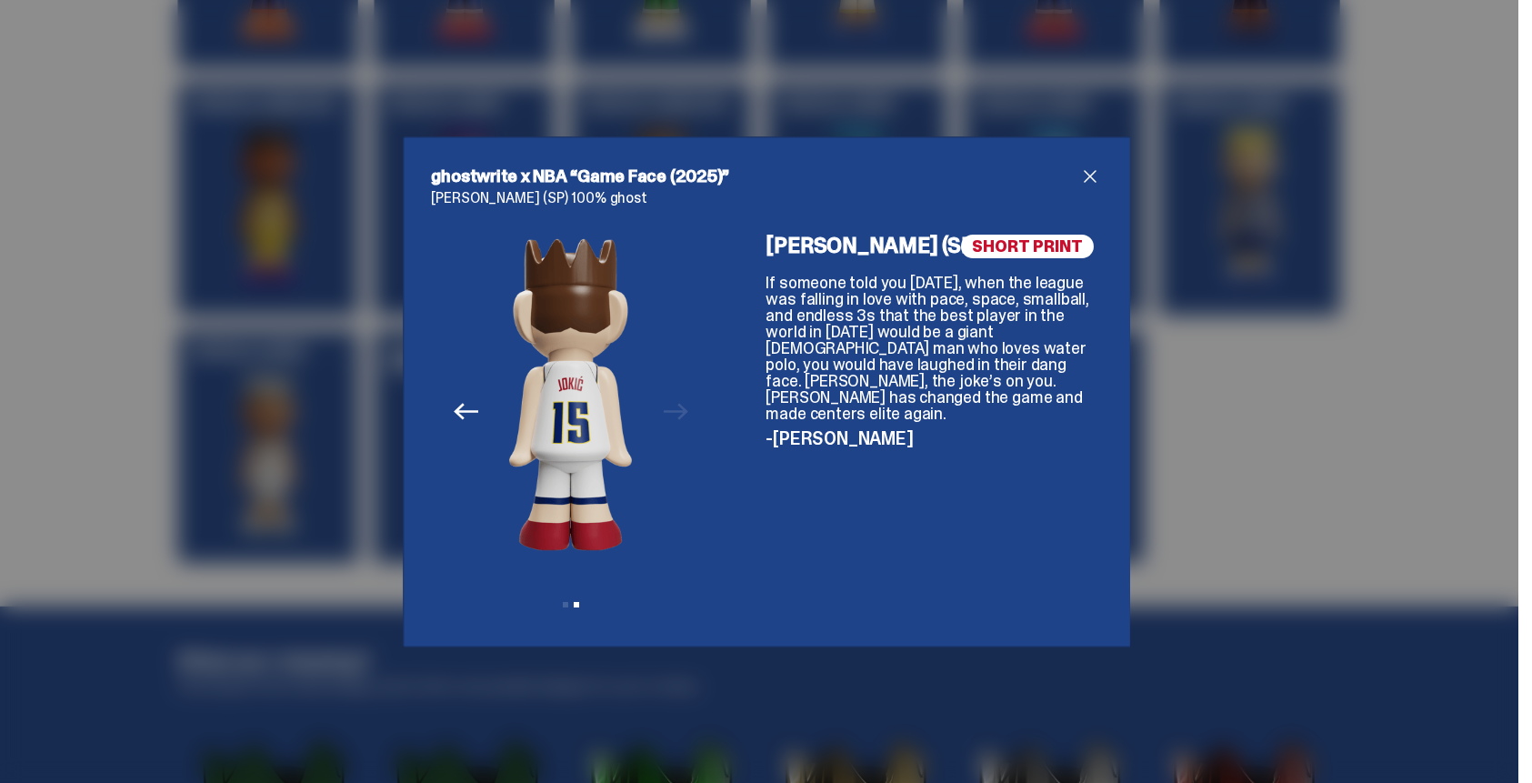
click at [1081, 170] on span "close" at bounding box center [1090, 176] width 22 height 22
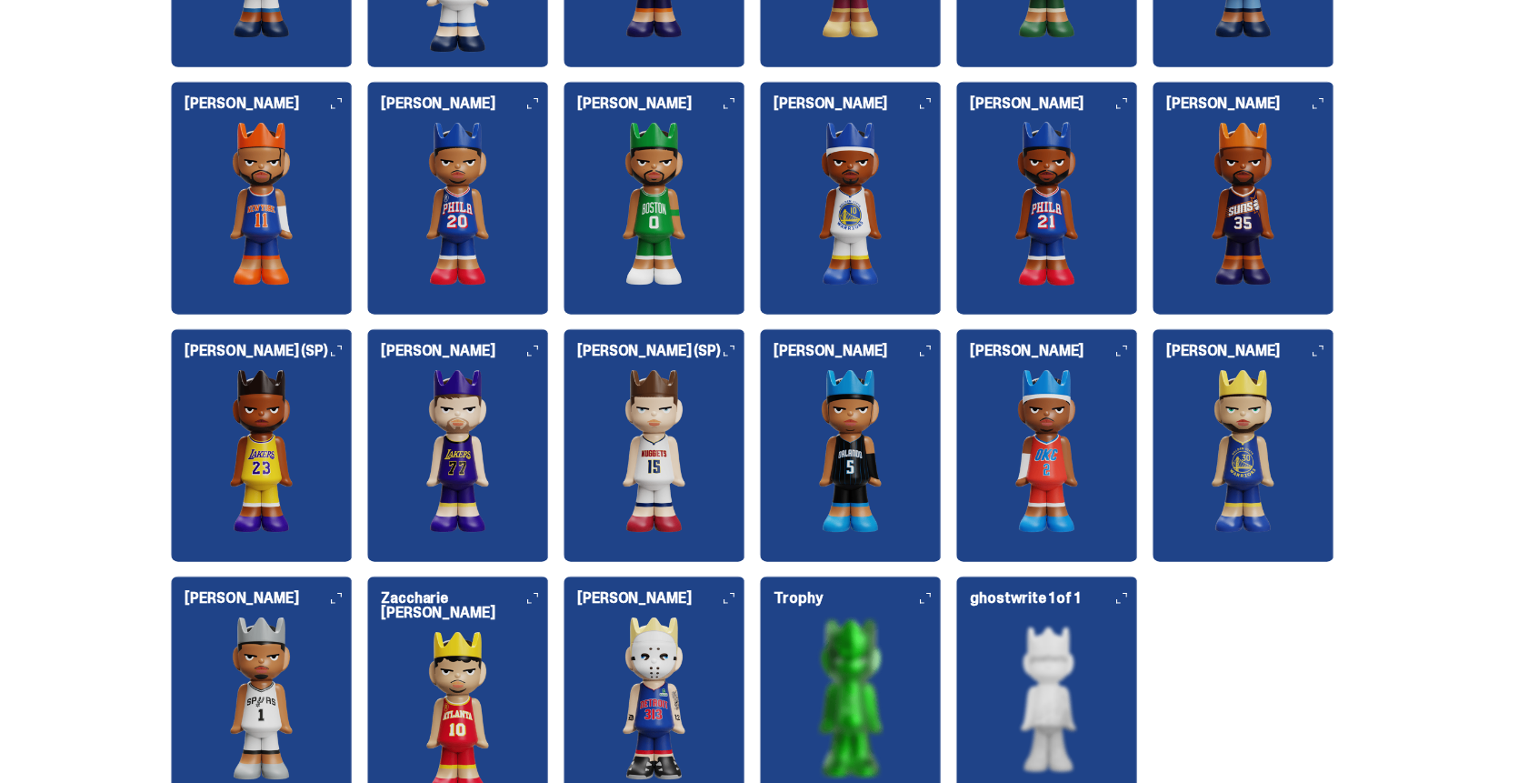
scroll to position [2136, 0]
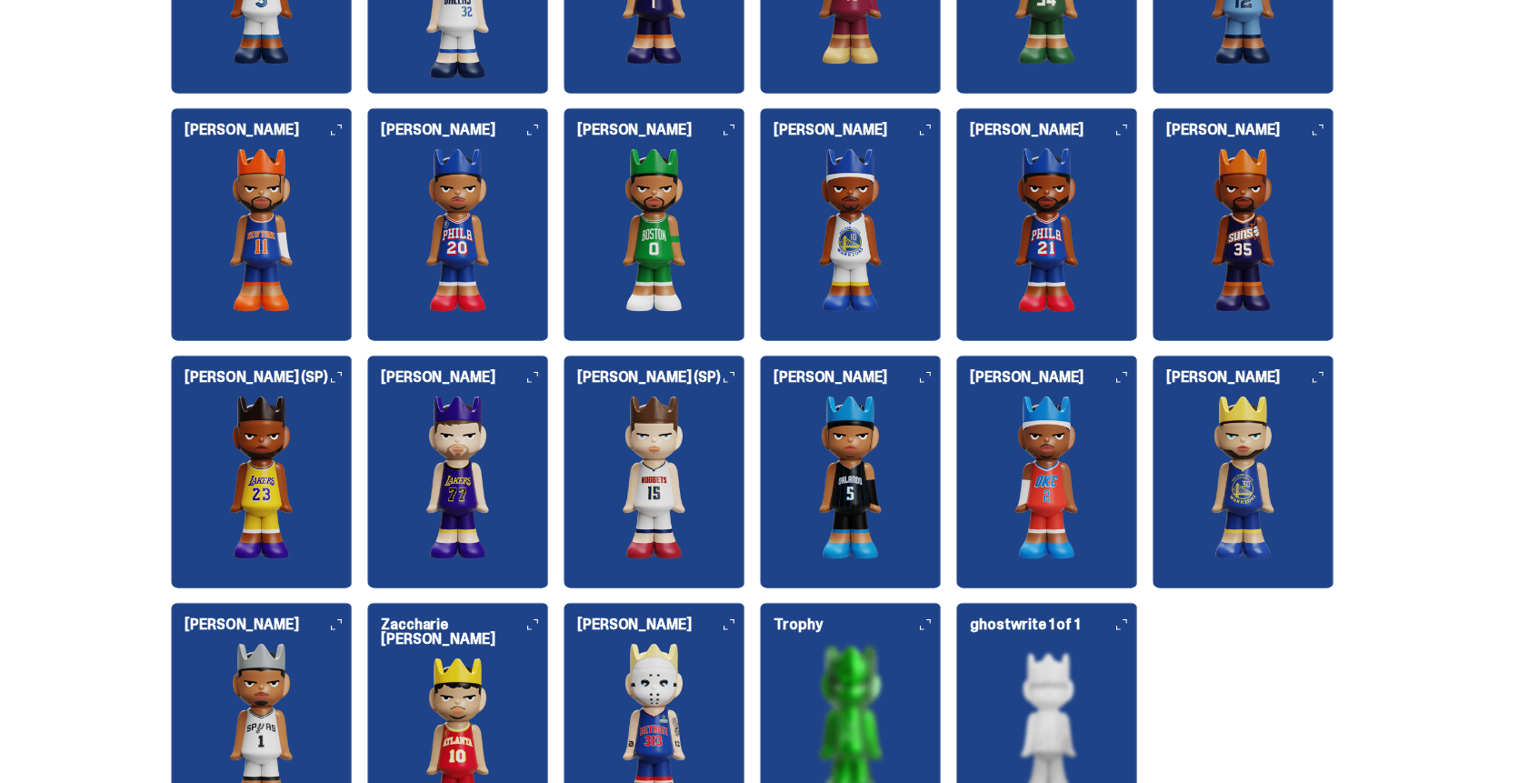
click at [648, 222] on img at bounding box center [655, 230] width 182 height 164
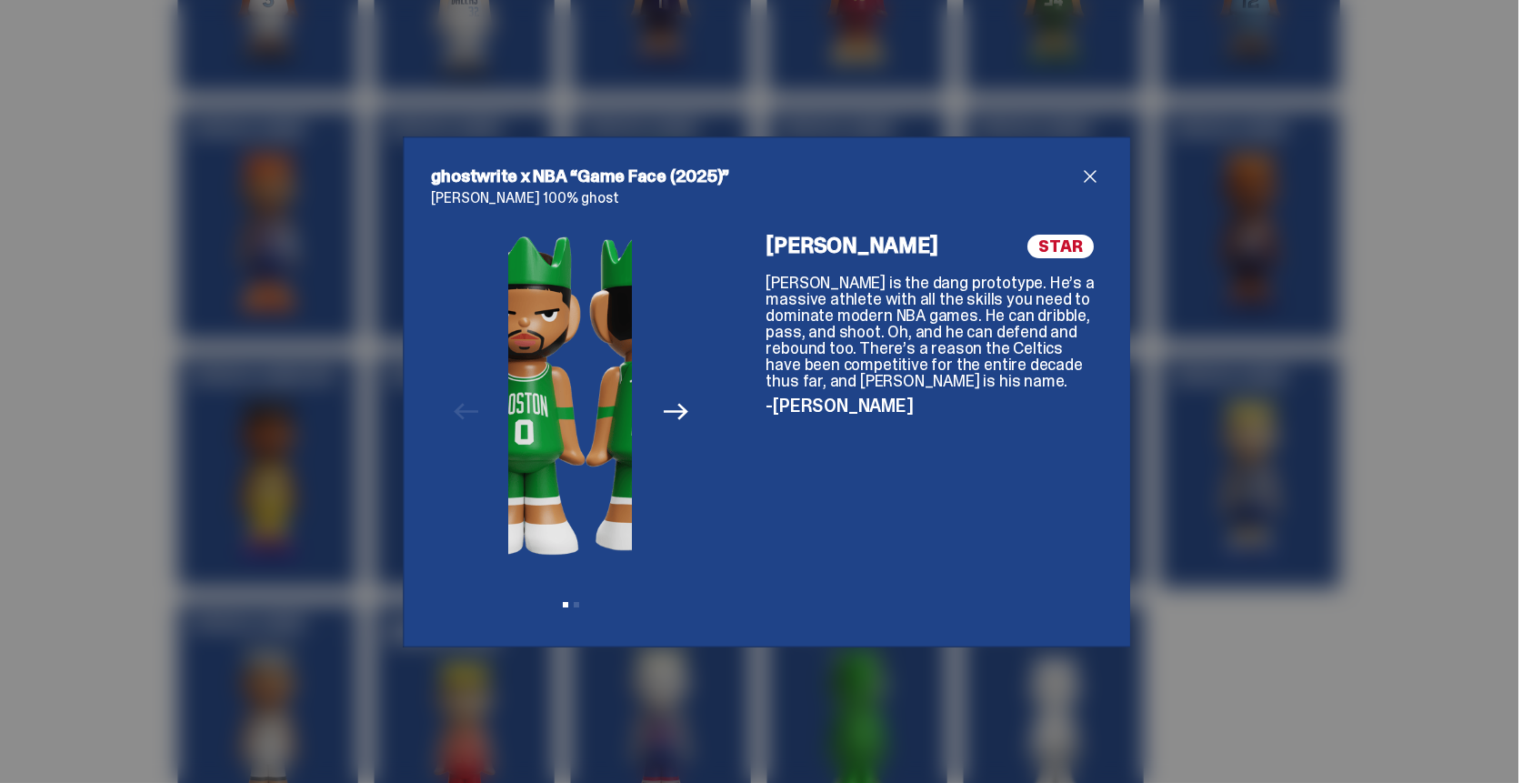
click at [540, 390] on img at bounding box center [524, 395] width 123 height 321
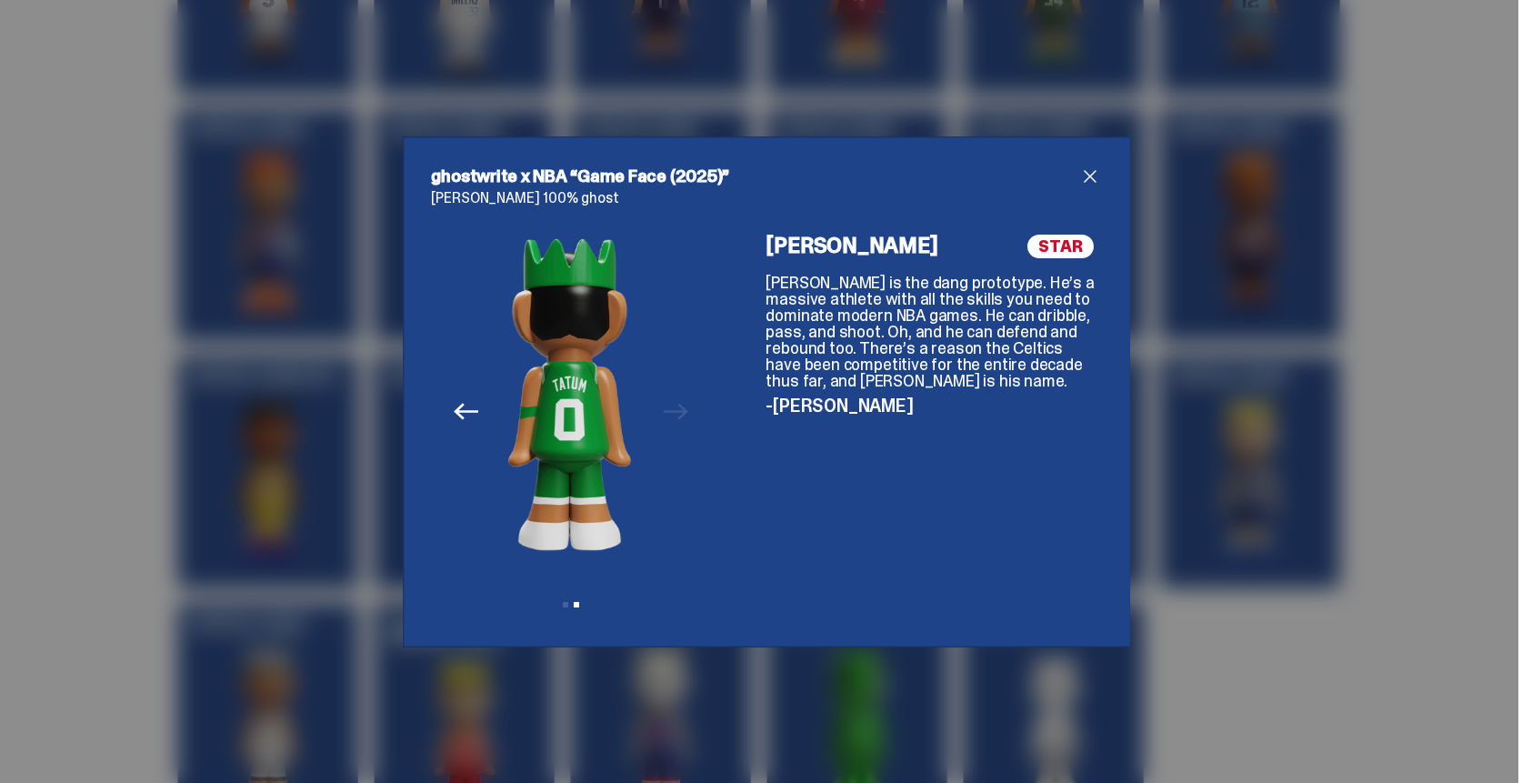
click at [630, 396] on div "Previous Next View slide 1 View slide 2" at bounding box center [571, 427] width 279 height 384
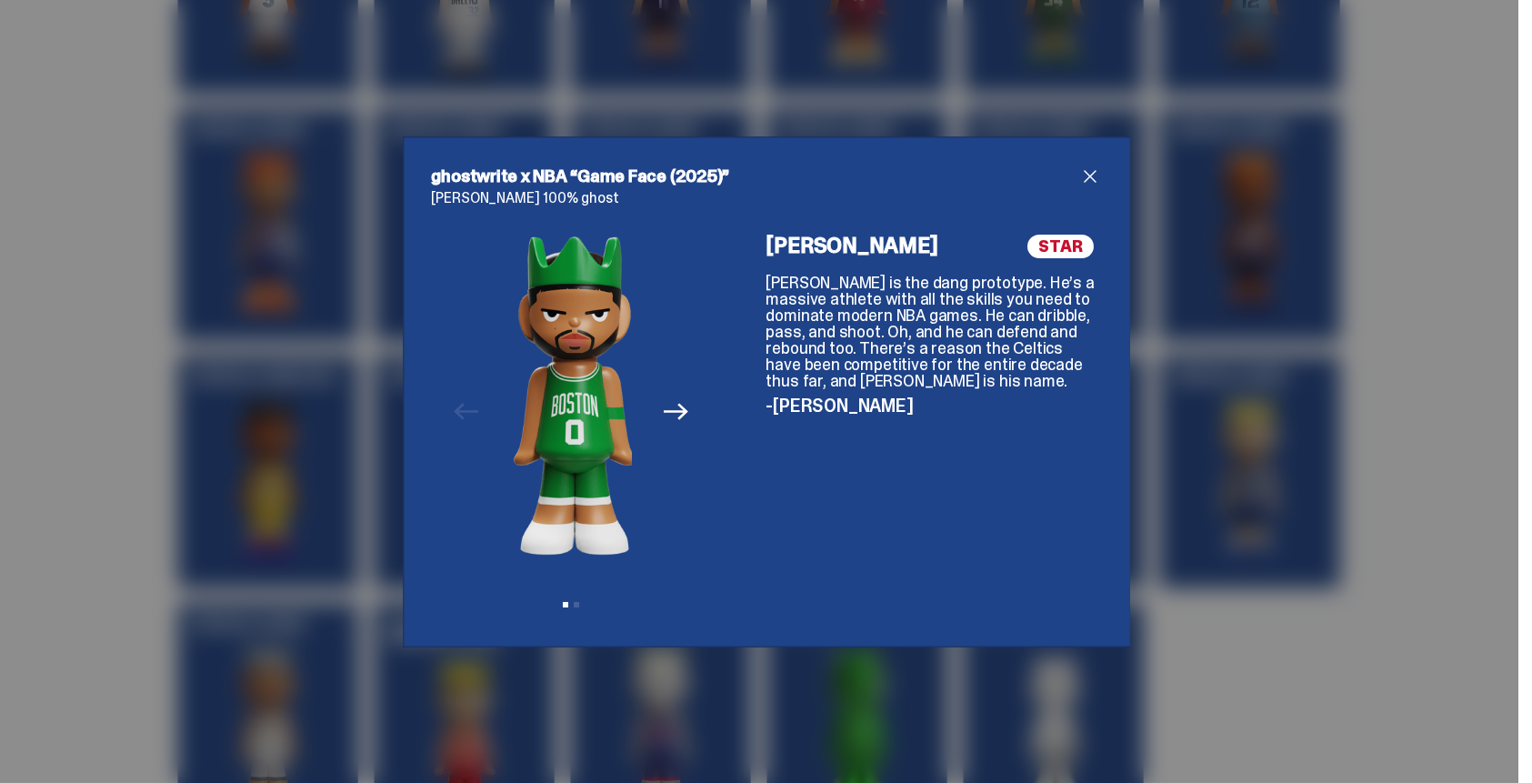
click at [541, 369] on img at bounding box center [575, 395] width 123 height 321
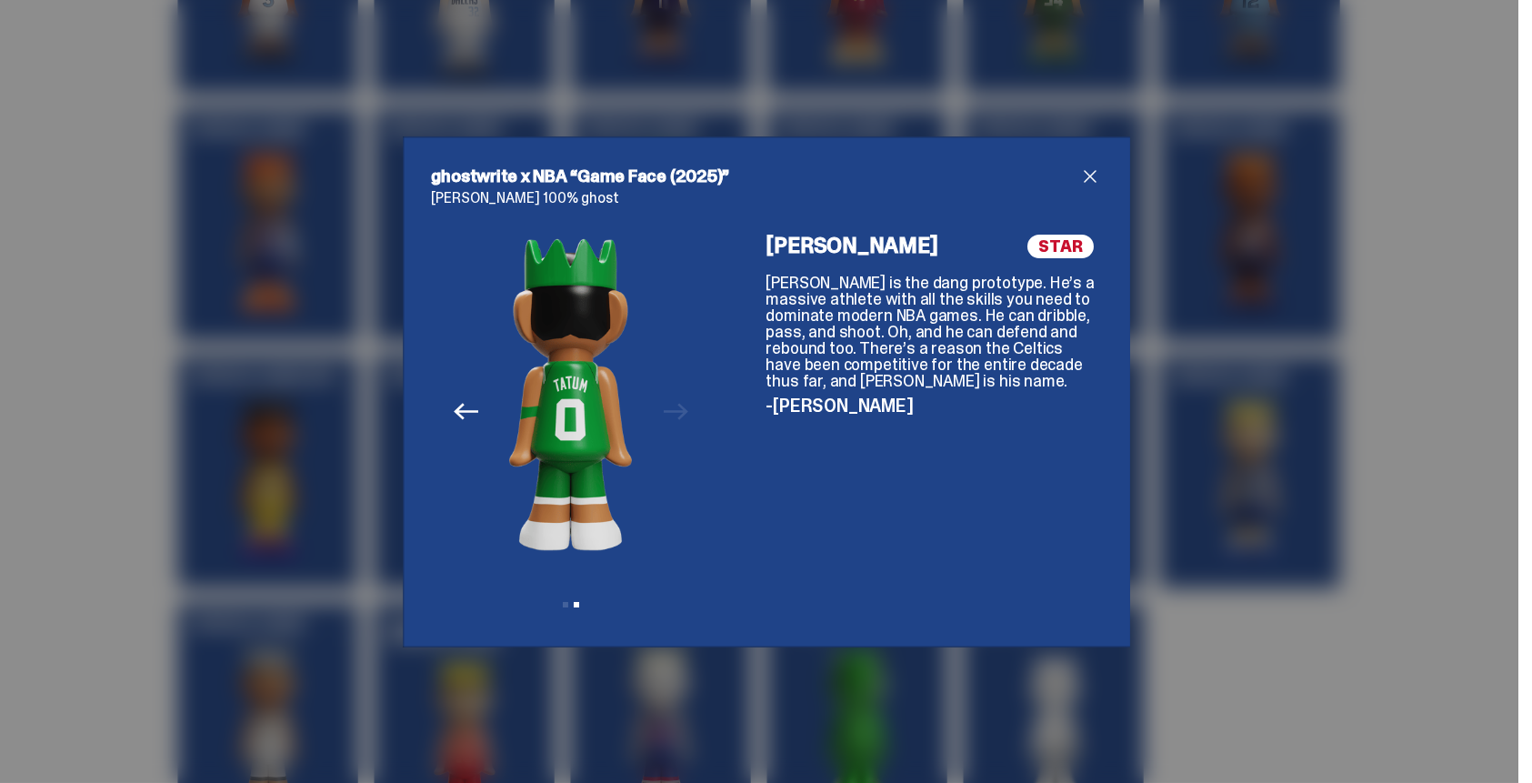
click at [1079, 178] on span "close" at bounding box center [1090, 176] width 22 height 22
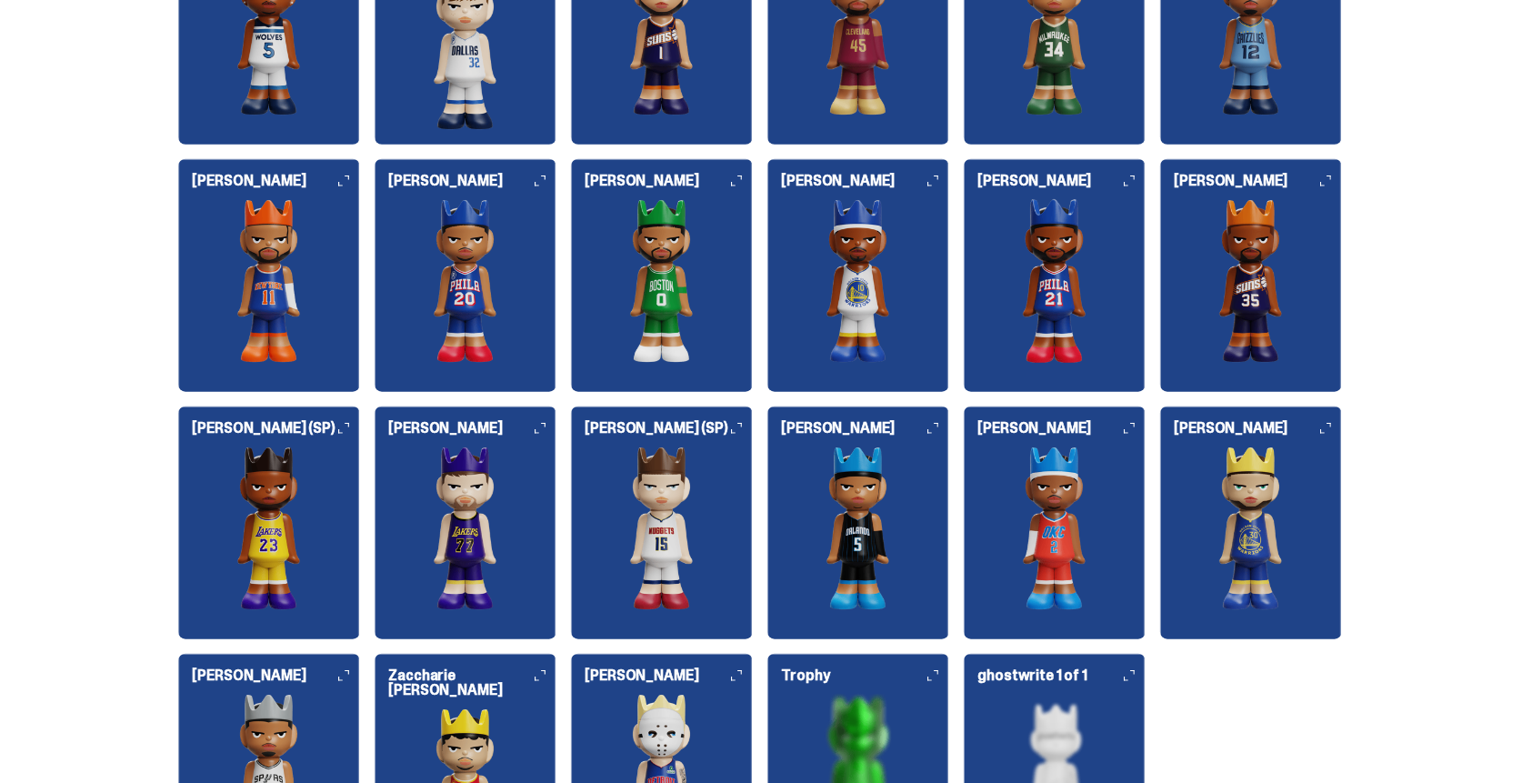
scroll to position [1955, 0]
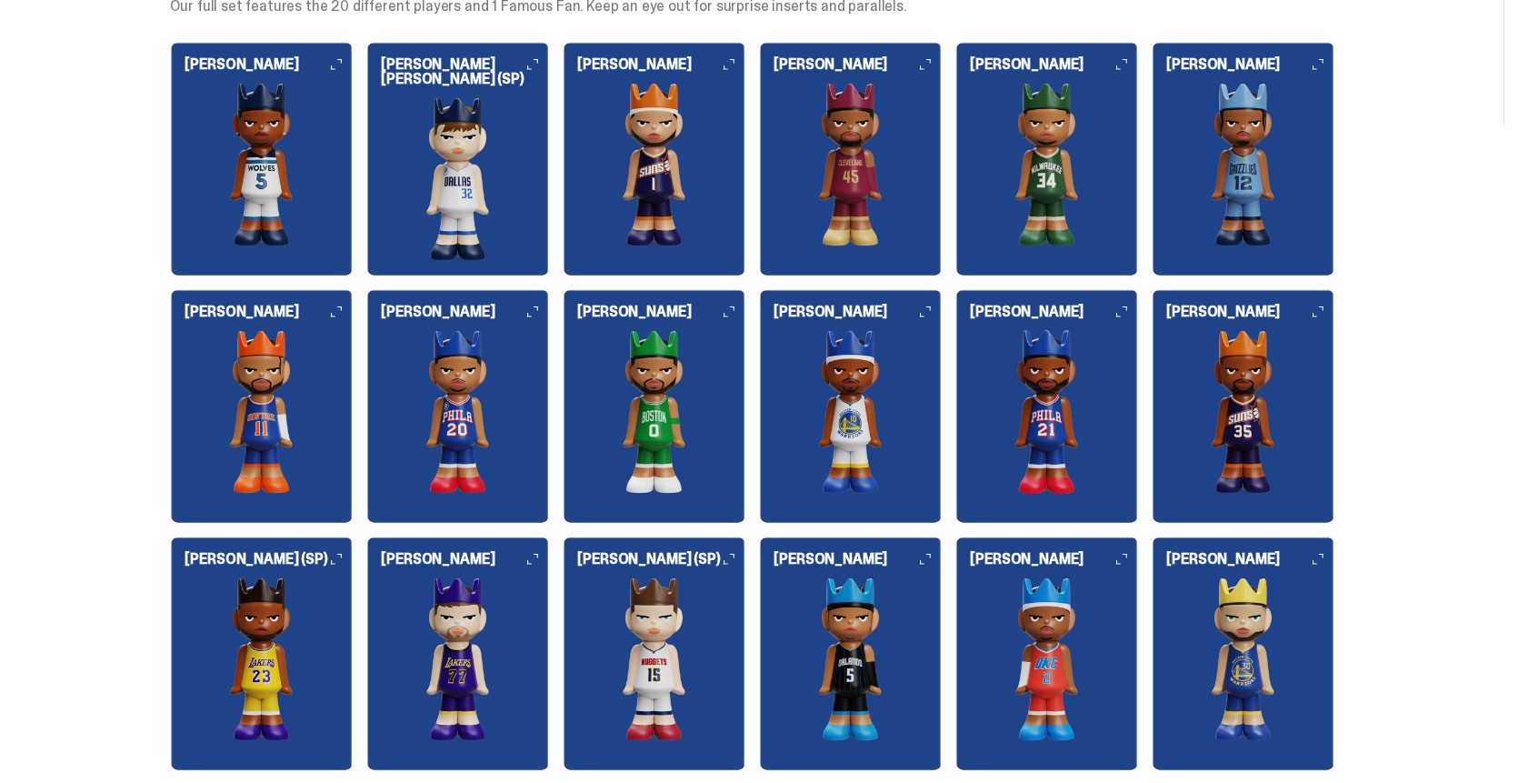
click at [869, 180] on img at bounding box center [851, 165] width 182 height 164
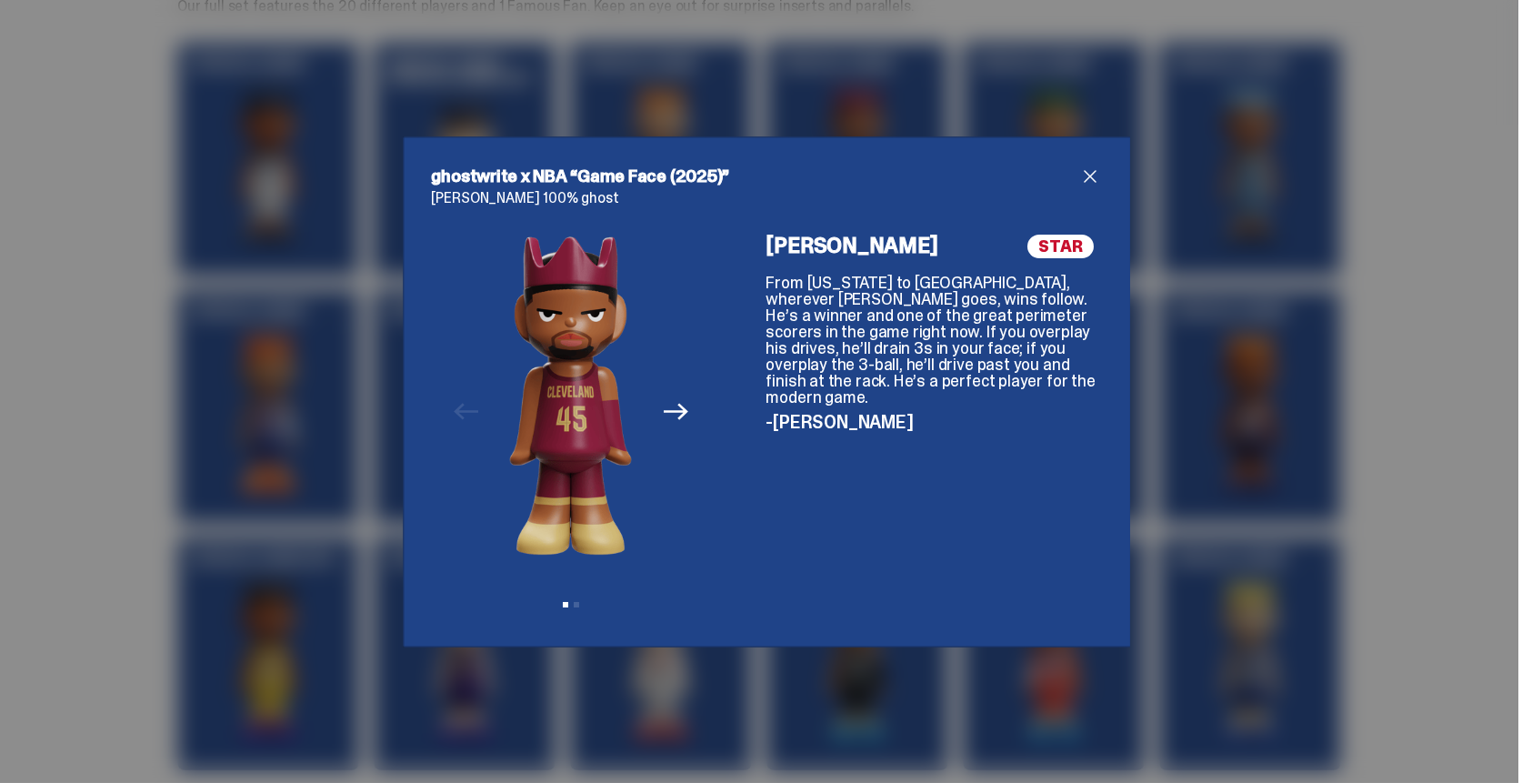
click at [586, 395] on img at bounding box center [570, 395] width 123 height 321
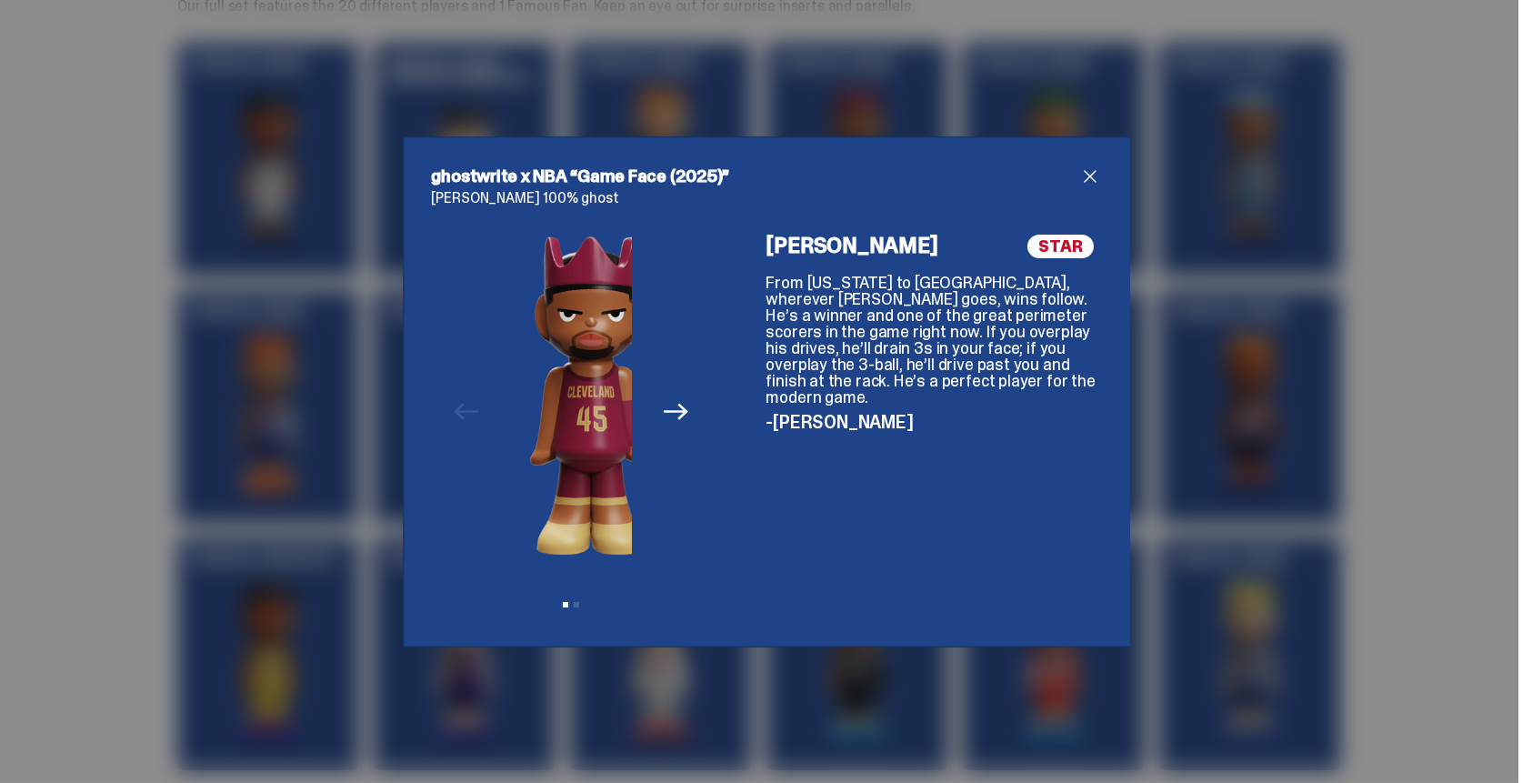
click at [551, 388] on img at bounding box center [591, 395] width 123 height 321
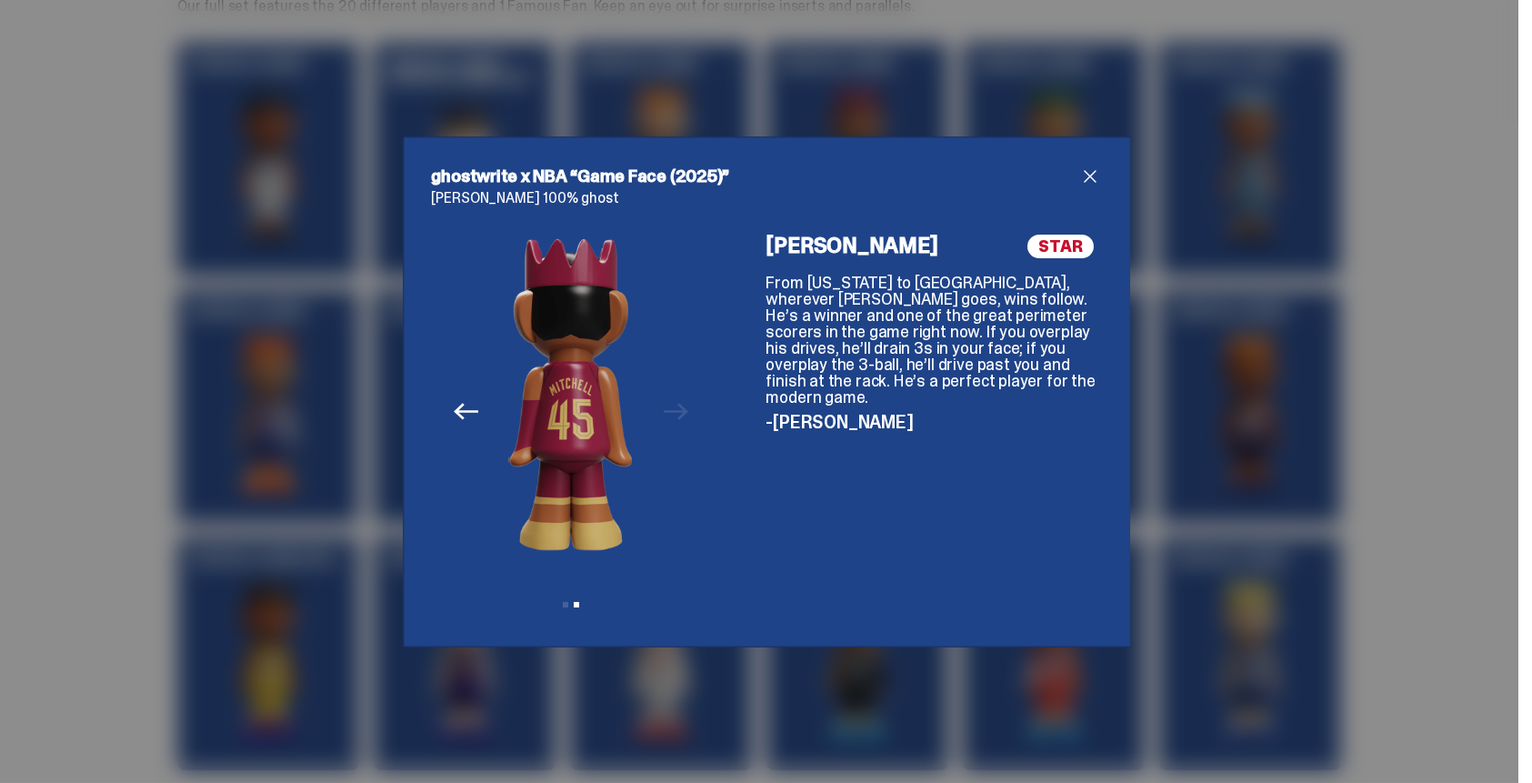
click at [601, 412] on img at bounding box center [571, 395] width 123 height 321
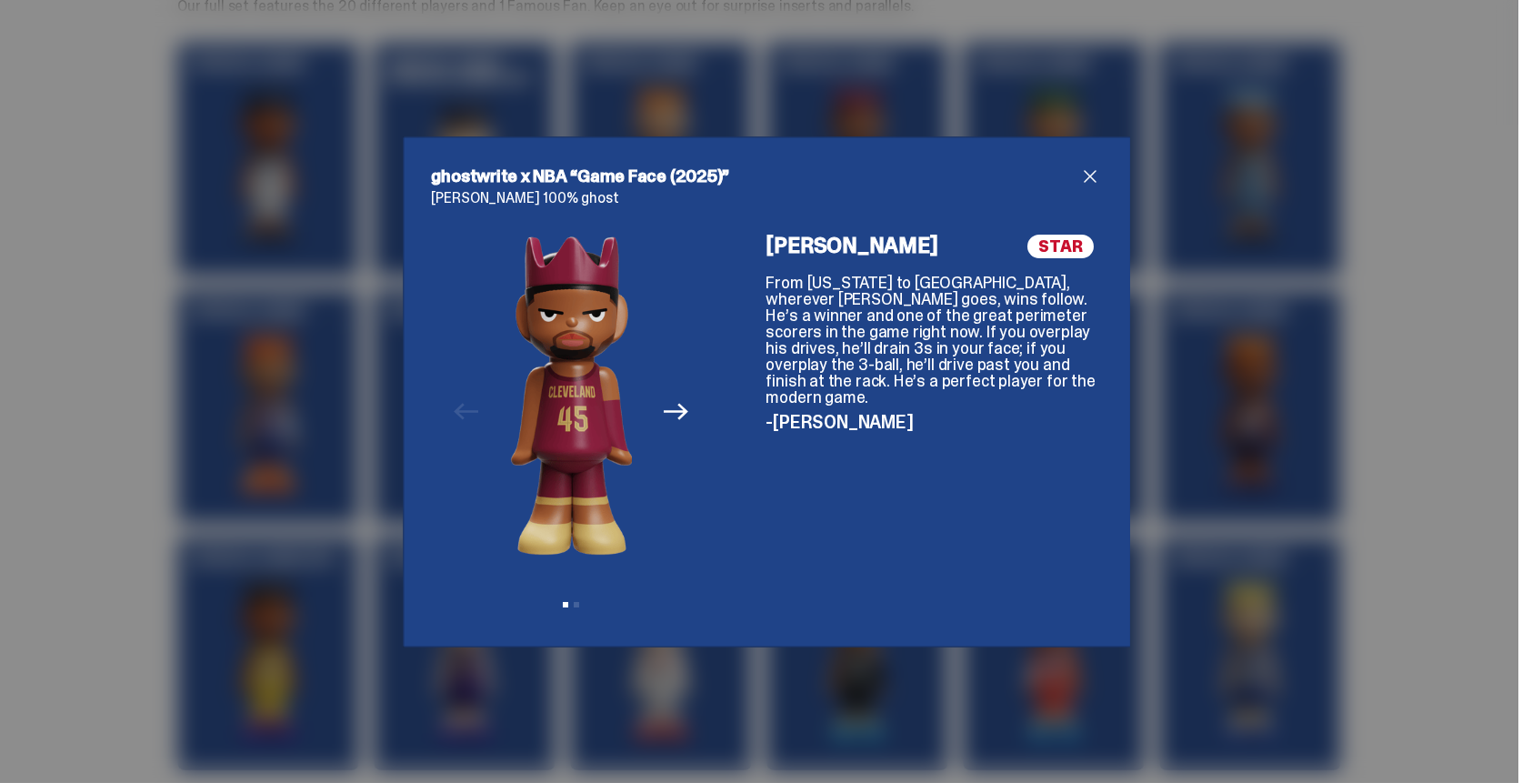
click at [543, 385] on img at bounding box center [572, 395] width 123 height 321
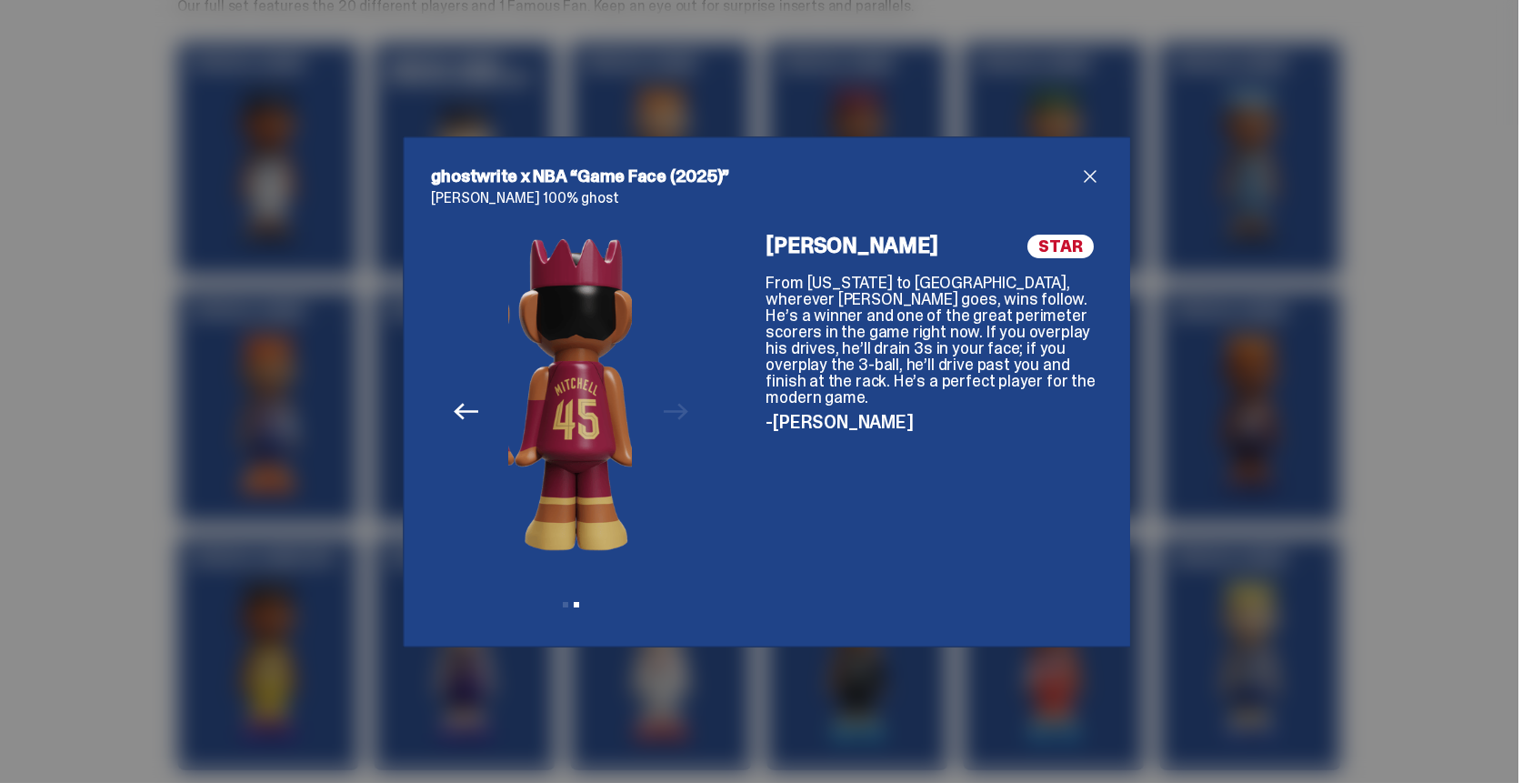
click at [602, 393] on img at bounding box center [576, 395] width 123 height 321
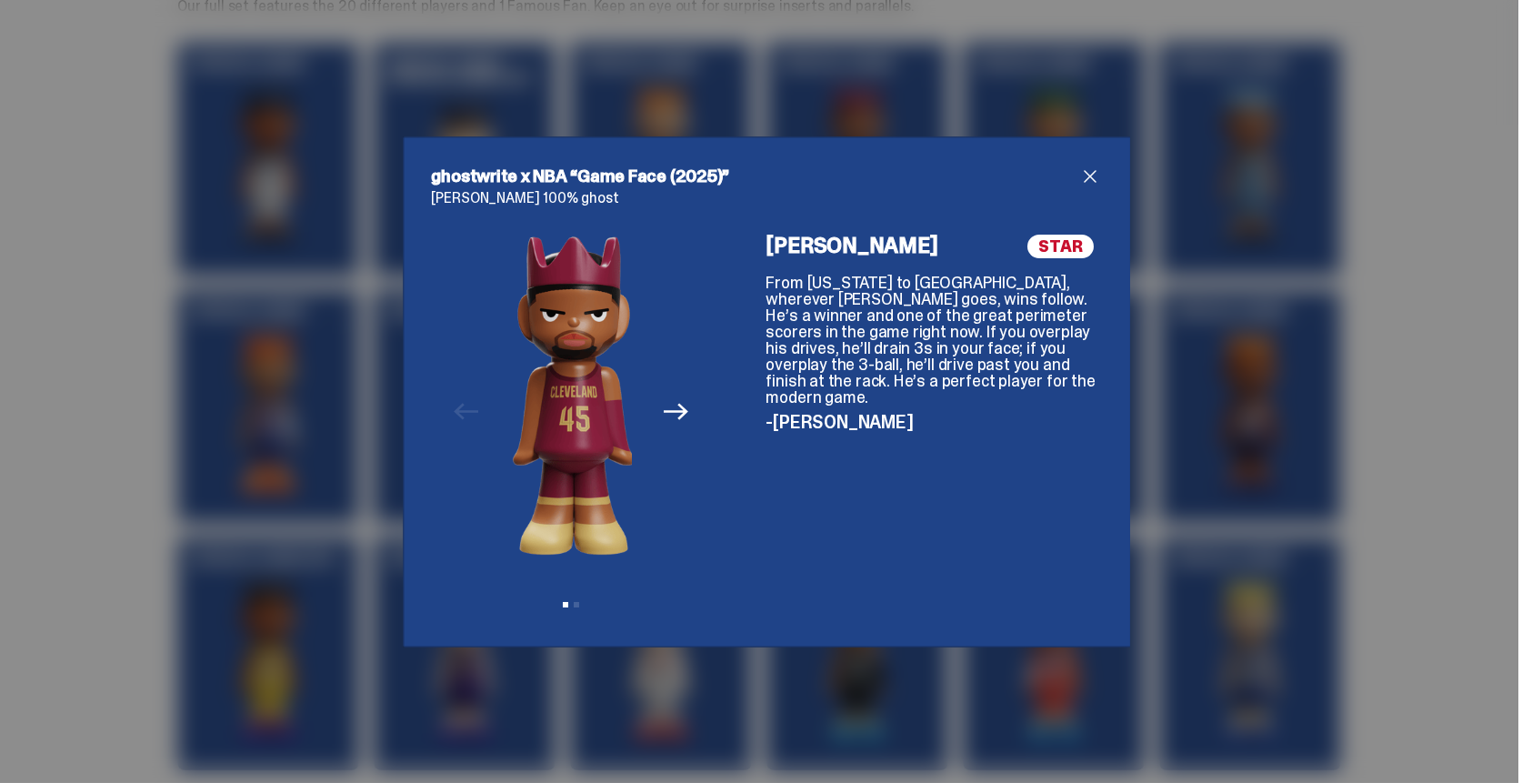
click at [533, 378] on img at bounding box center [574, 395] width 123 height 321
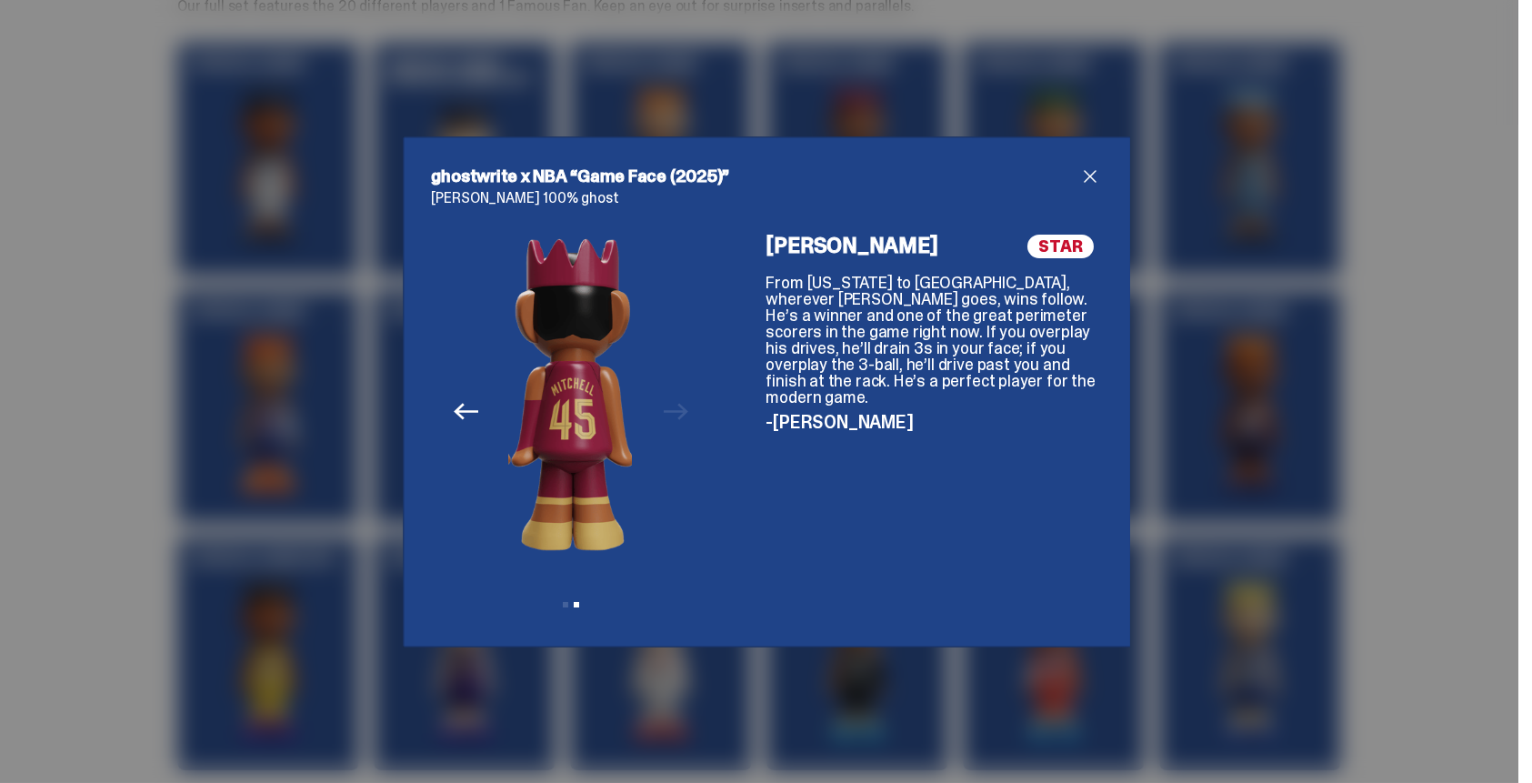
click at [597, 382] on img at bounding box center [573, 395] width 123 height 321
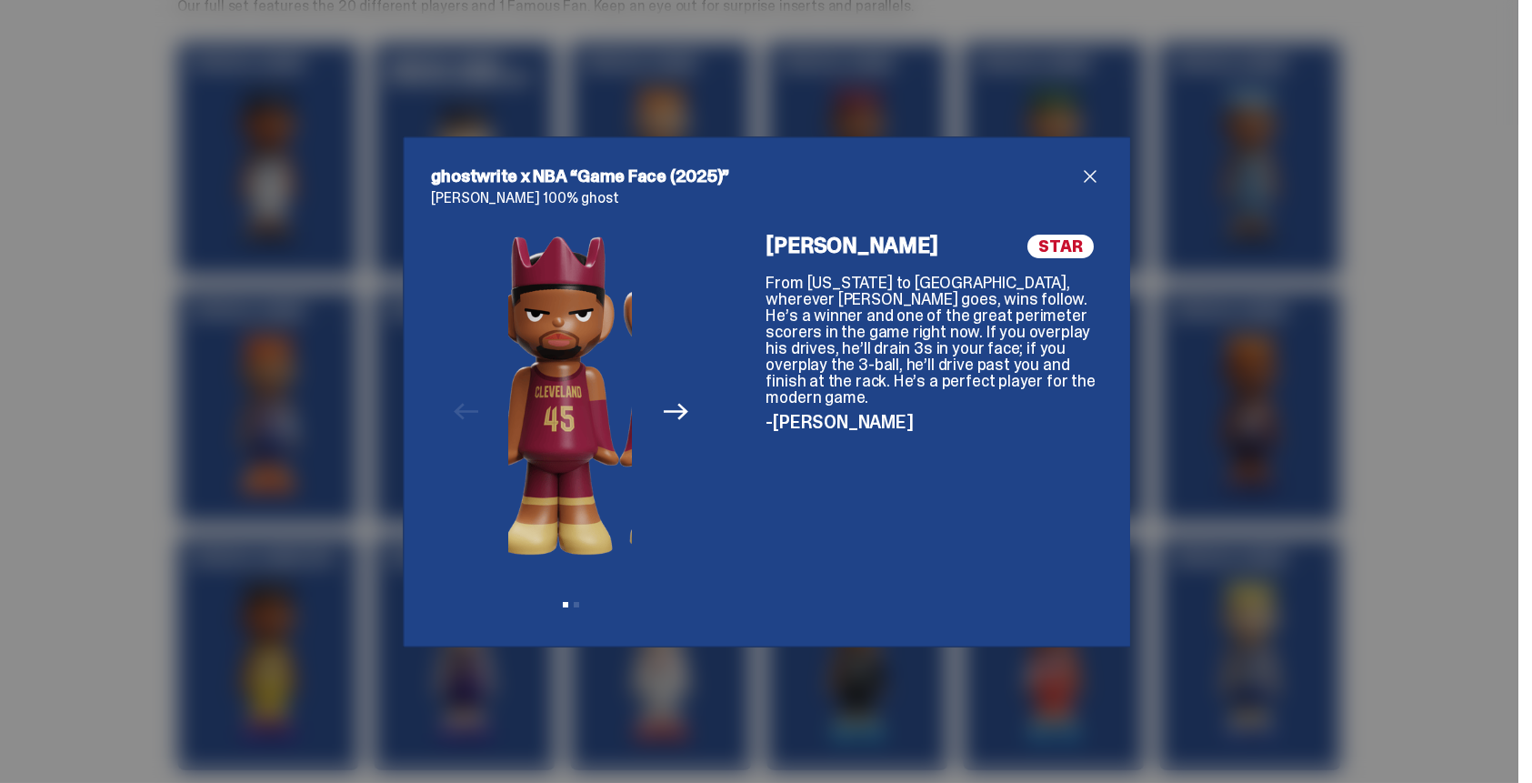
click at [545, 372] on img at bounding box center [558, 395] width 123 height 321
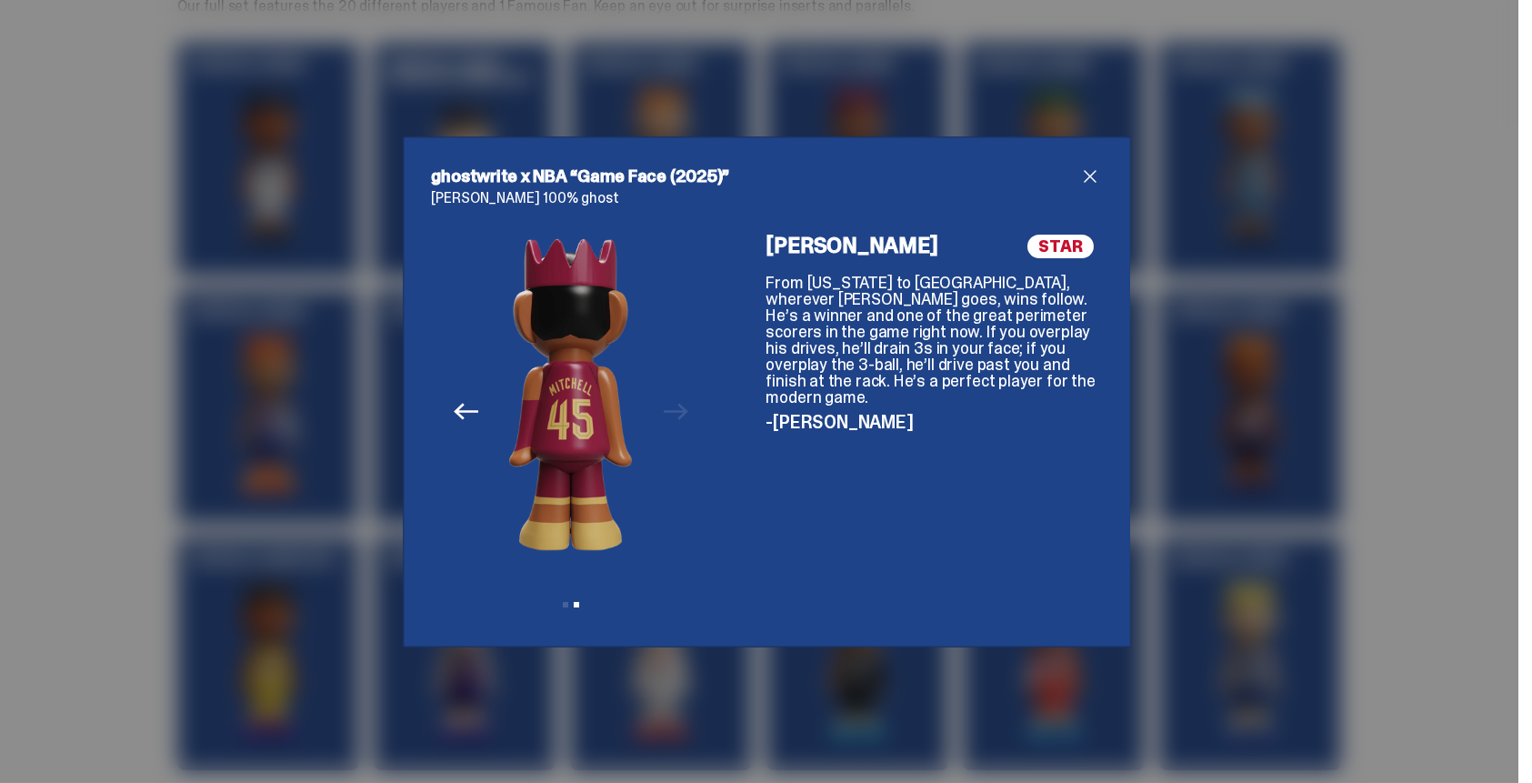
click at [1083, 167] on span "close" at bounding box center [1090, 176] width 22 height 22
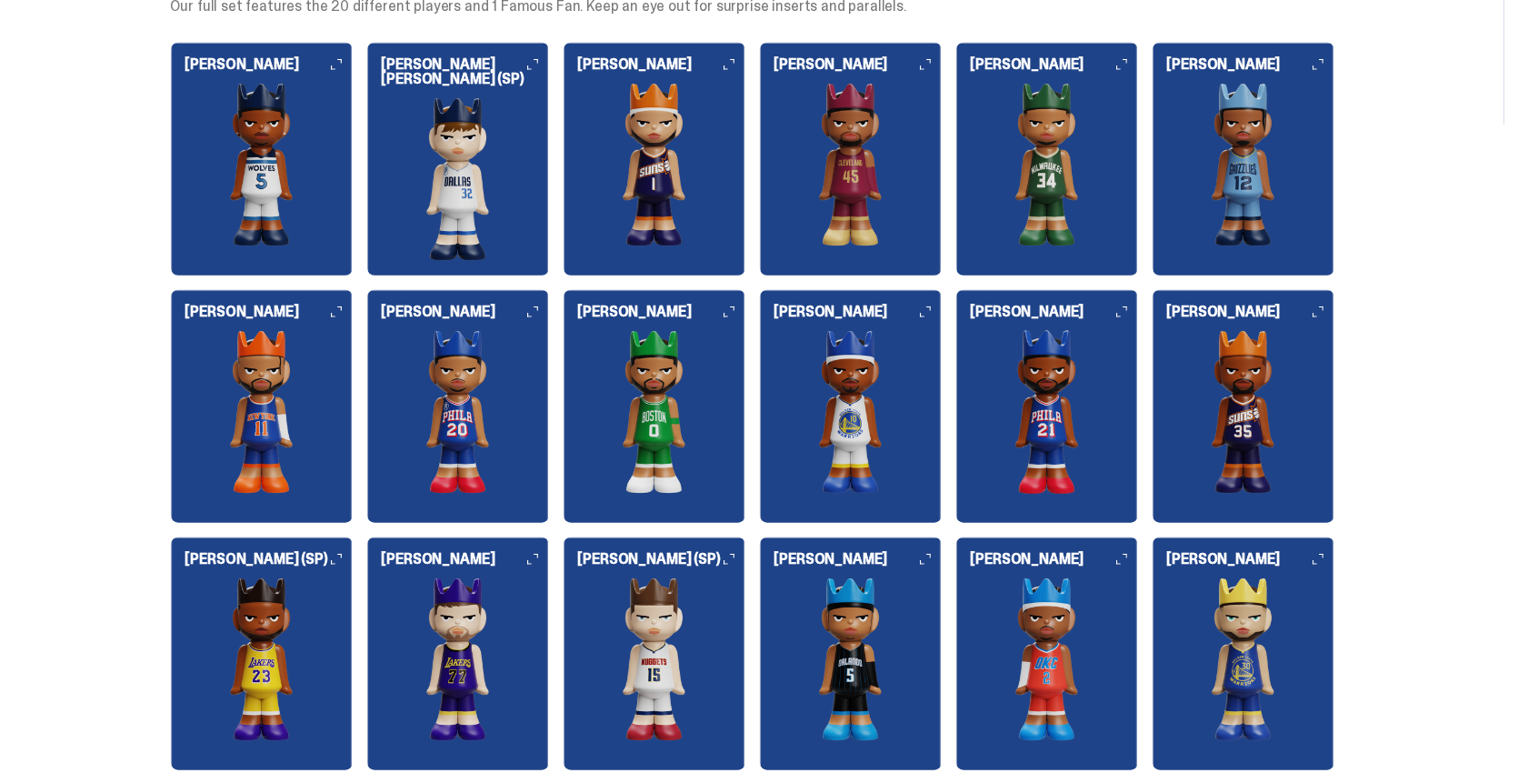
click at [1267, 405] on img at bounding box center [1244, 412] width 182 height 164
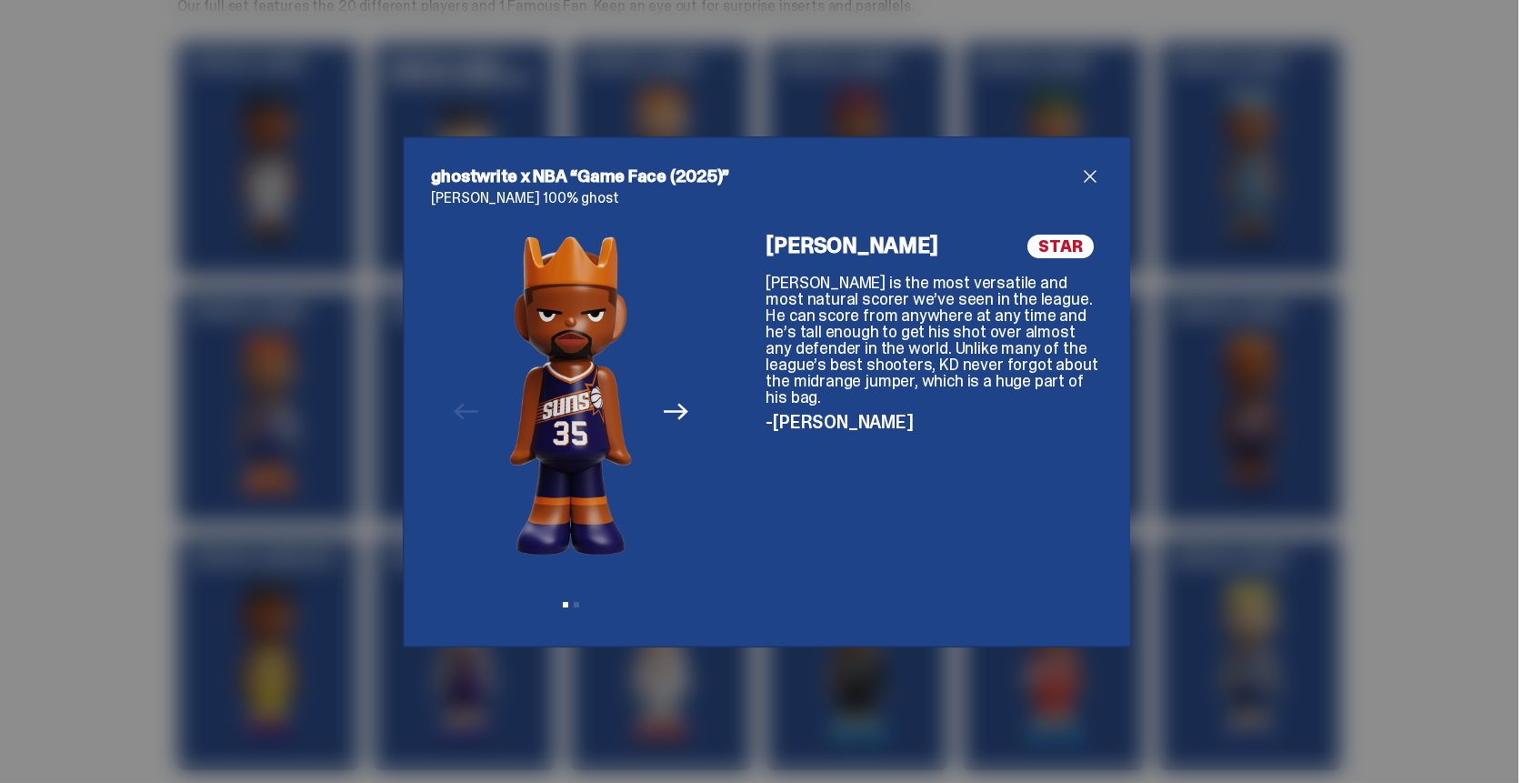
click at [664, 412] on icon "Next" at bounding box center [676, 411] width 24 height 24
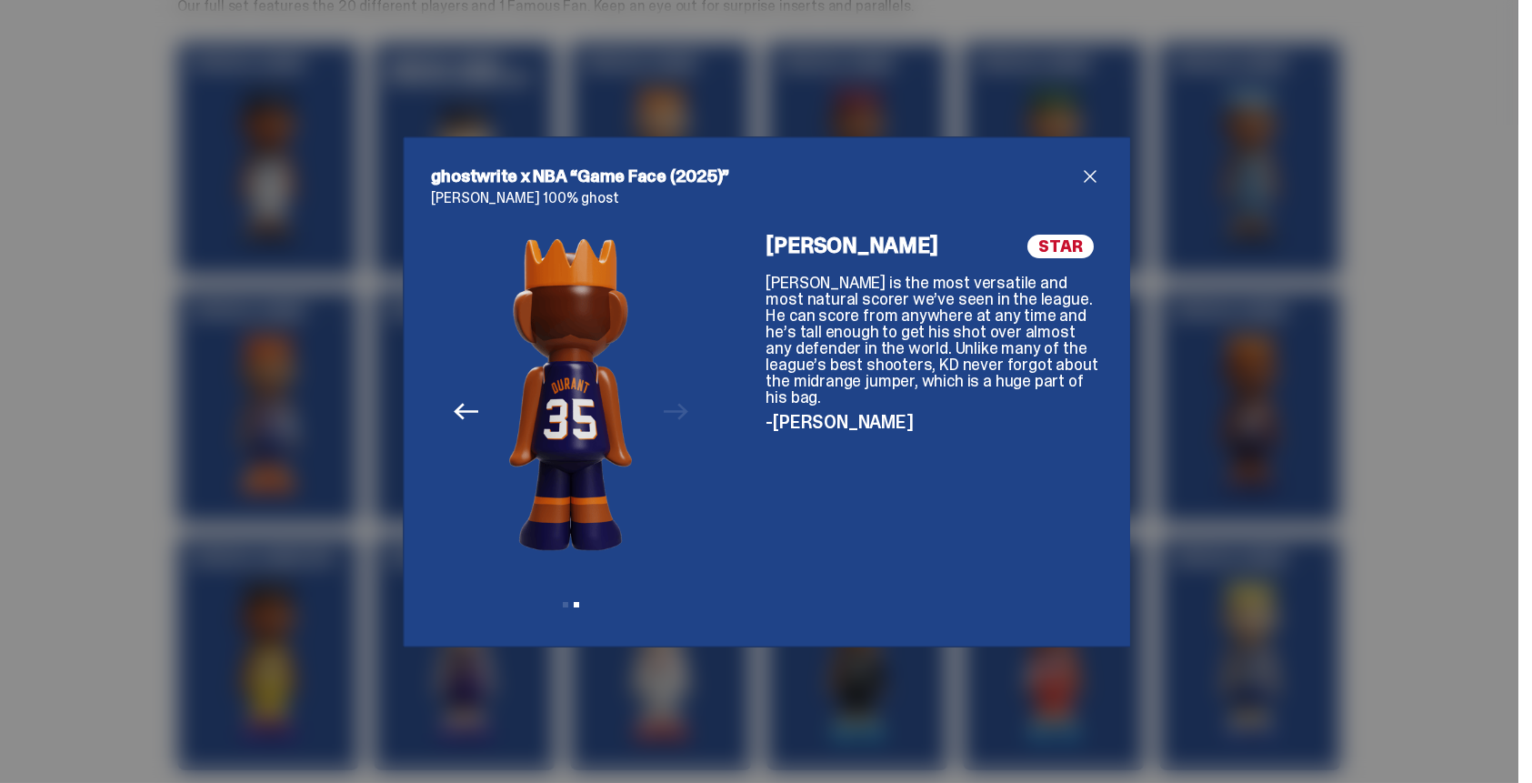
click at [455, 412] on icon "Previous" at bounding box center [466, 411] width 24 height 16
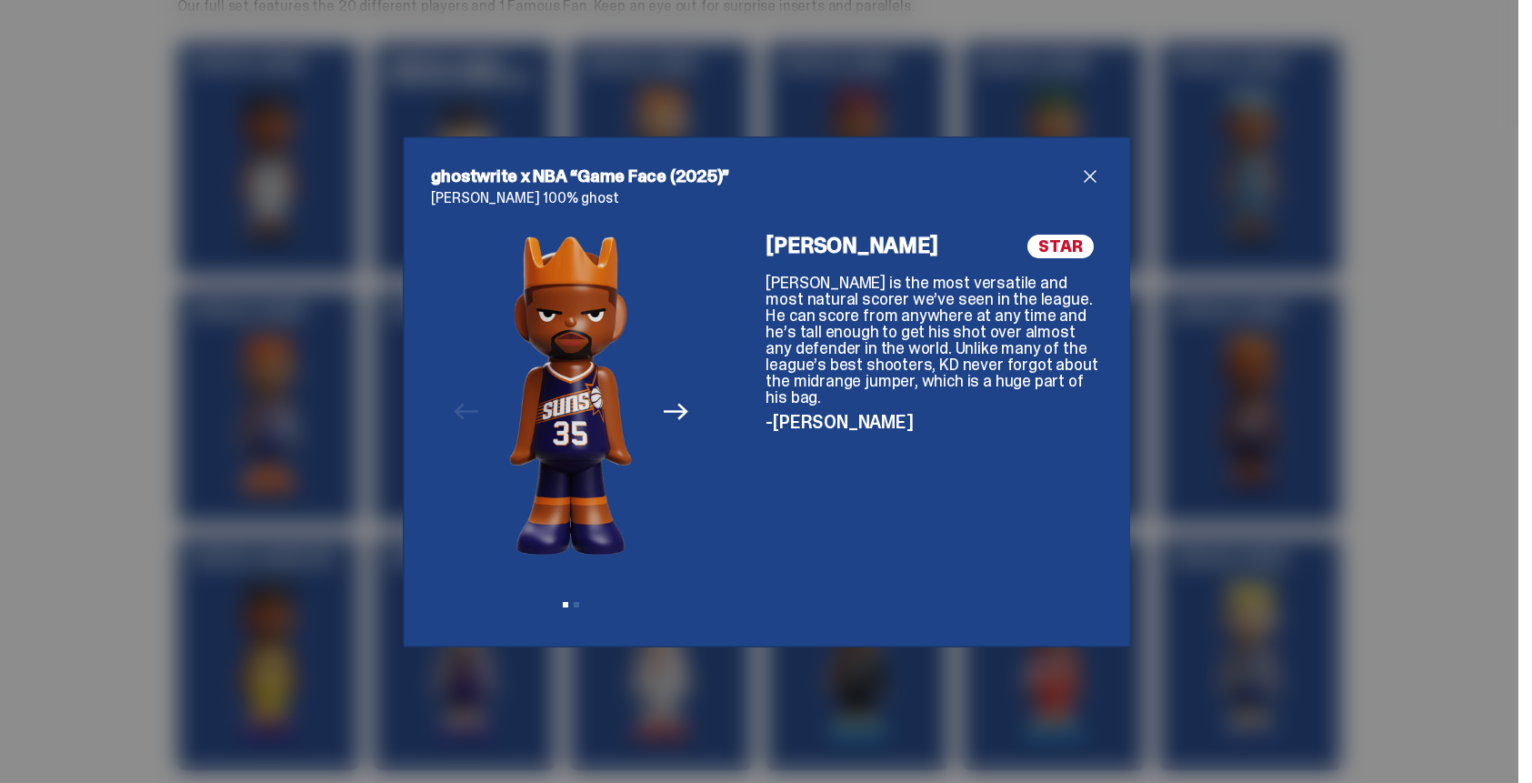
click at [671, 408] on icon "Next" at bounding box center [676, 411] width 24 height 24
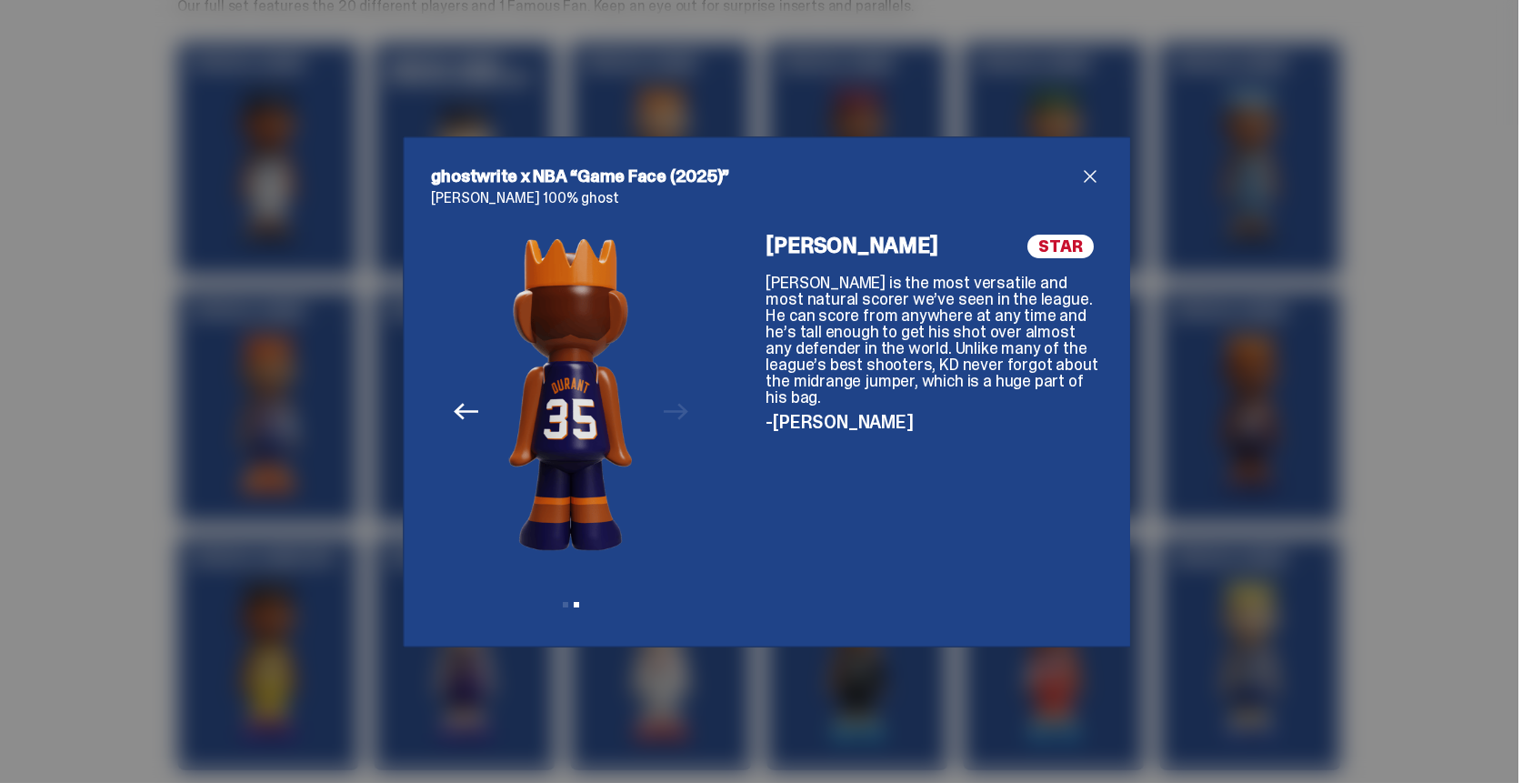
drag, startPoint x: 455, startPoint y: 407, endPoint x: 643, endPoint y: 420, distance: 188.6
click at [455, 406] on icon "Previous" at bounding box center [466, 411] width 24 height 24
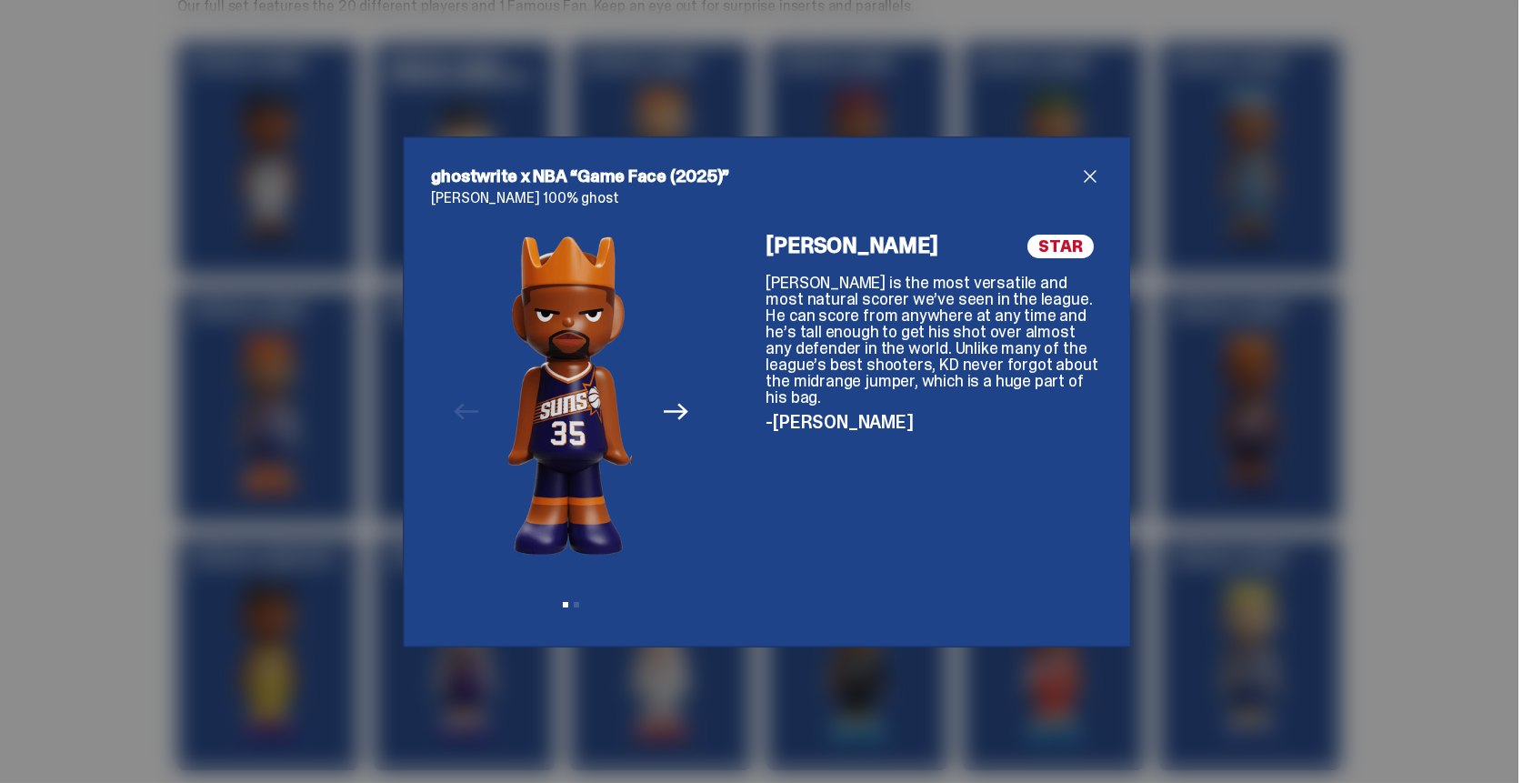
click at [664, 411] on icon "Next" at bounding box center [676, 412] width 24 height 16
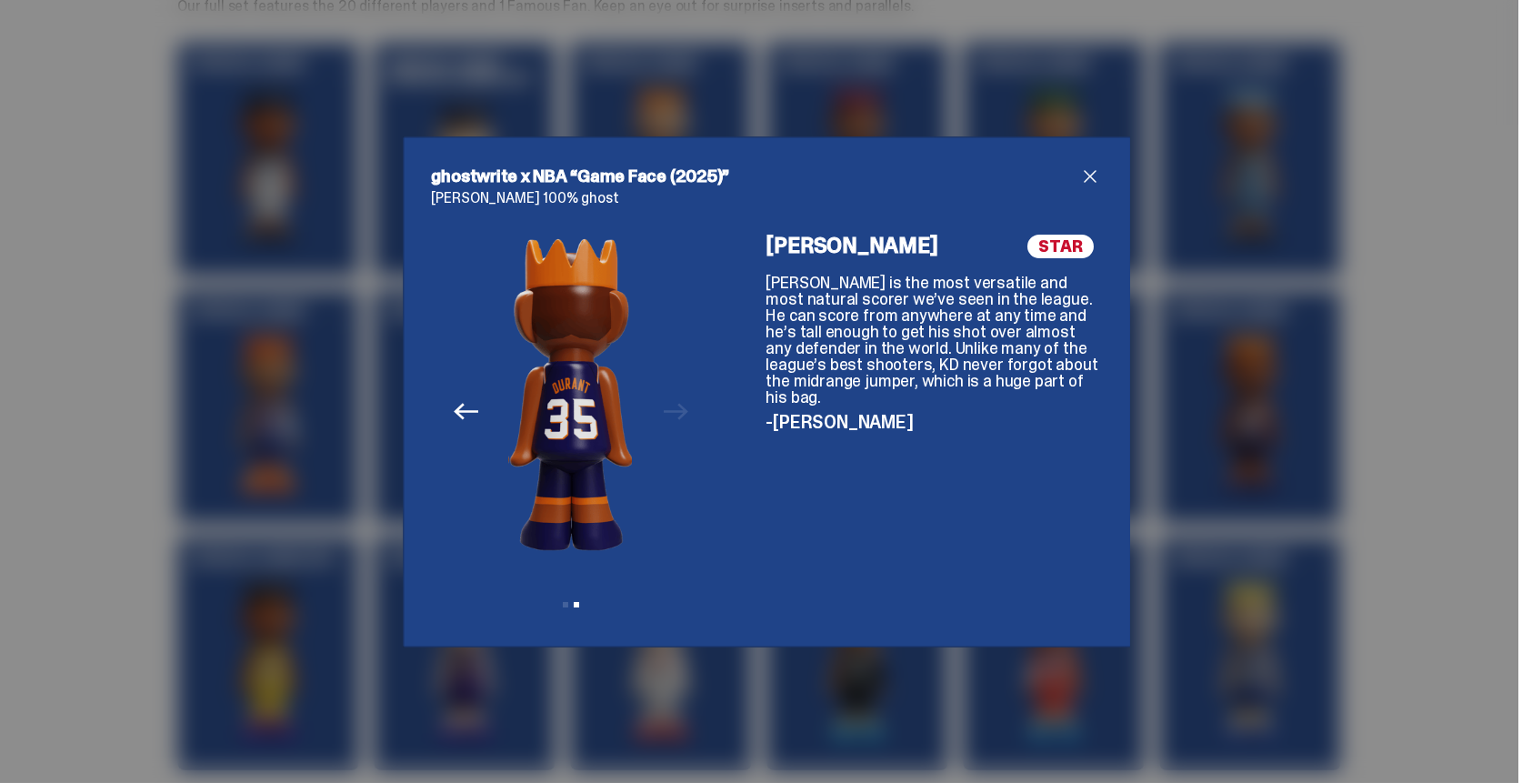
click at [462, 411] on icon "Previous" at bounding box center [466, 411] width 24 height 16
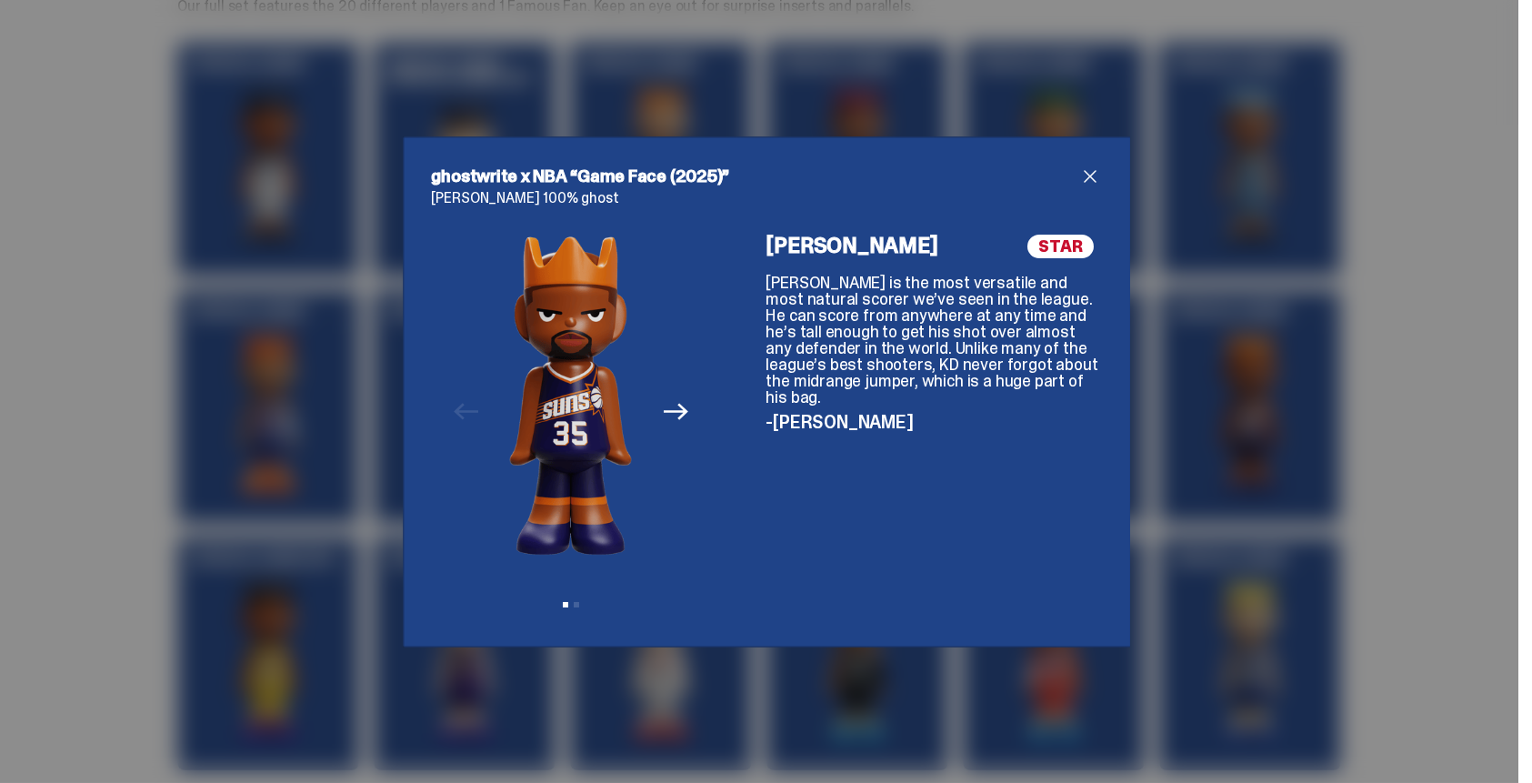
click at [672, 408] on icon "Next" at bounding box center [676, 411] width 24 height 24
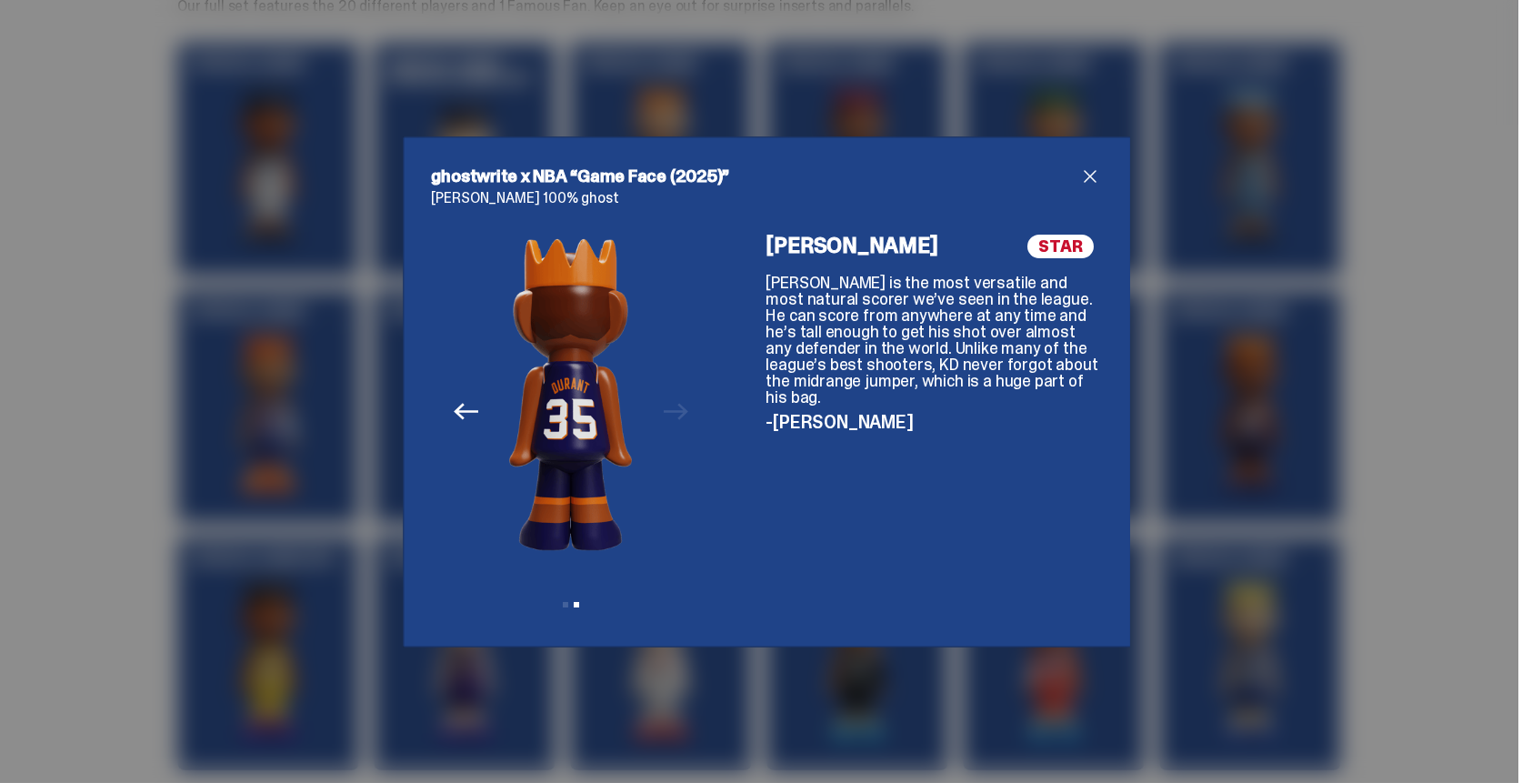
click at [462, 405] on icon "Previous" at bounding box center [466, 411] width 24 height 24
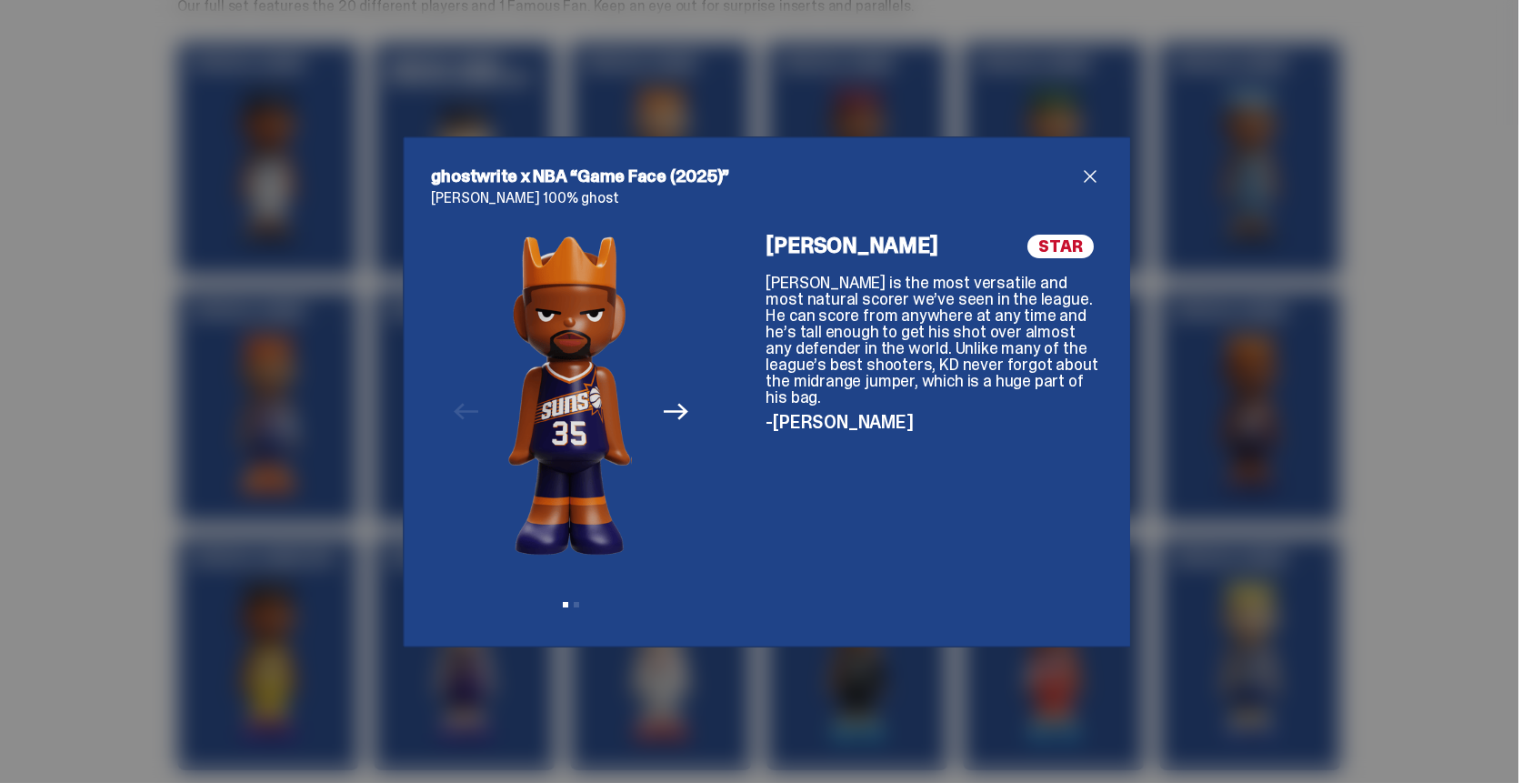
click at [664, 412] on icon "Next" at bounding box center [676, 412] width 24 height 16
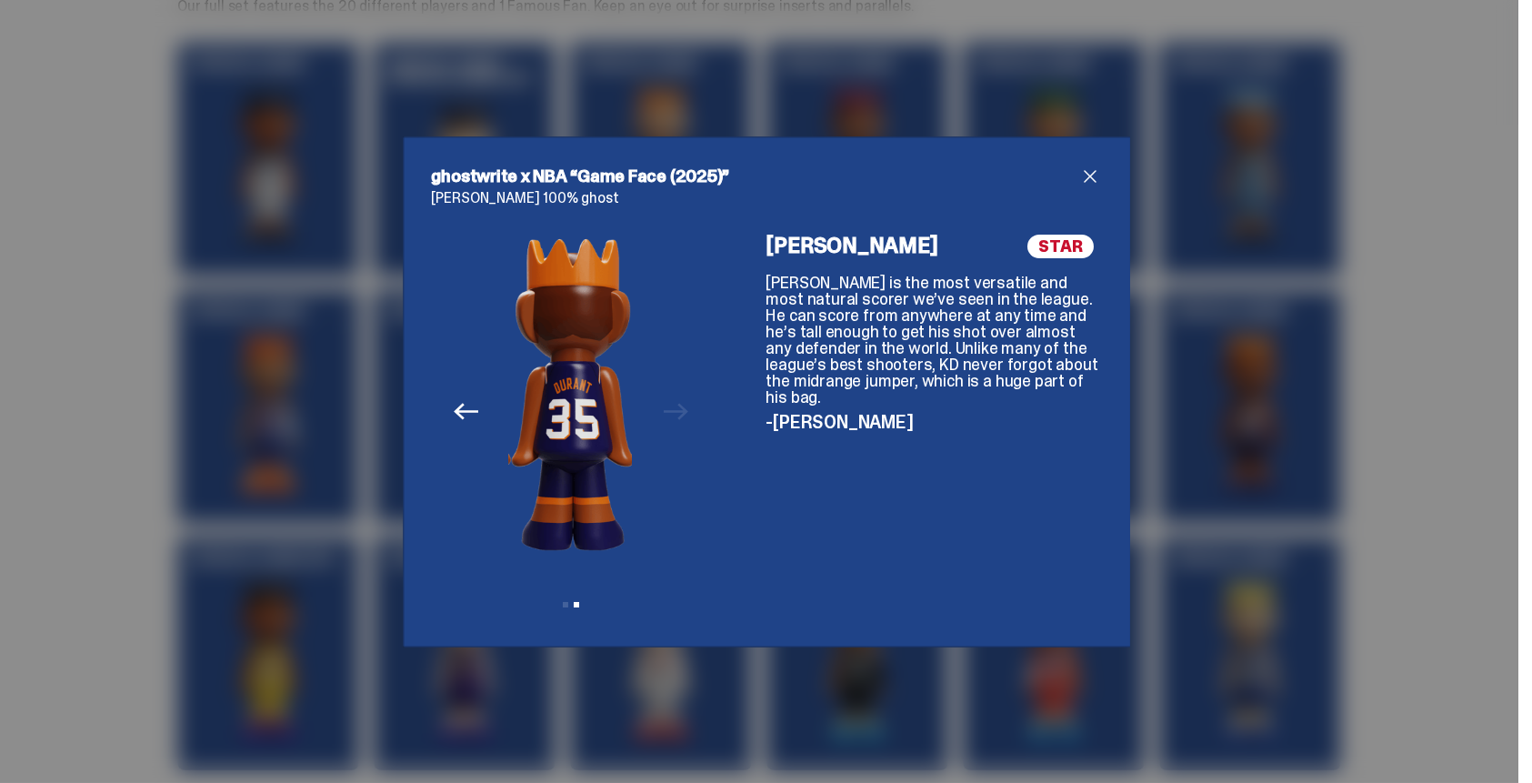
click at [461, 407] on icon "Previous" at bounding box center [466, 411] width 24 height 24
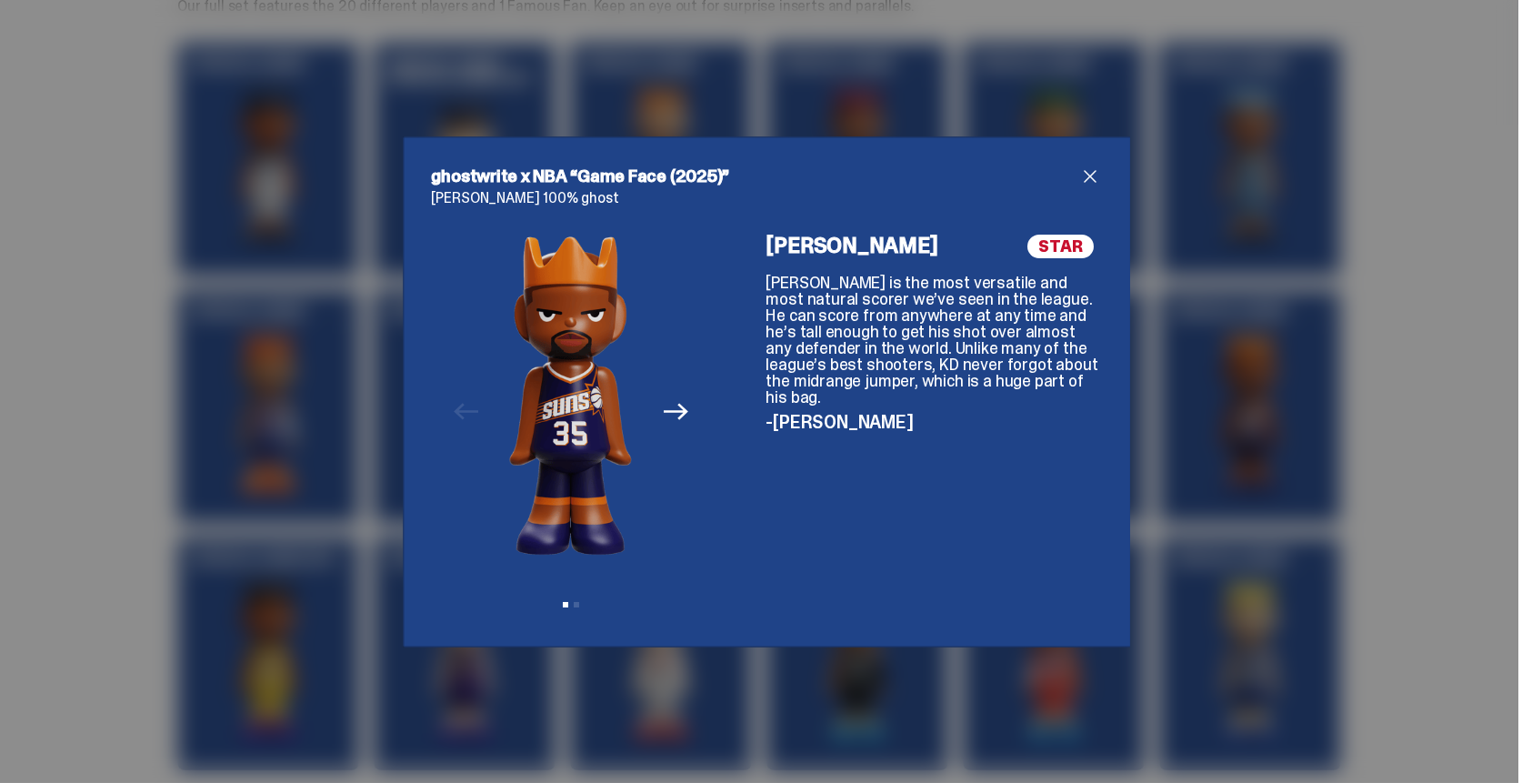
click at [675, 408] on icon "Next" at bounding box center [676, 412] width 24 height 16
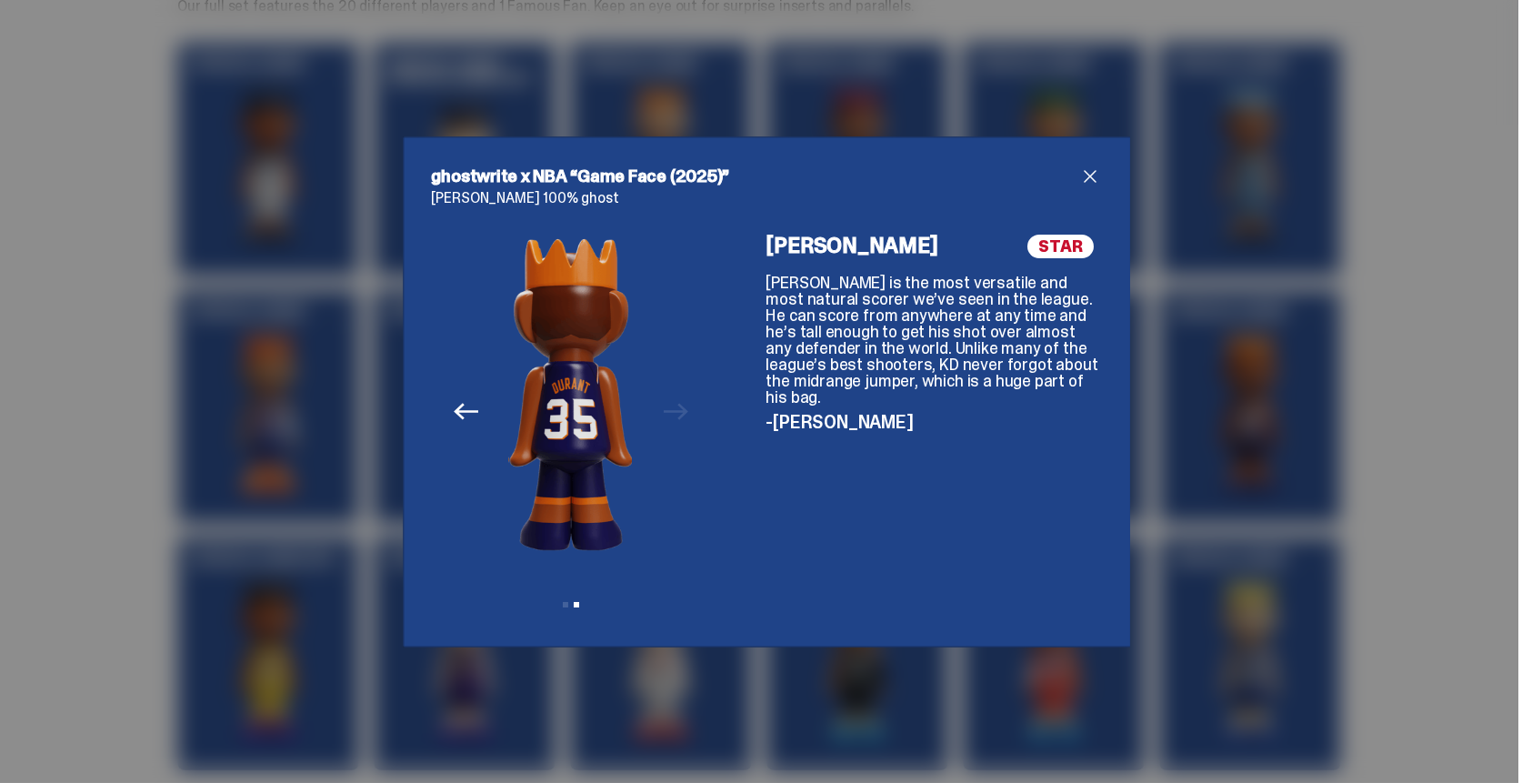
click at [463, 406] on icon "Previous" at bounding box center [466, 411] width 24 height 24
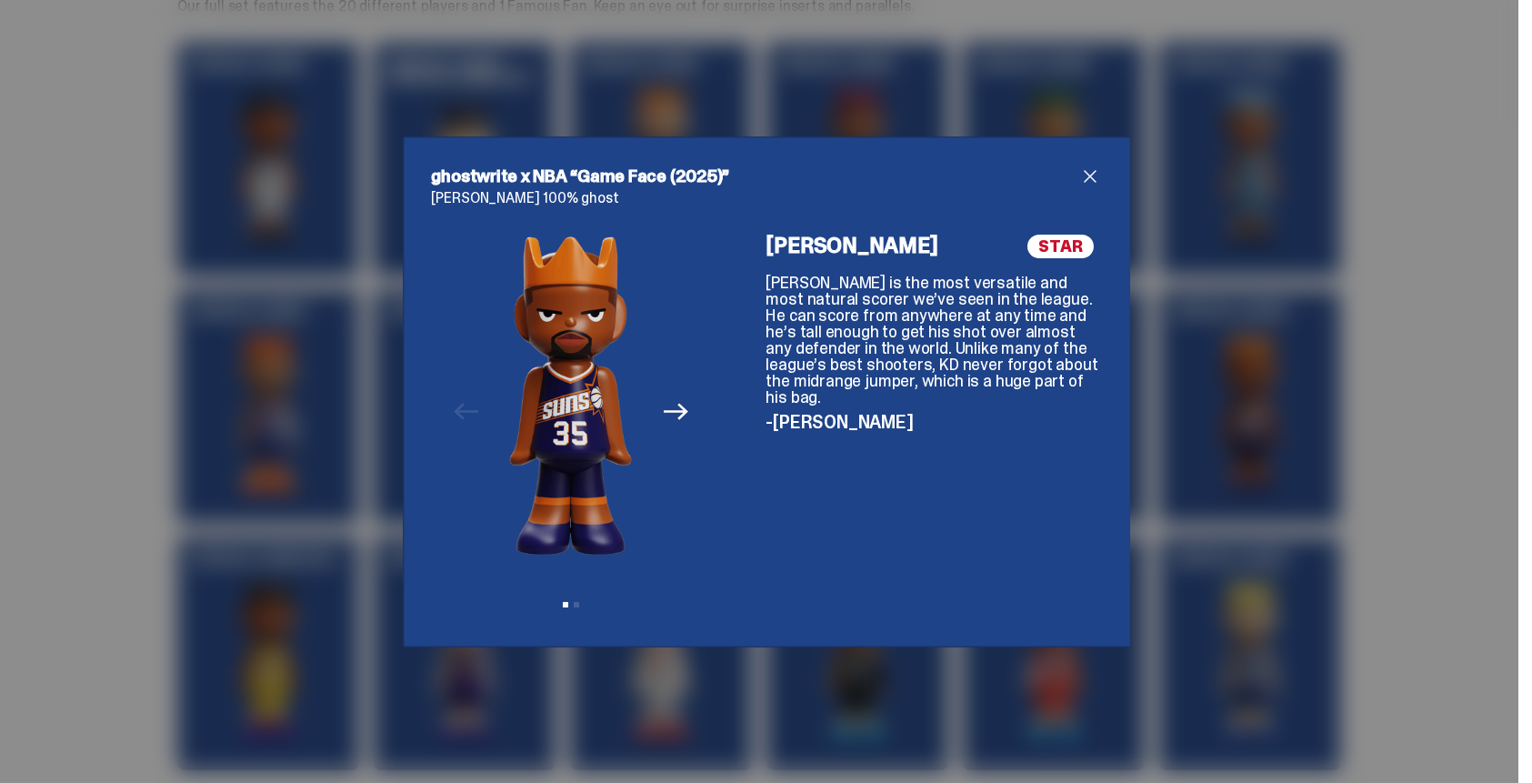
click at [682, 425] on button "Next" at bounding box center [675, 412] width 40 height 40
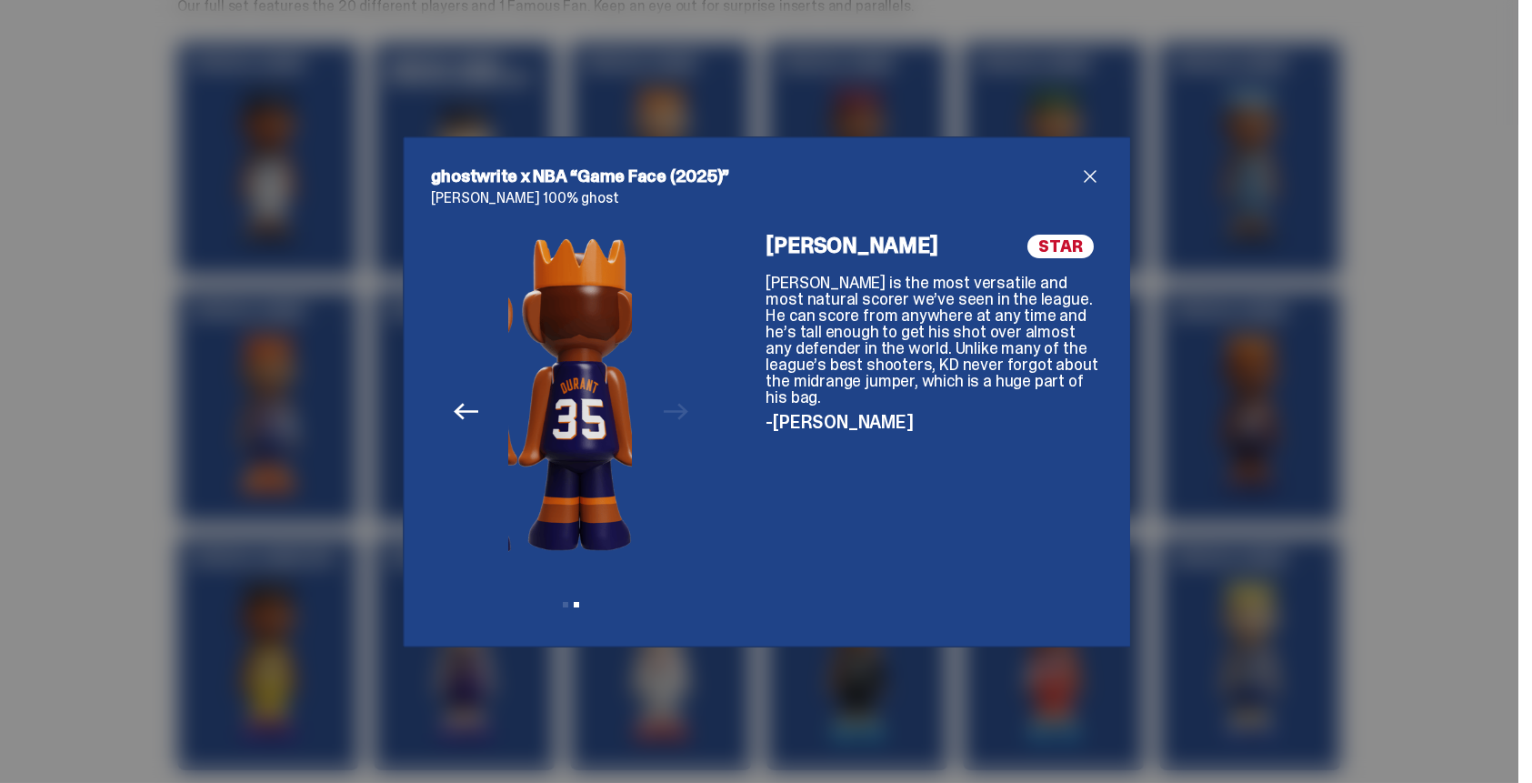
click at [676, 415] on div "Previous Next View slide 1 View slide 2" at bounding box center [571, 427] width 279 height 384
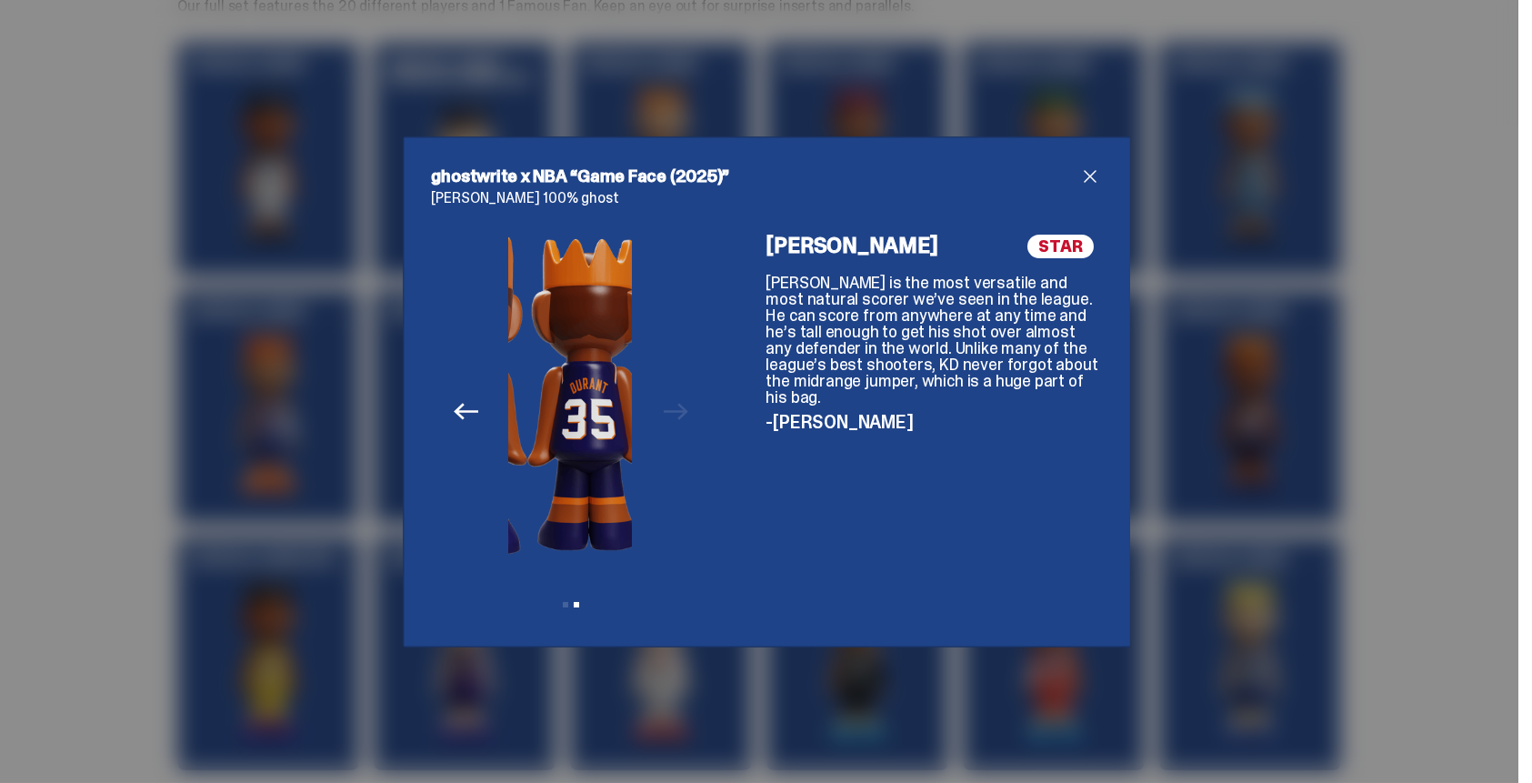
click at [608, 405] on img at bounding box center [589, 395] width 123 height 321
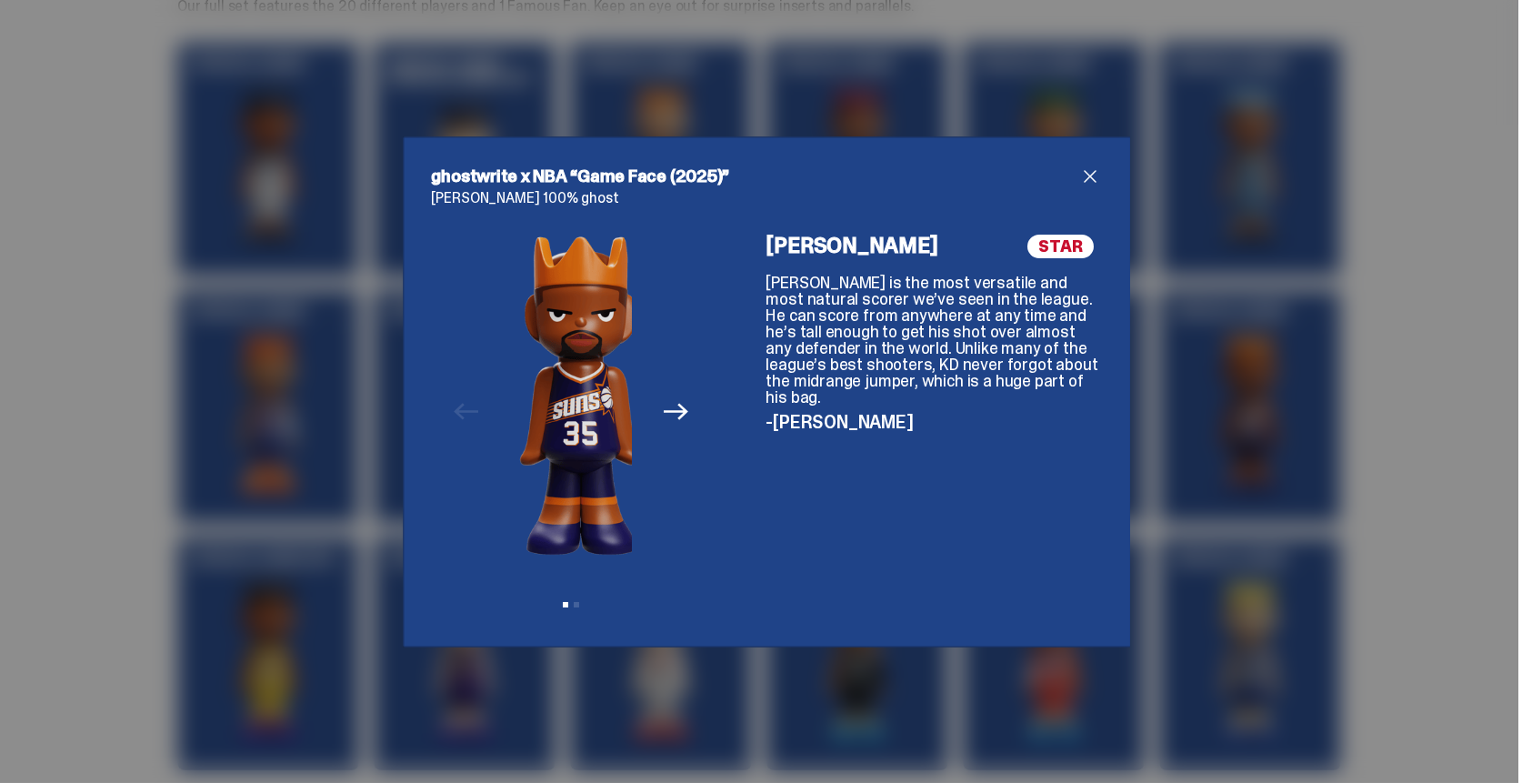
click at [589, 413] on img at bounding box center [581, 395] width 123 height 321
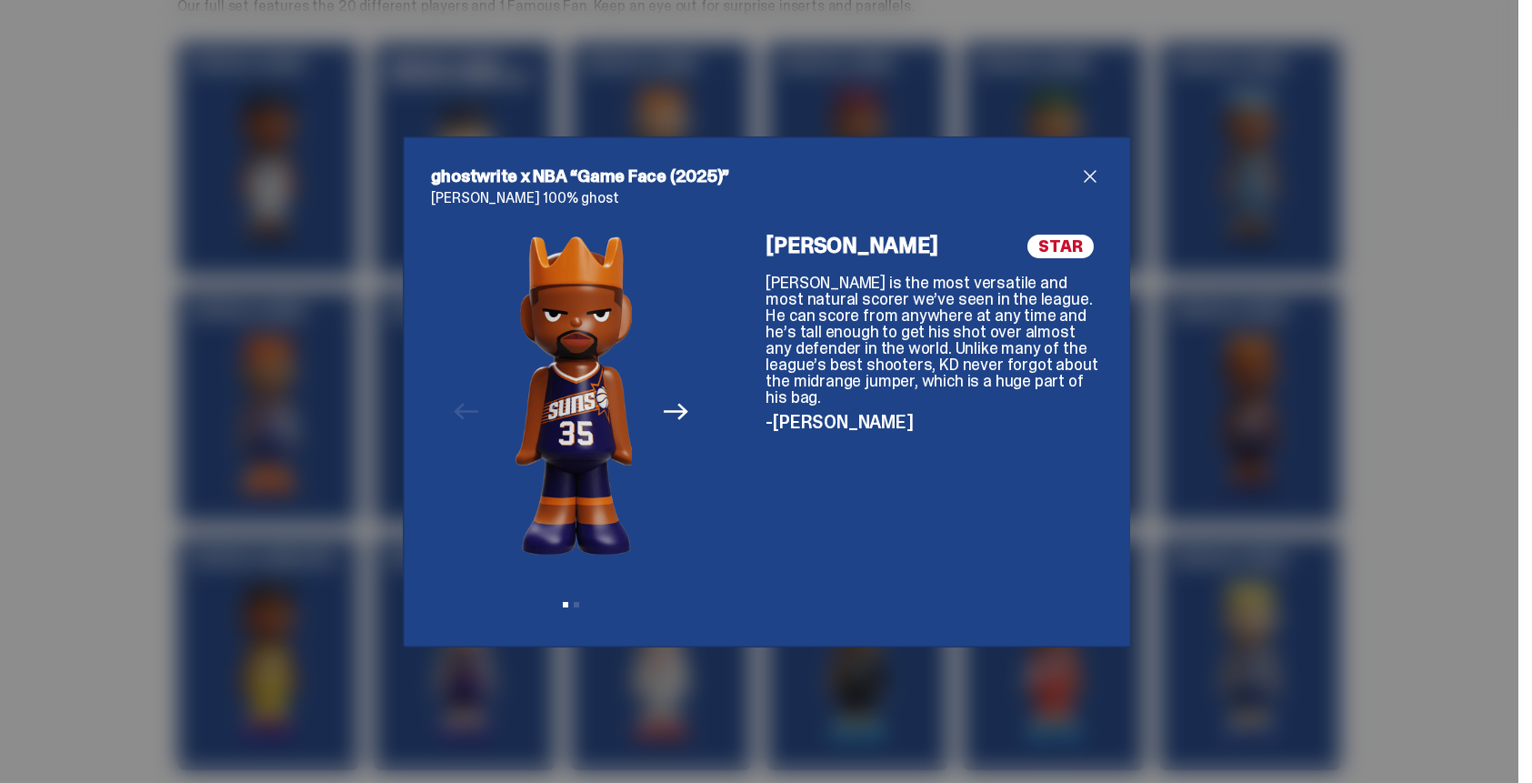
click at [565, 412] on img at bounding box center [576, 395] width 123 height 321
